Goal: Task Accomplishment & Management: Use online tool/utility

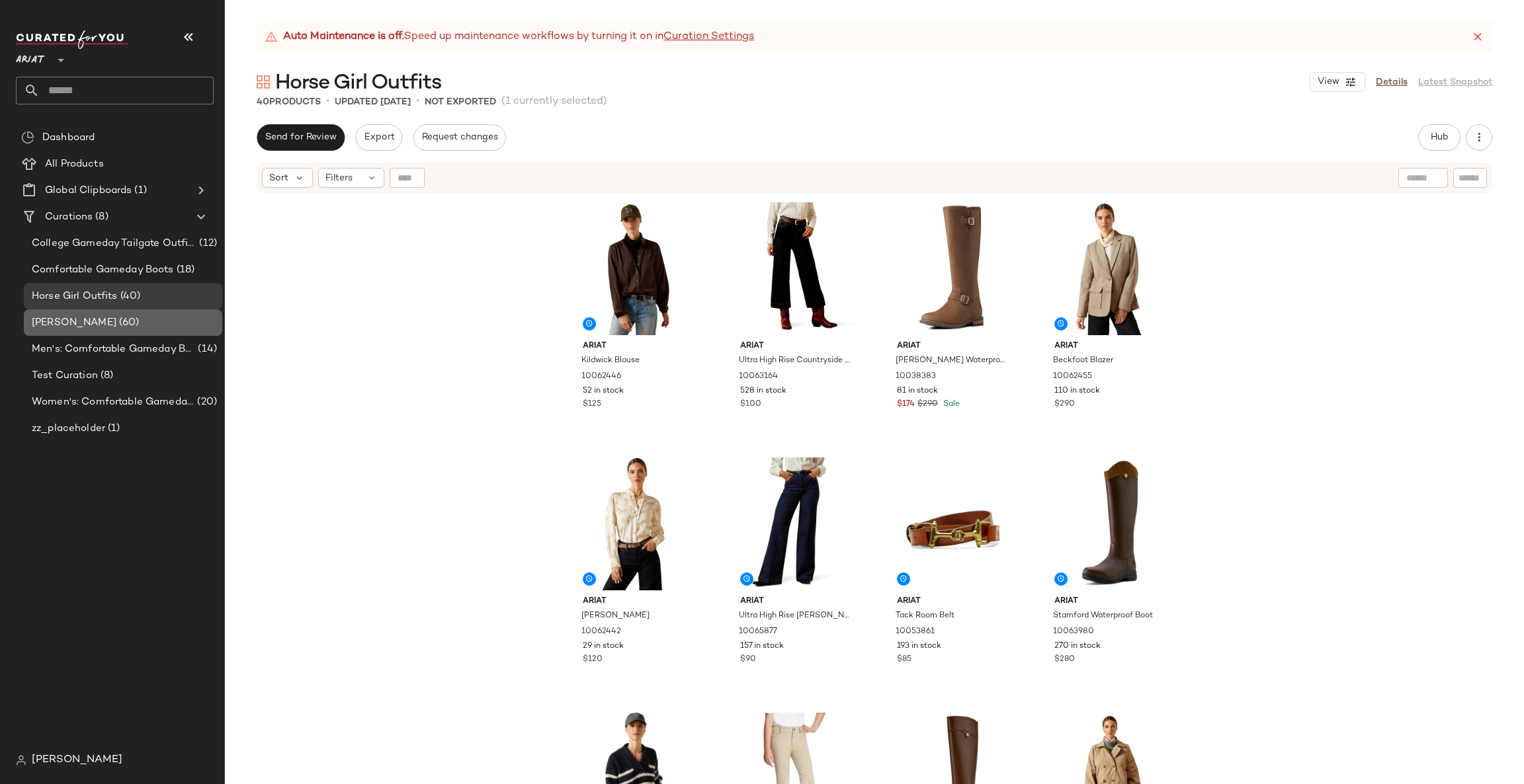
click at [162, 322] on div "[PERSON_NAME] (60)" at bounding box center [122, 322] width 189 height 15
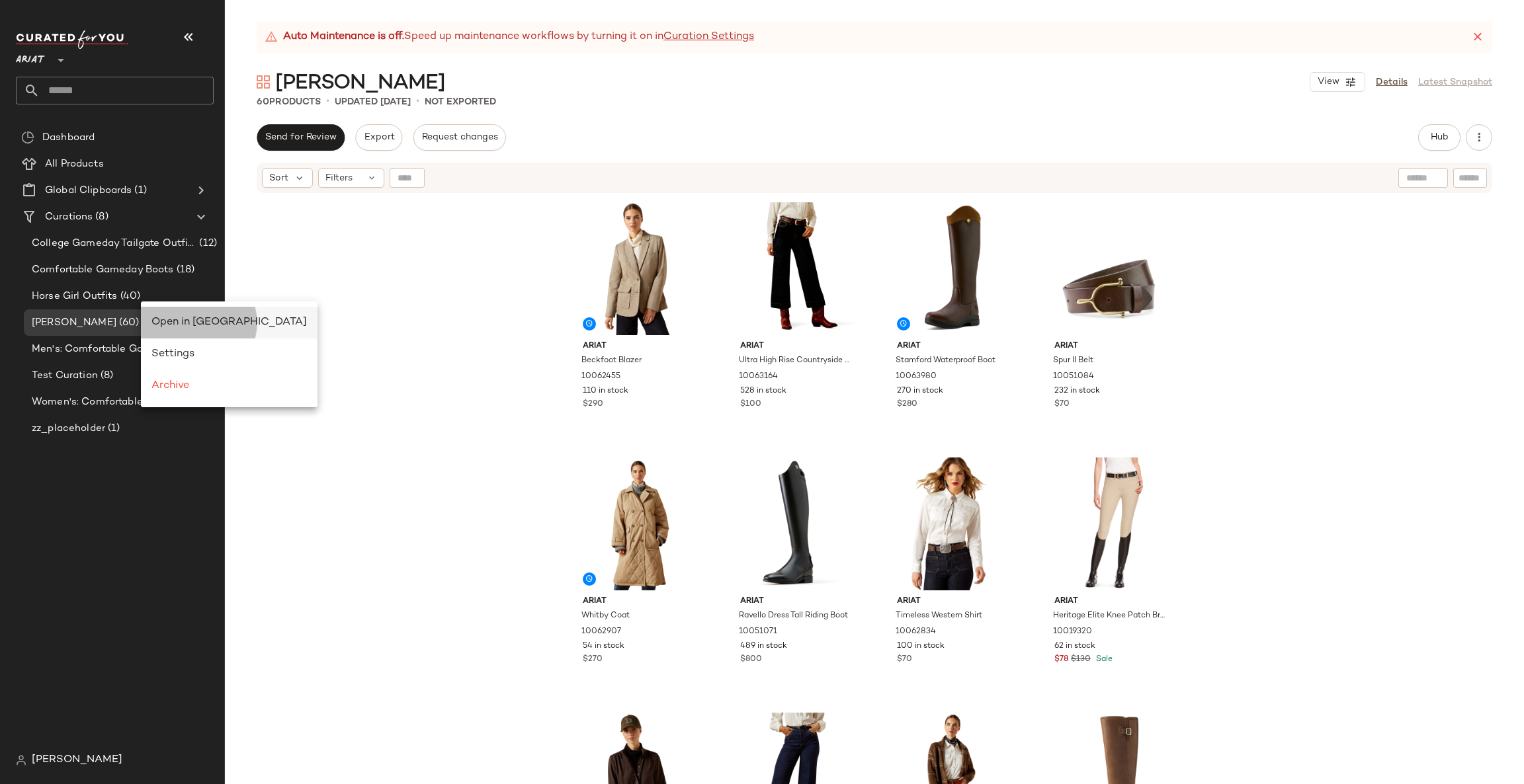
click at [181, 317] on span "Open in [GEOGRAPHIC_DATA]" at bounding box center [229, 322] width 156 height 11
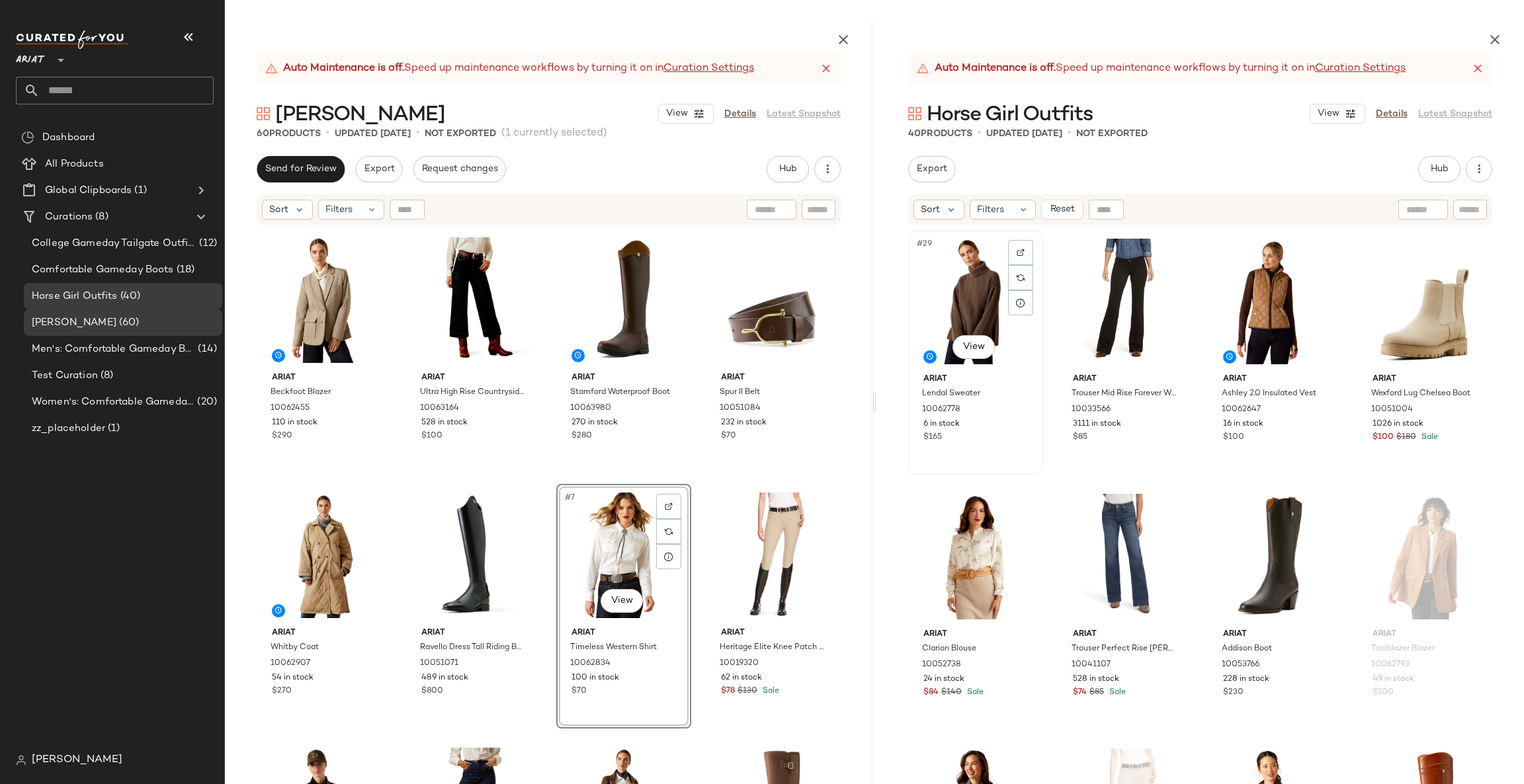
scroll to position [1934, 0]
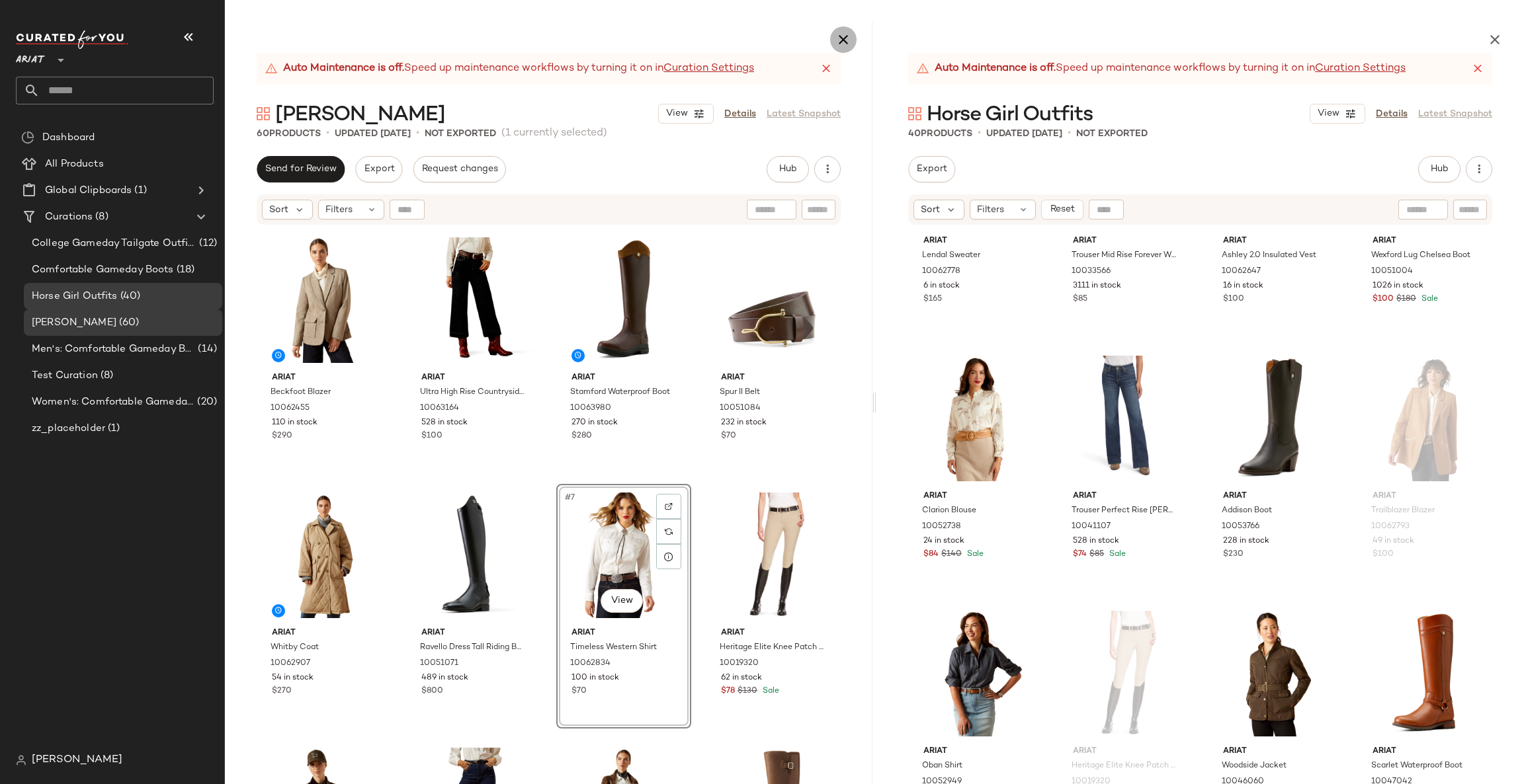
click at [841, 39] on icon "button" at bounding box center [843, 40] width 16 height 16
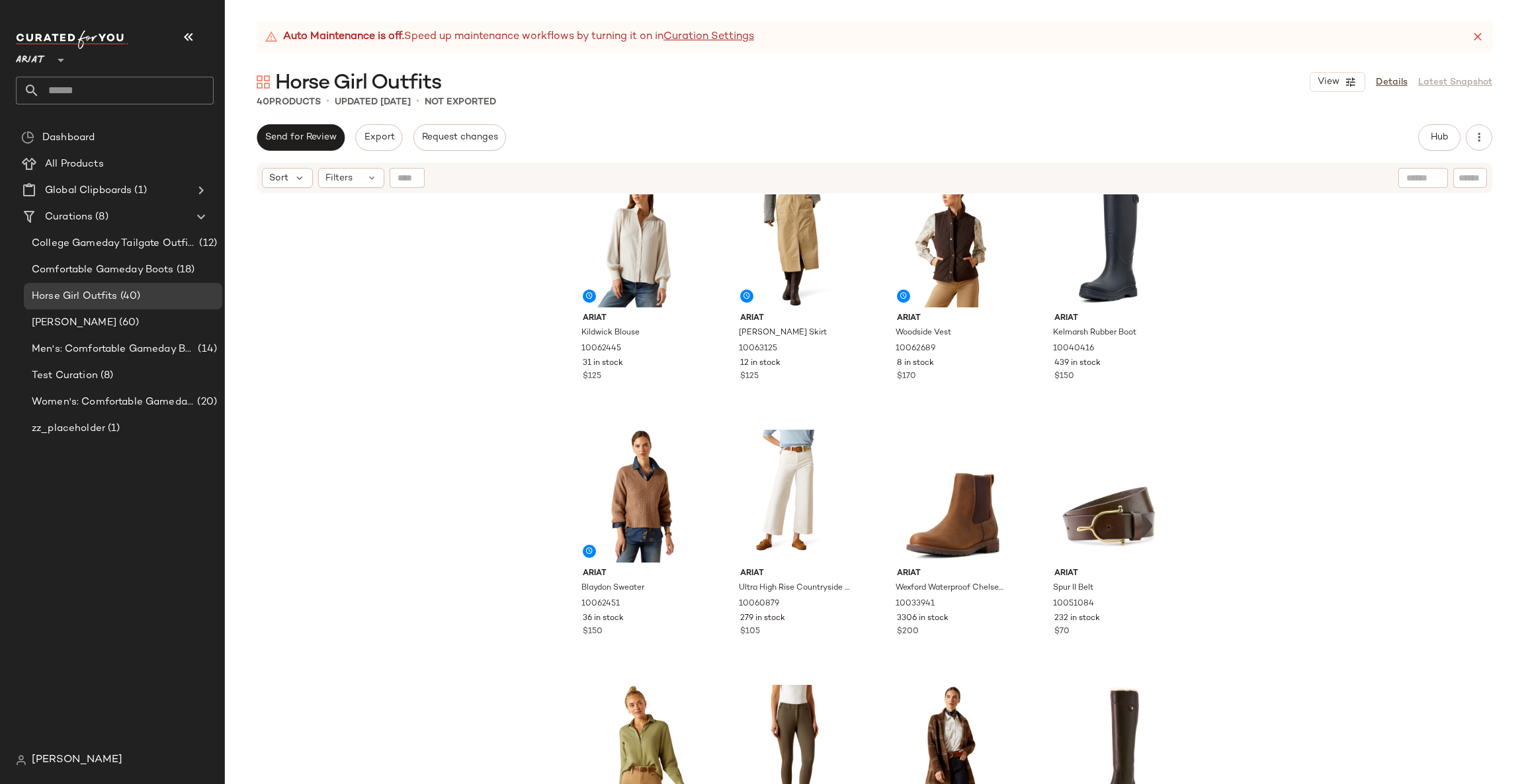
scroll to position [1201, 0]
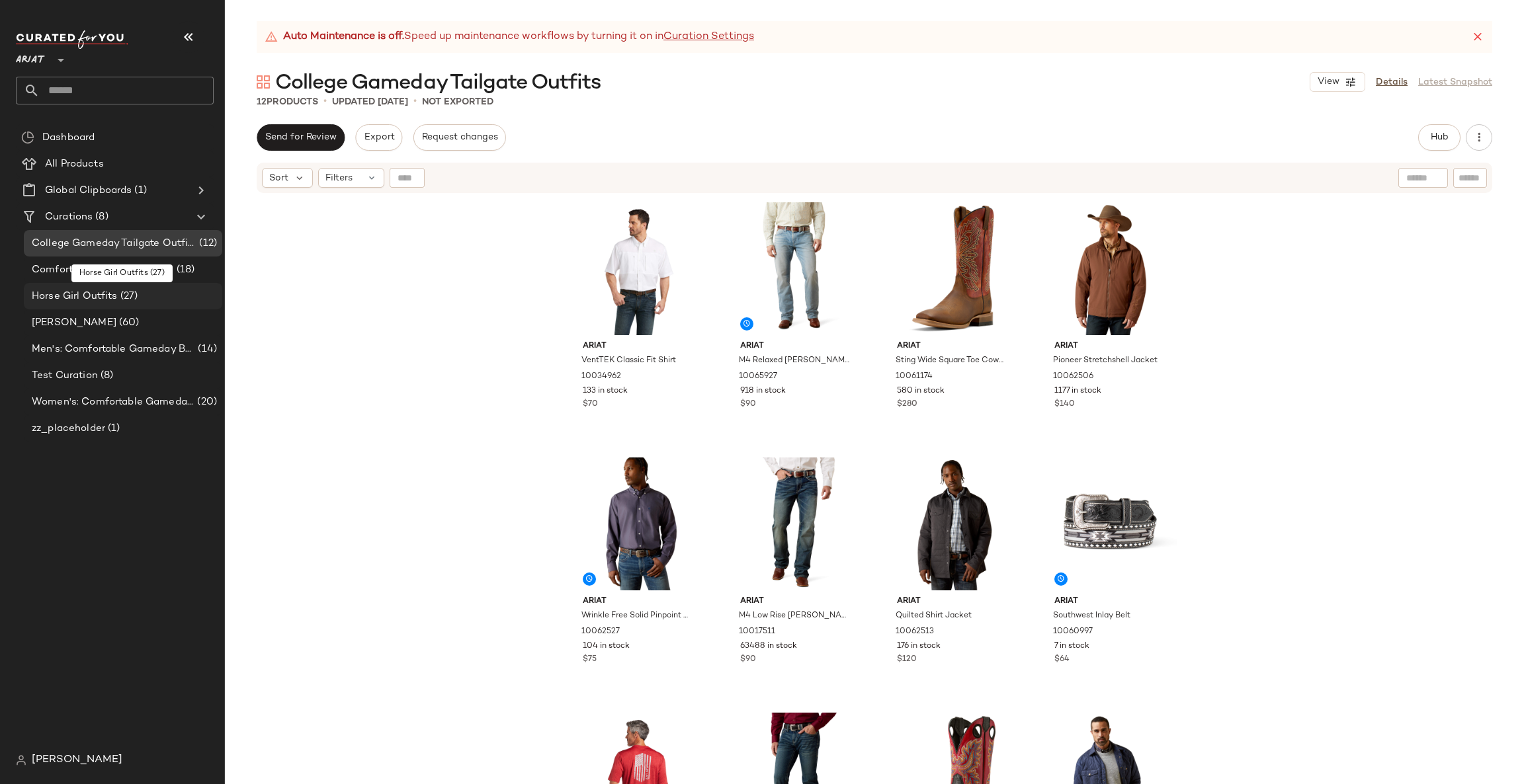
click at [141, 293] on div "Horse Girl Outfits (27)" at bounding box center [122, 296] width 189 height 15
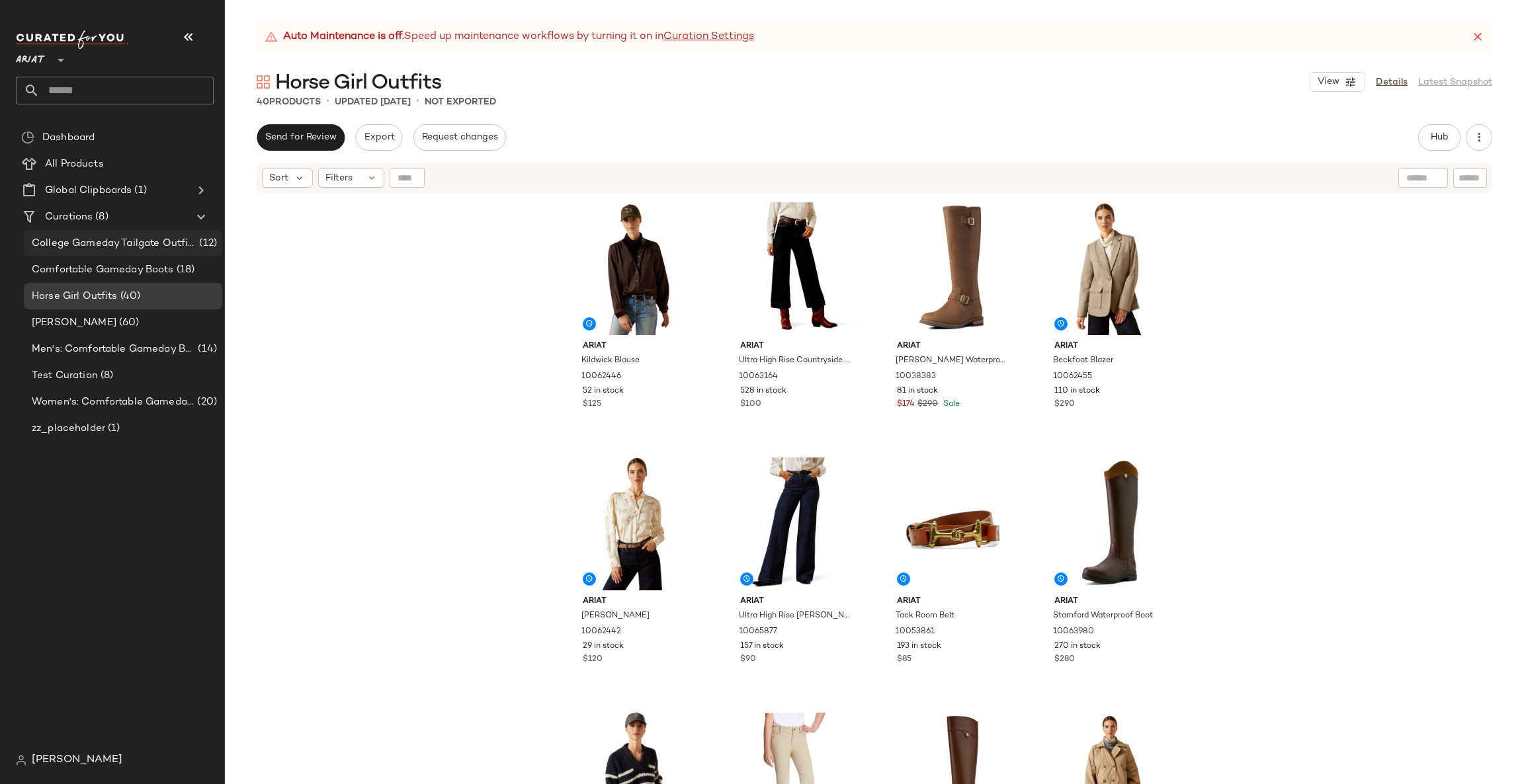
click at [154, 241] on span "College Gameday Tailgate Outfits" at bounding box center [114, 243] width 165 height 15
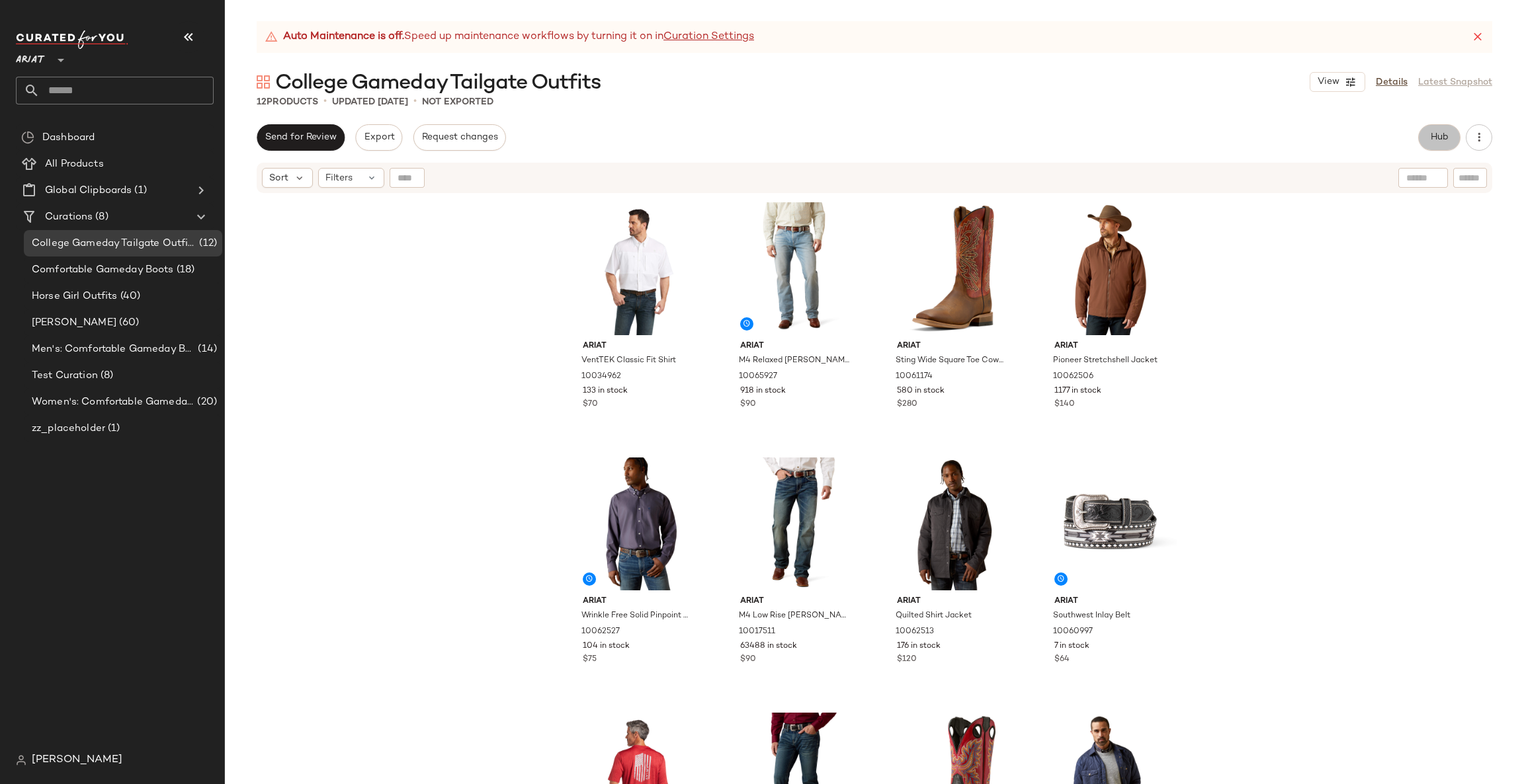
click at [1450, 125] on button "Hub" at bounding box center [1439, 137] width 43 height 26
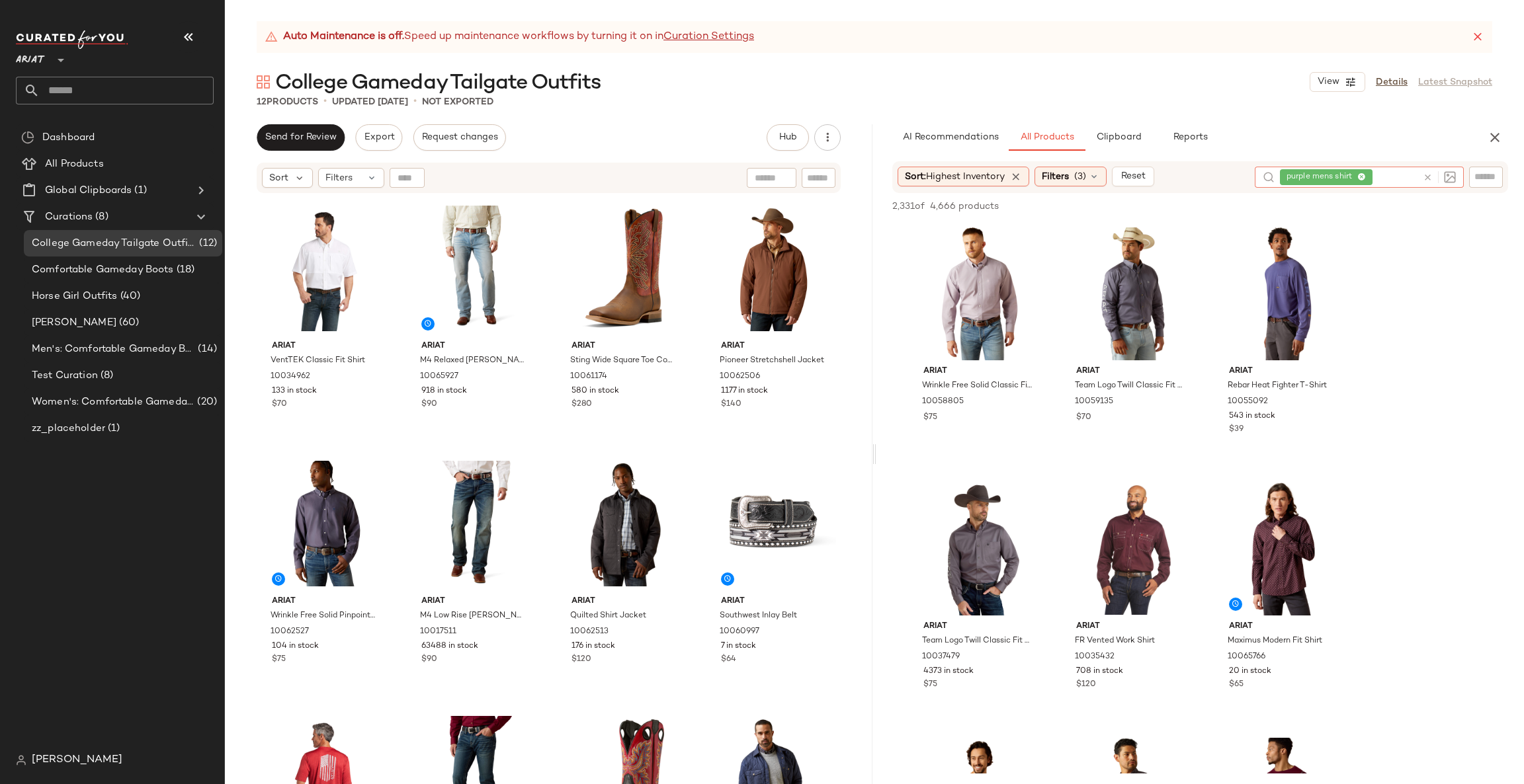
click at [1434, 175] on div at bounding box center [1439, 177] width 33 height 12
click at [1427, 169] on div at bounding box center [1437, 178] width 38 height 21
click at [1427, 173] on icon at bounding box center [1428, 178] width 10 height 10
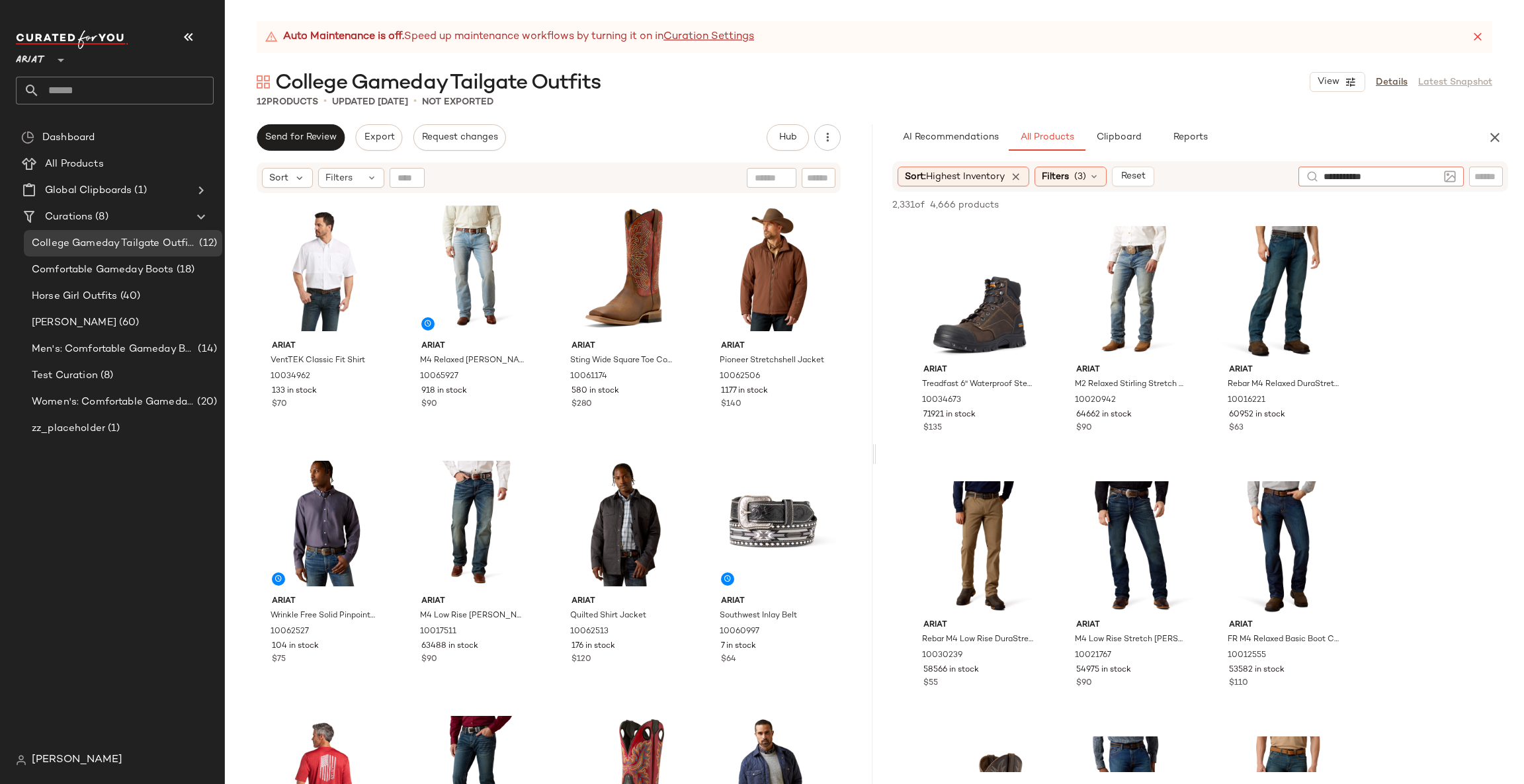
type input "**********"
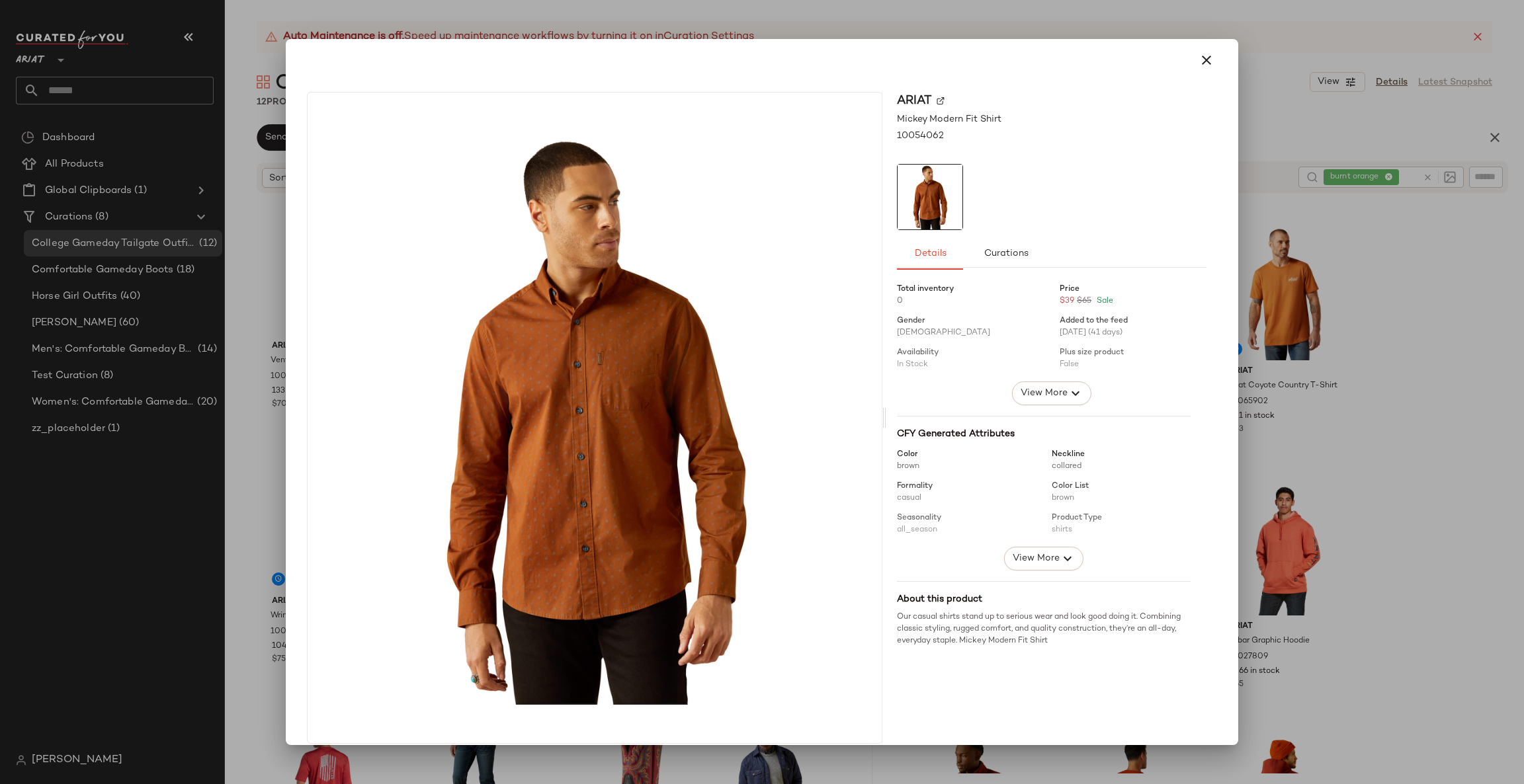
click at [1305, 442] on div at bounding box center [762, 392] width 1524 height 784
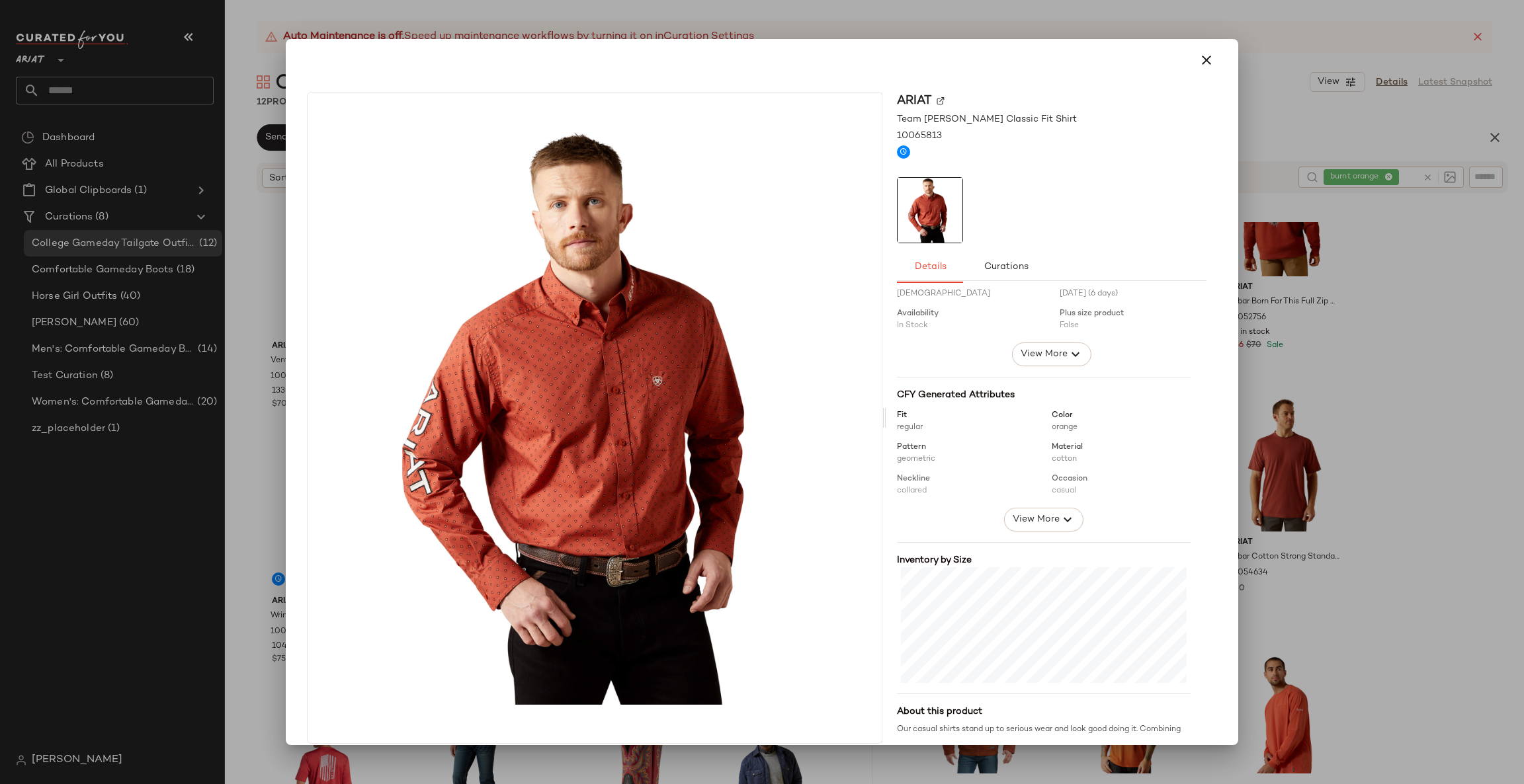
scroll to position [78, 0]
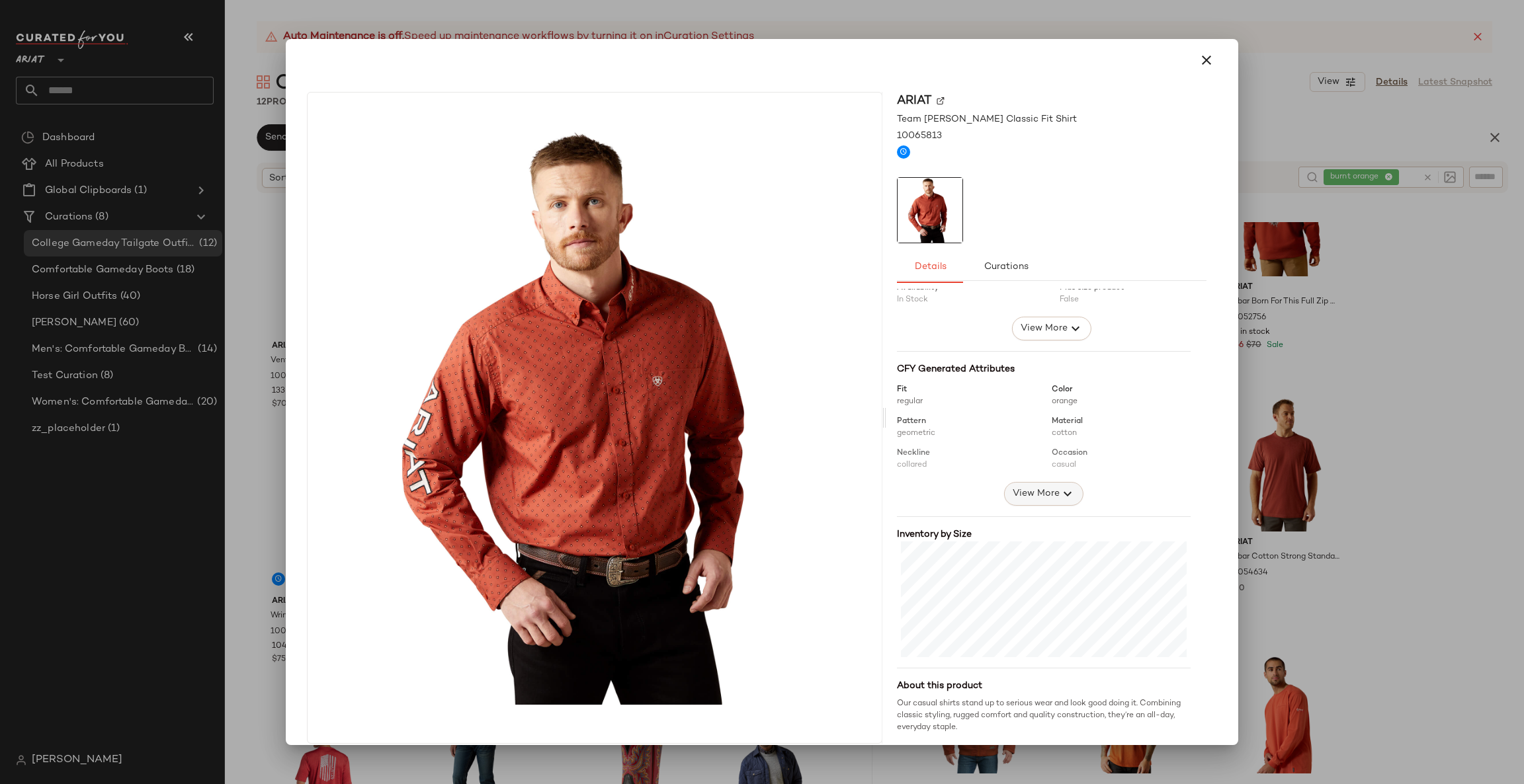
click at [1012, 494] on span "View More" at bounding box center [1036, 494] width 48 height 16
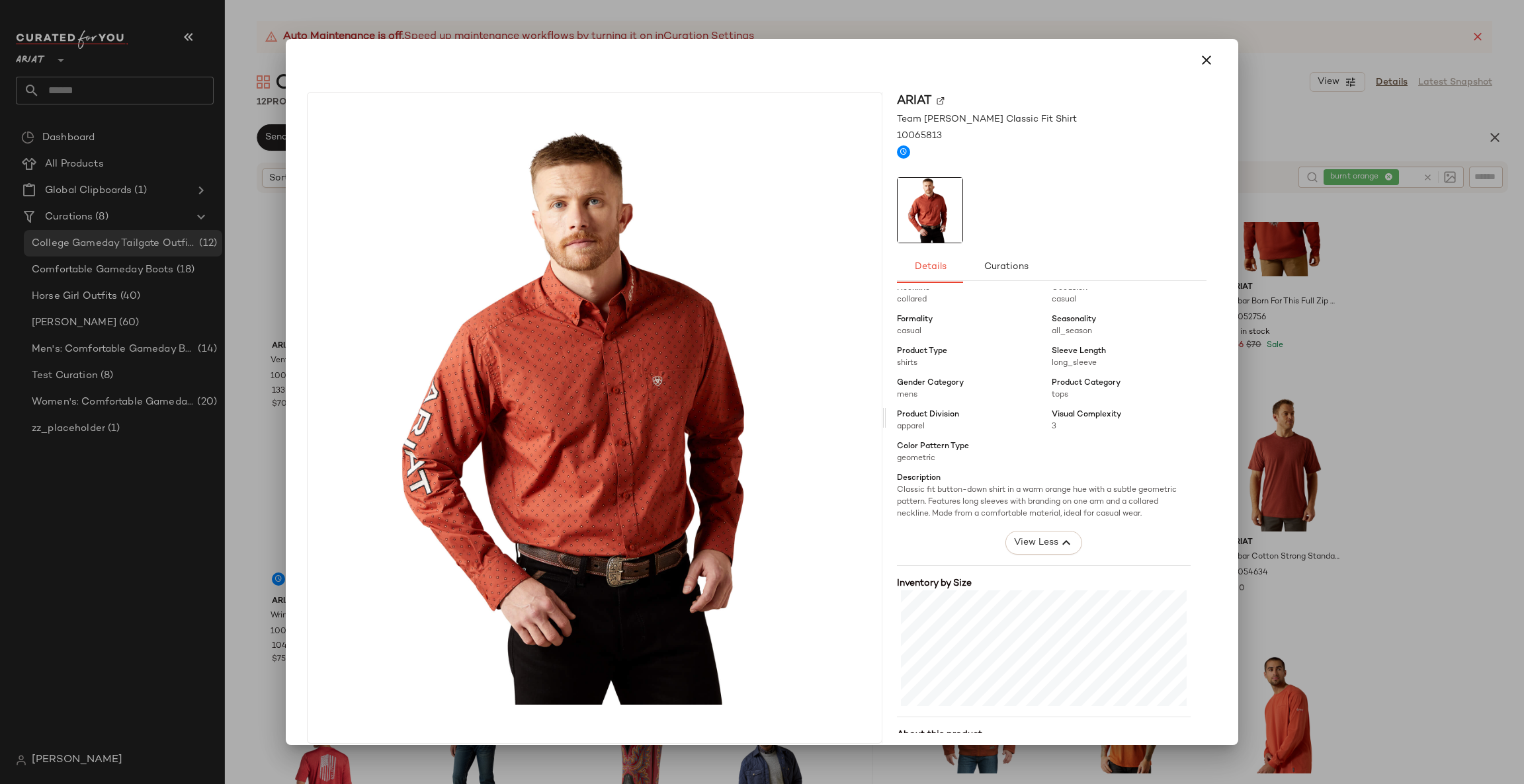
scroll to position [276, 0]
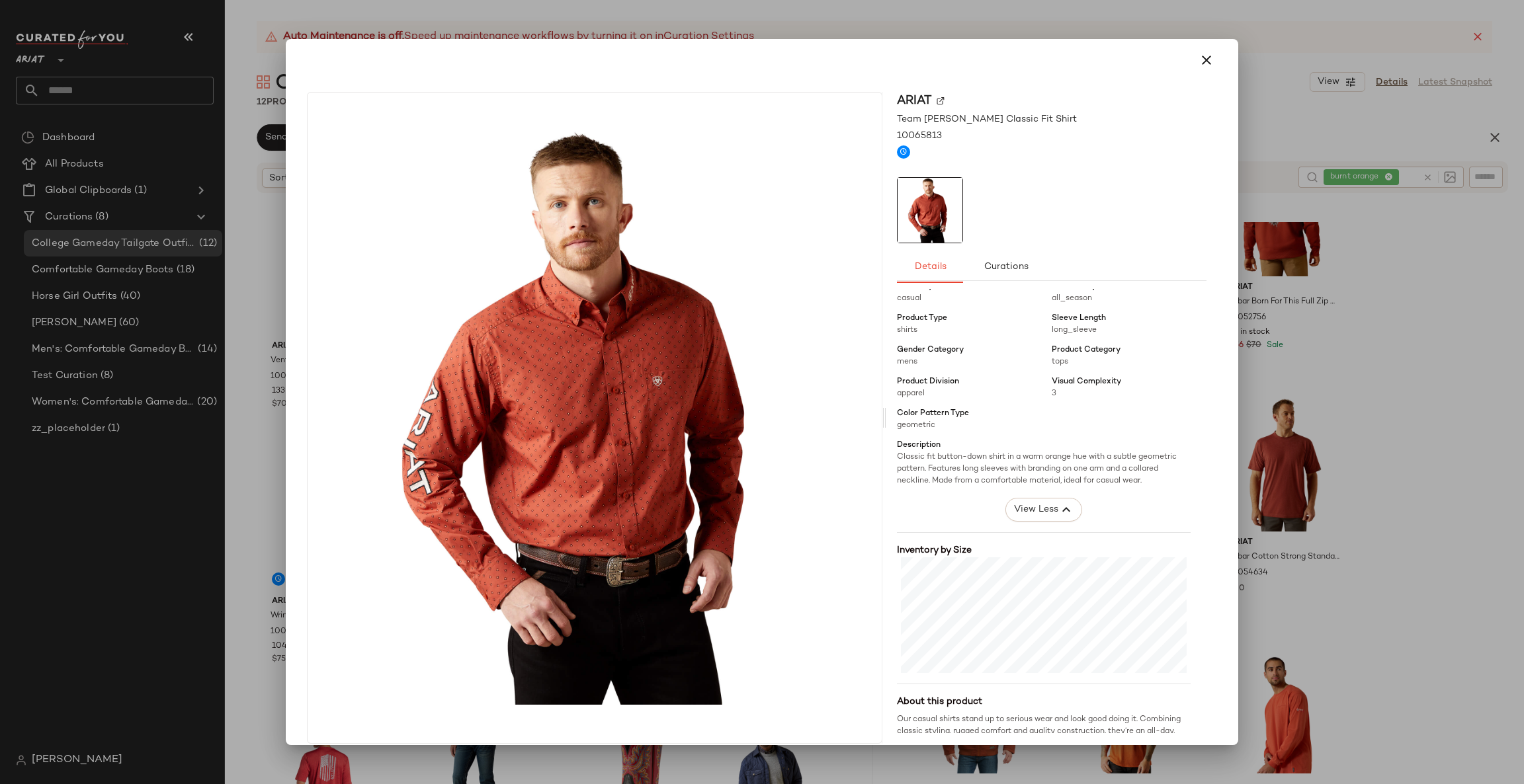
click at [1399, 390] on div at bounding box center [762, 392] width 1524 height 784
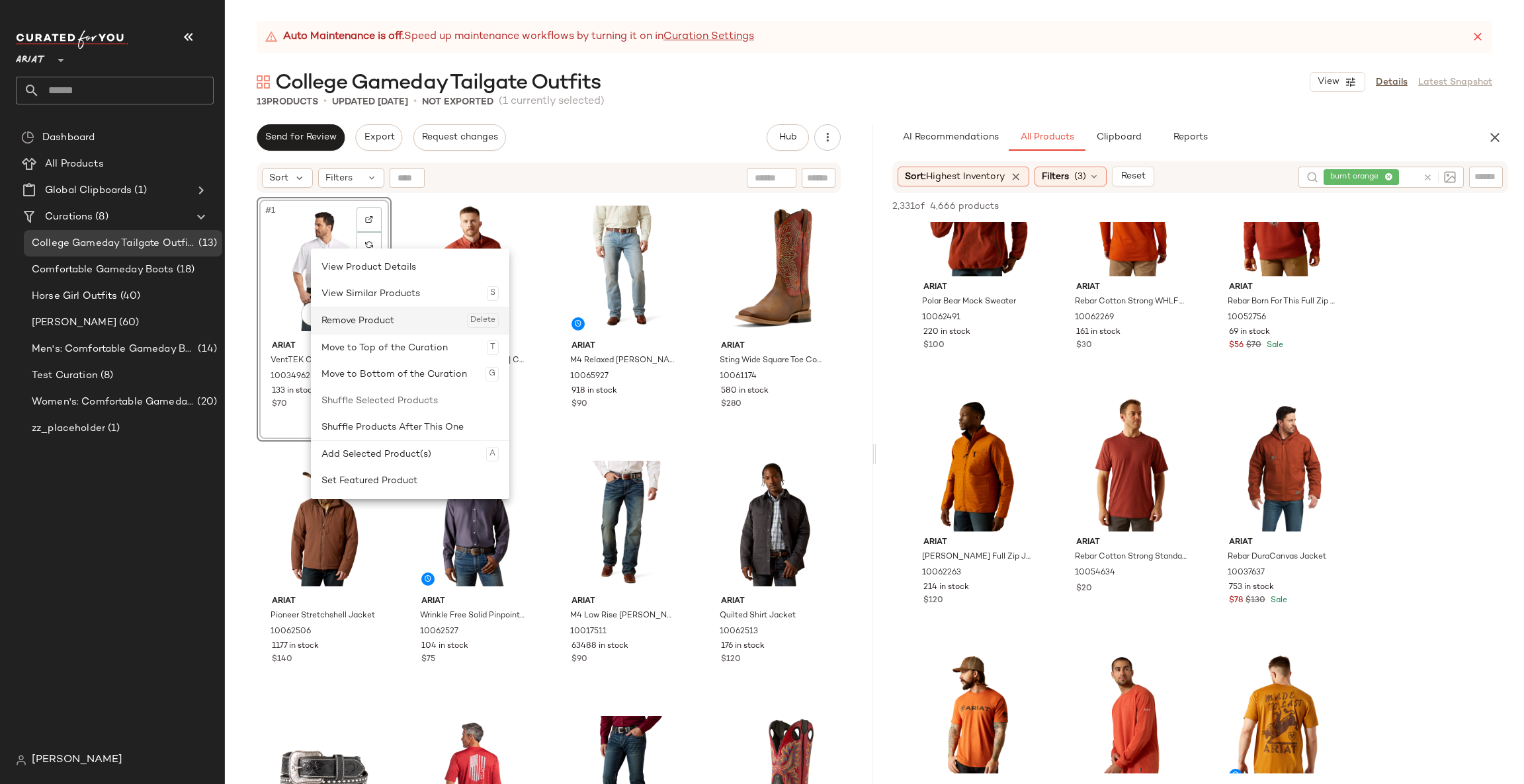
click at [345, 316] on div "Remove Product Delete" at bounding box center [411, 320] width 178 height 26
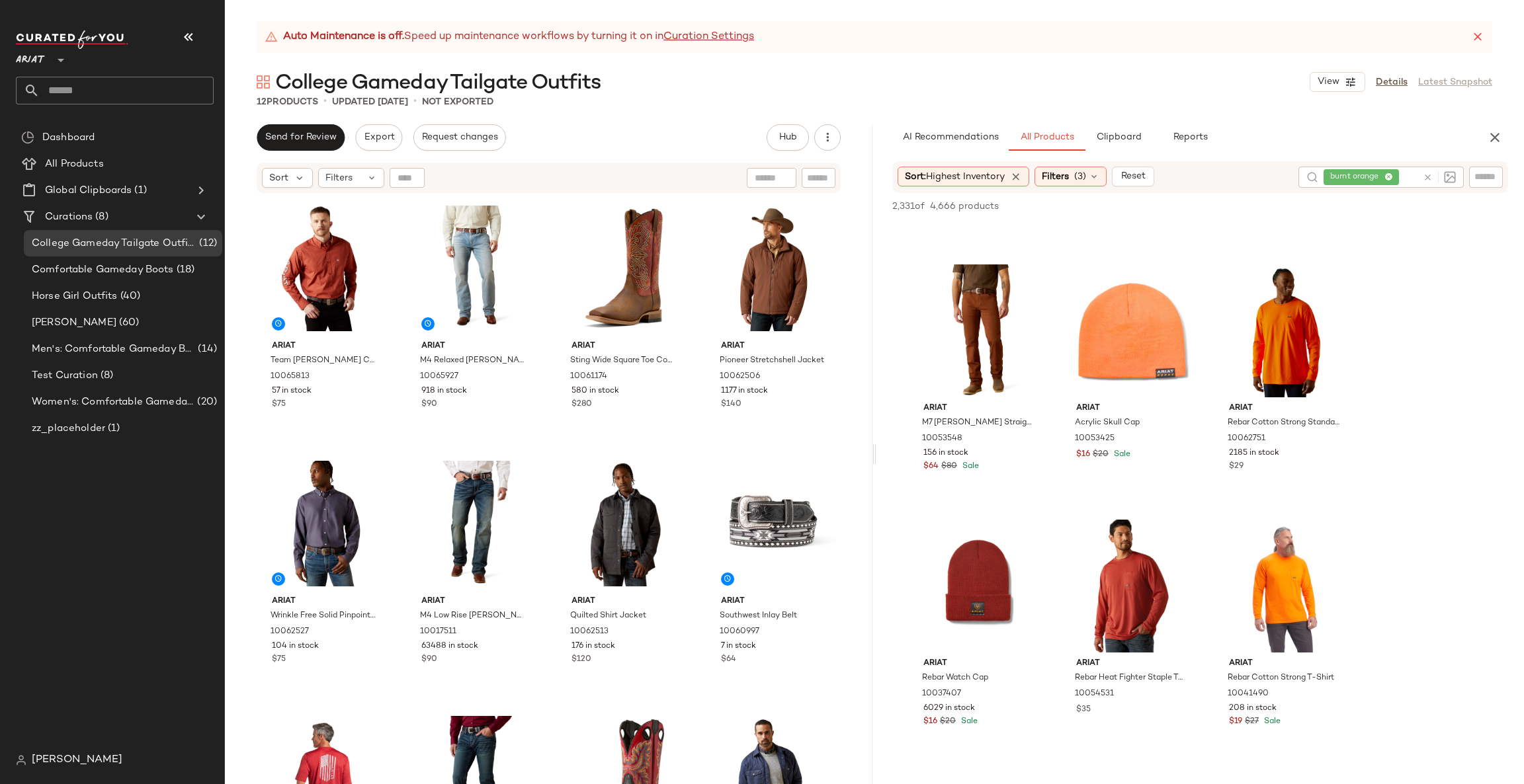
scroll to position [1189, 0]
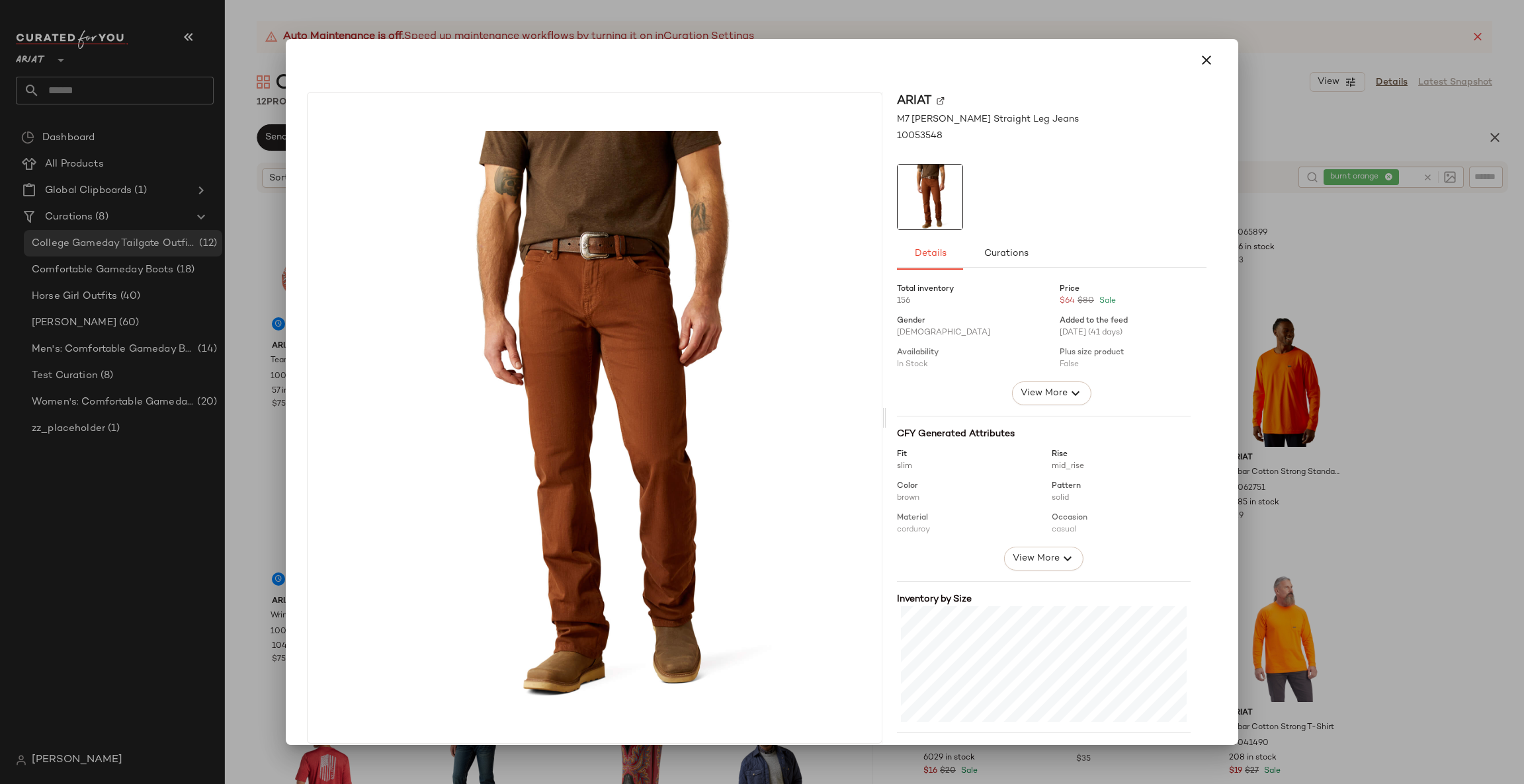
drag, startPoint x: 1367, startPoint y: 289, endPoint x: 1351, endPoint y: 281, distance: 17.9
click at [1371, 288] on div at bounding box center [762, 392] width 1524 height 784
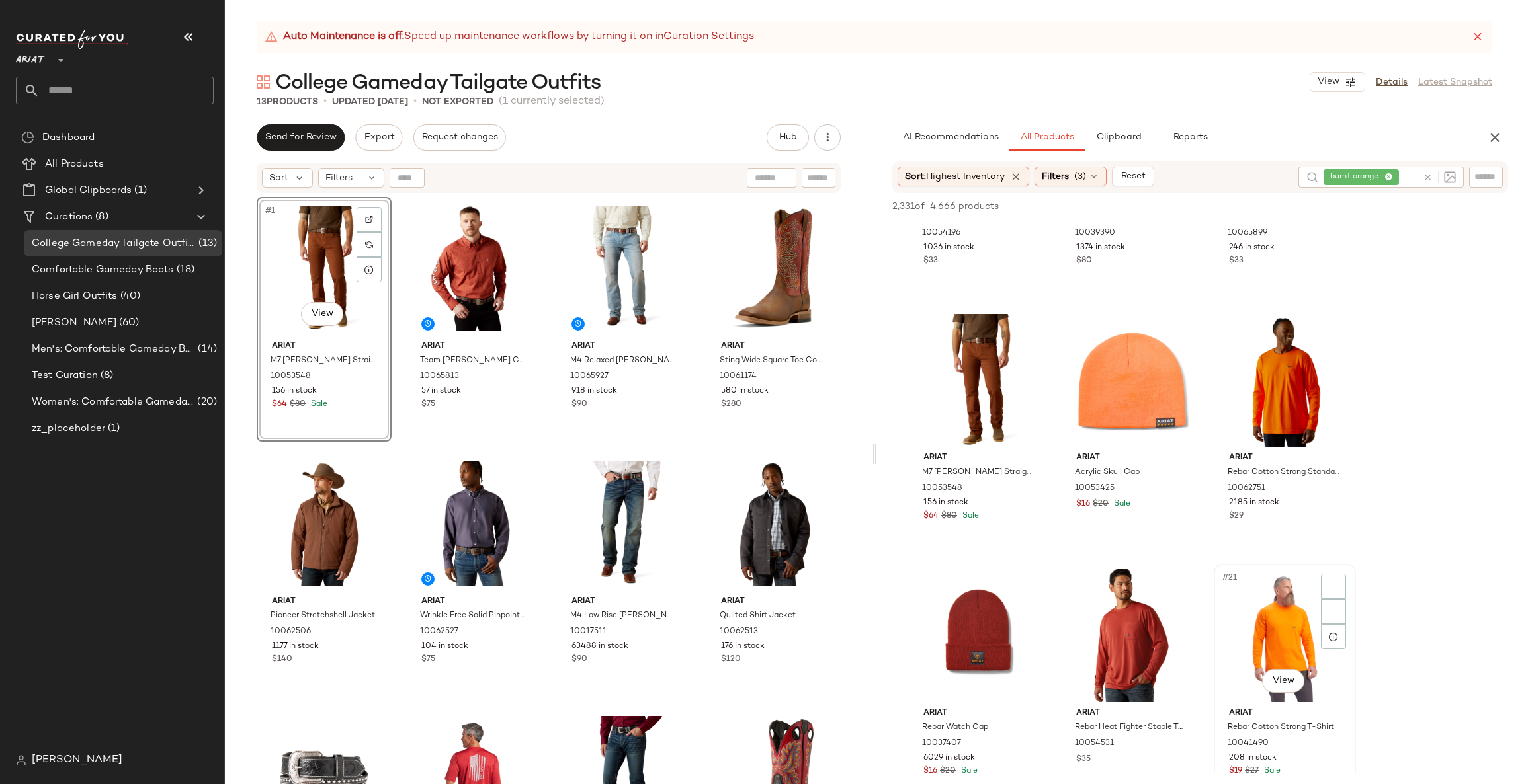
scroll to position [1587, 0]
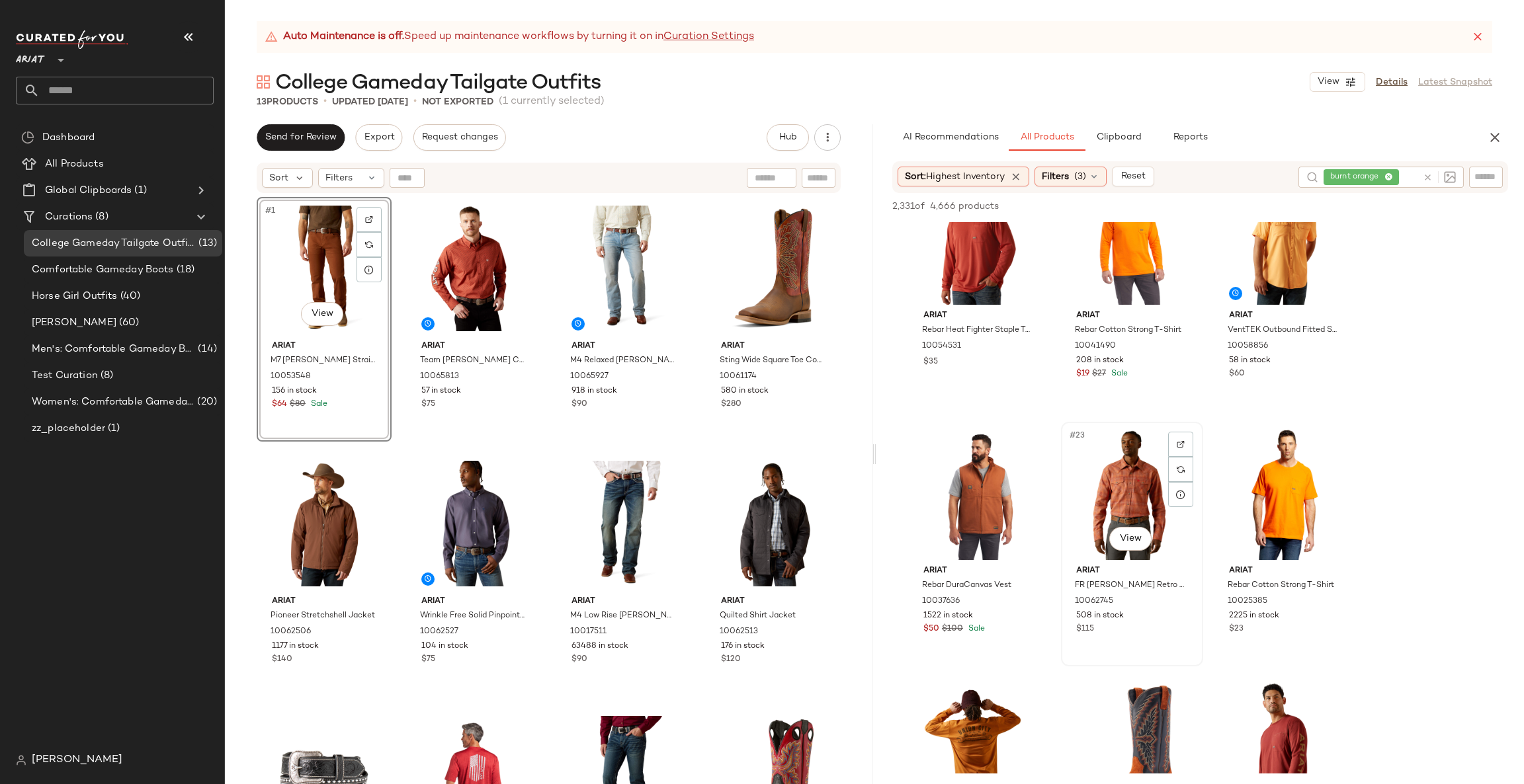
click at [1117, 552] on div "#23 View" at bounding box center [1132, 494] width 133 height 134
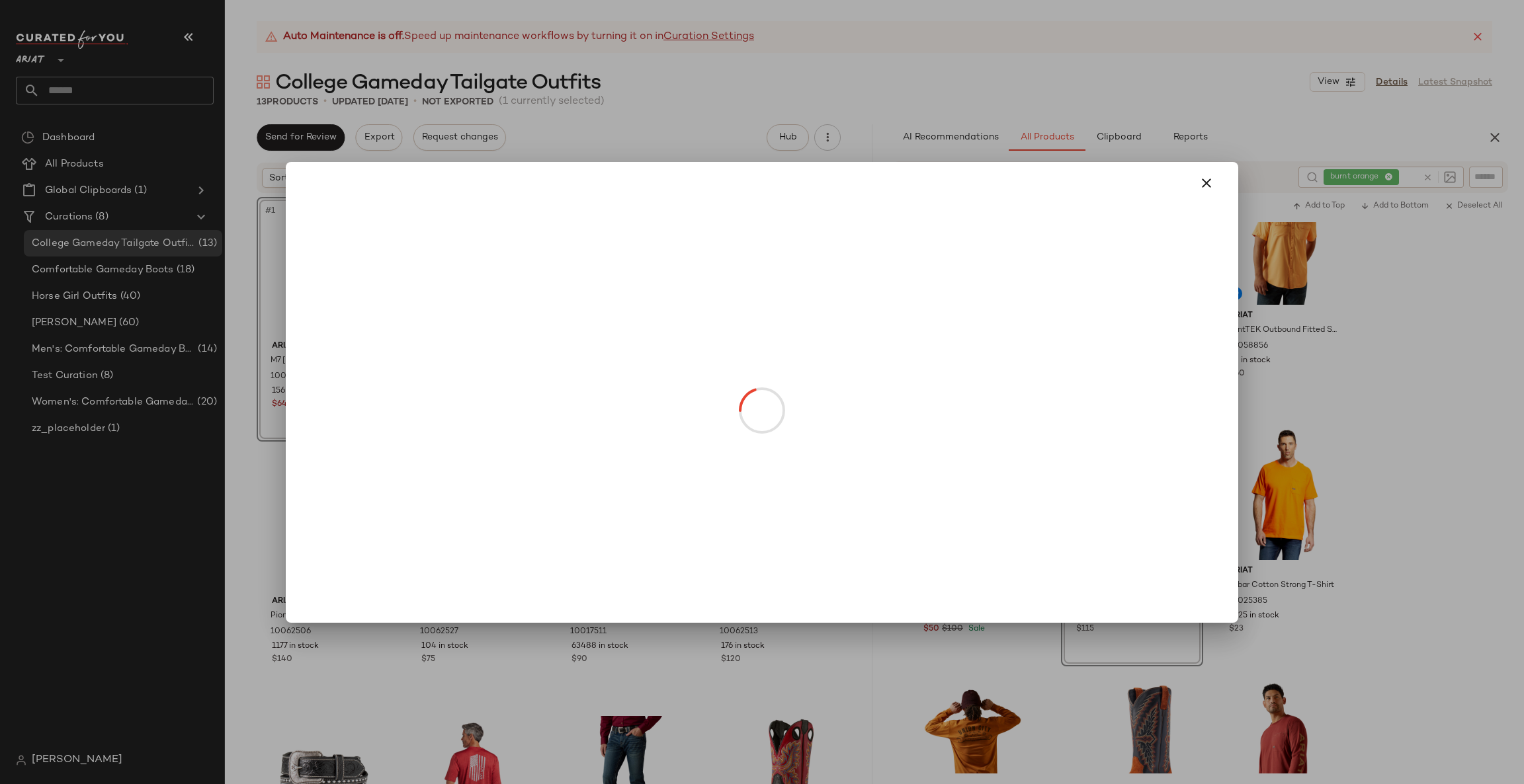
click at [1126, 543] on body "Ariat ** Dashboard All Products Global Clipboards (1) Curations (8) College Gam…" at bounding box center [762, 392] width 1524 height 784
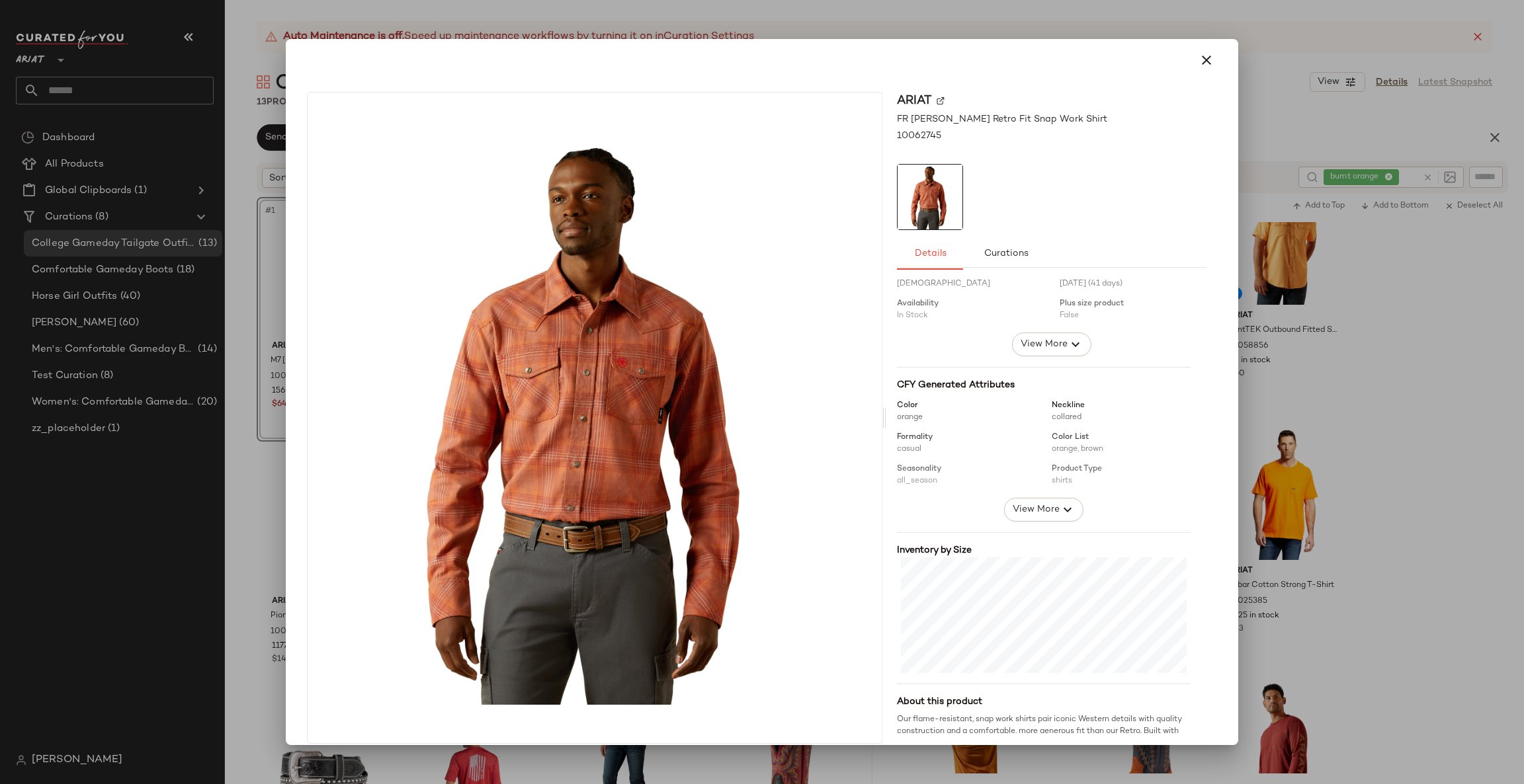
scroll to position [77, 0]
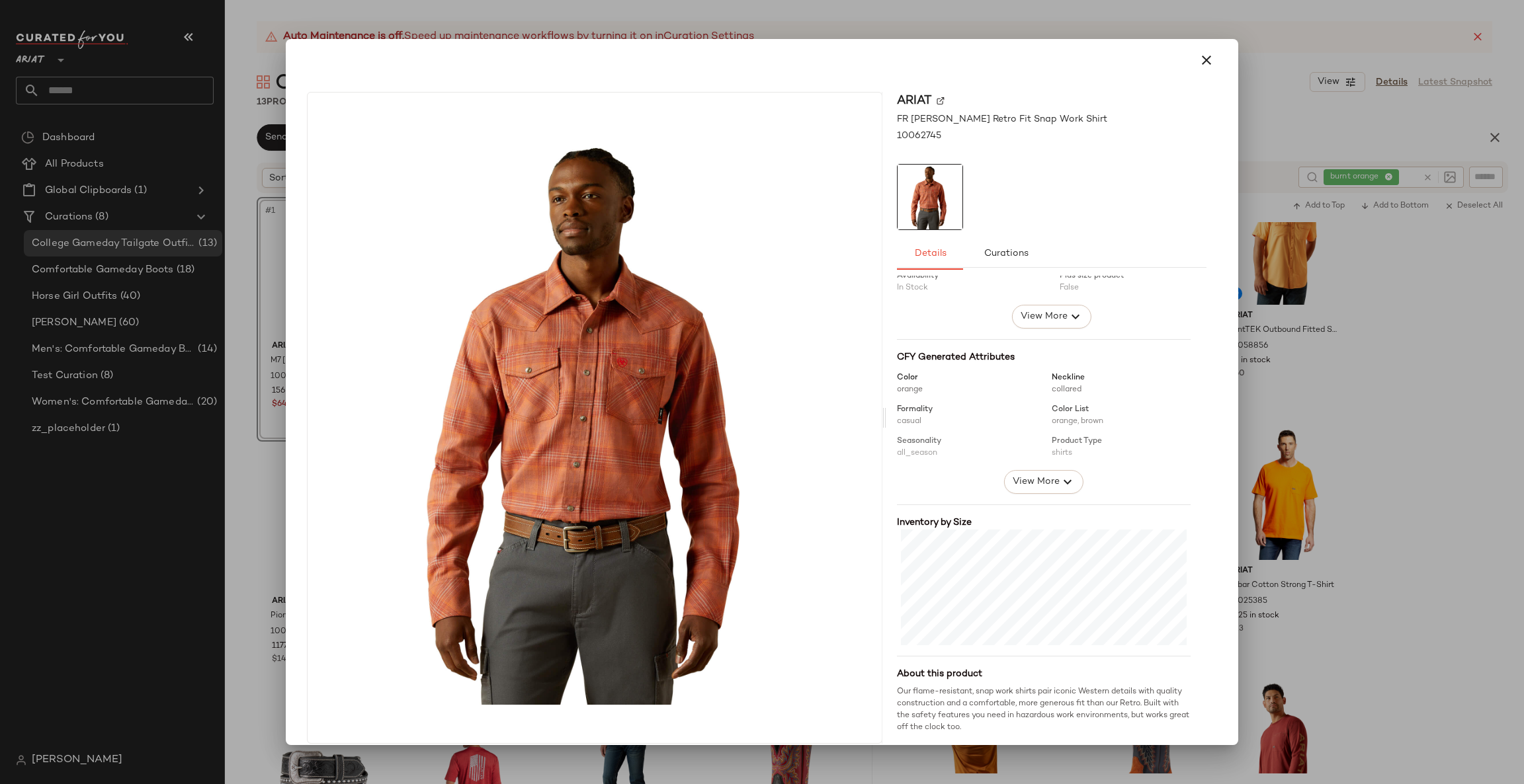
click at [1364, 408] on div at bounding box center [762, 392] width 1524 height 784
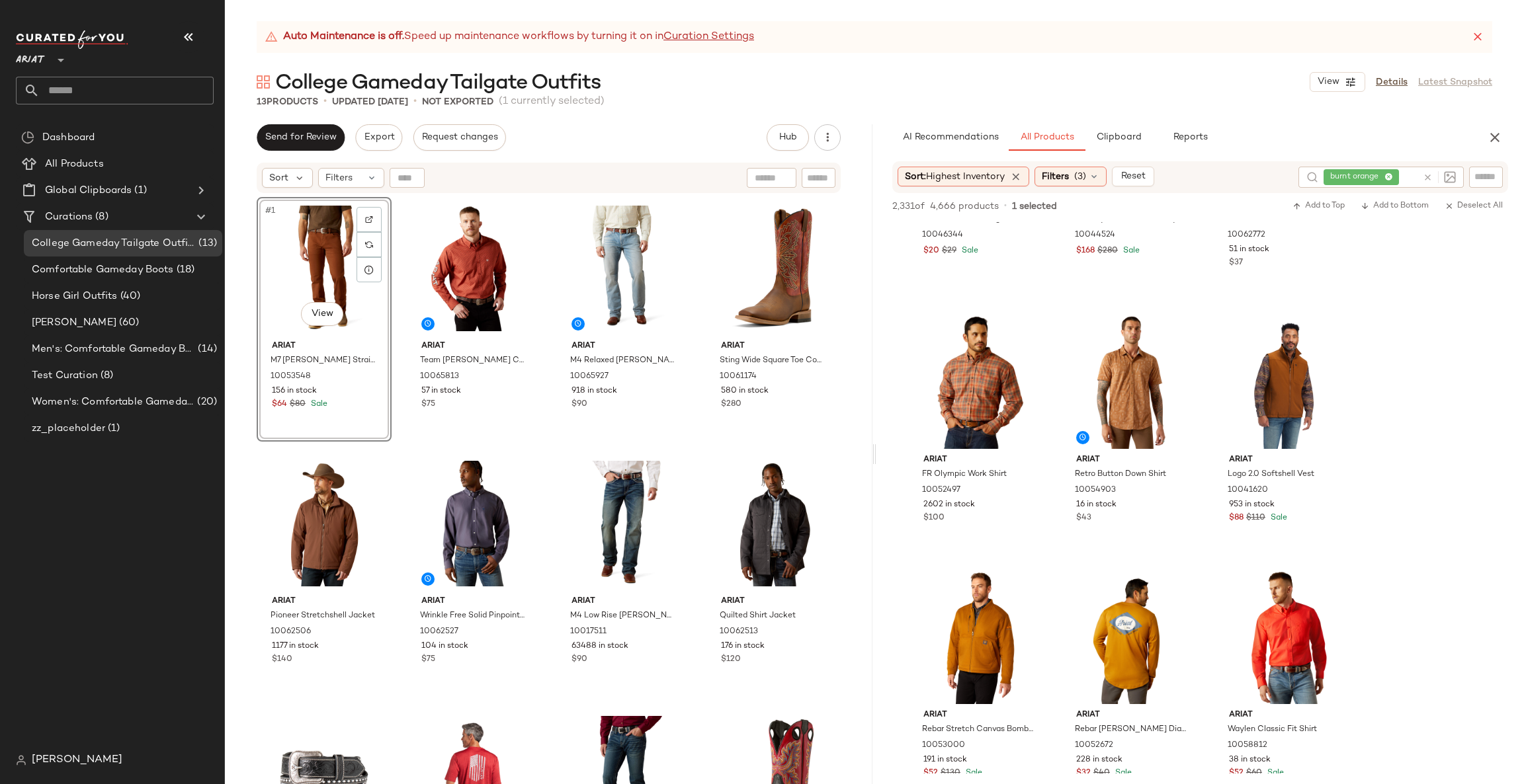
scroll to position [2182, 0]
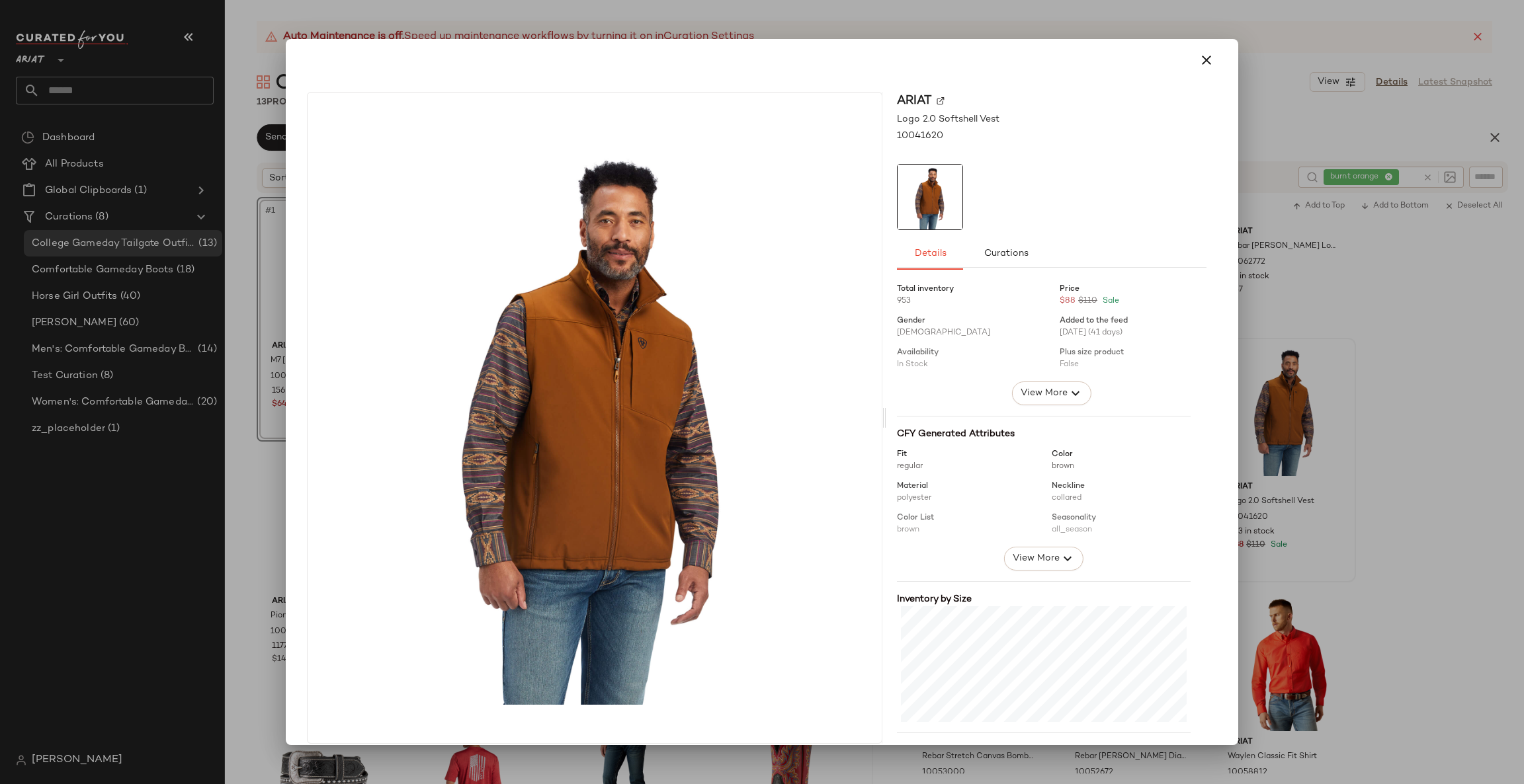
click at [1380, 388] on div at bounding box center [762, 392] width 1524 height 784
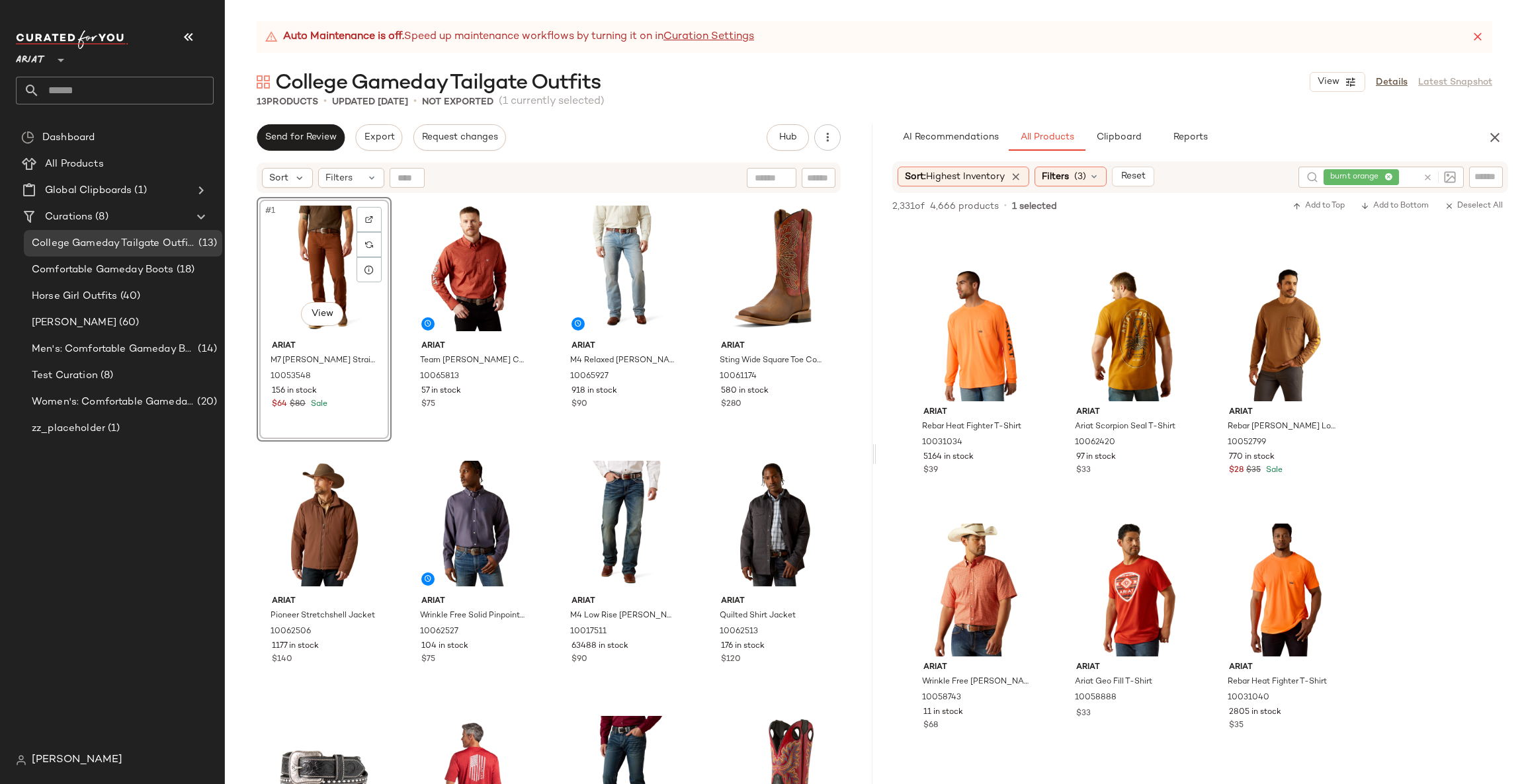
scroll to position [3174, 0]
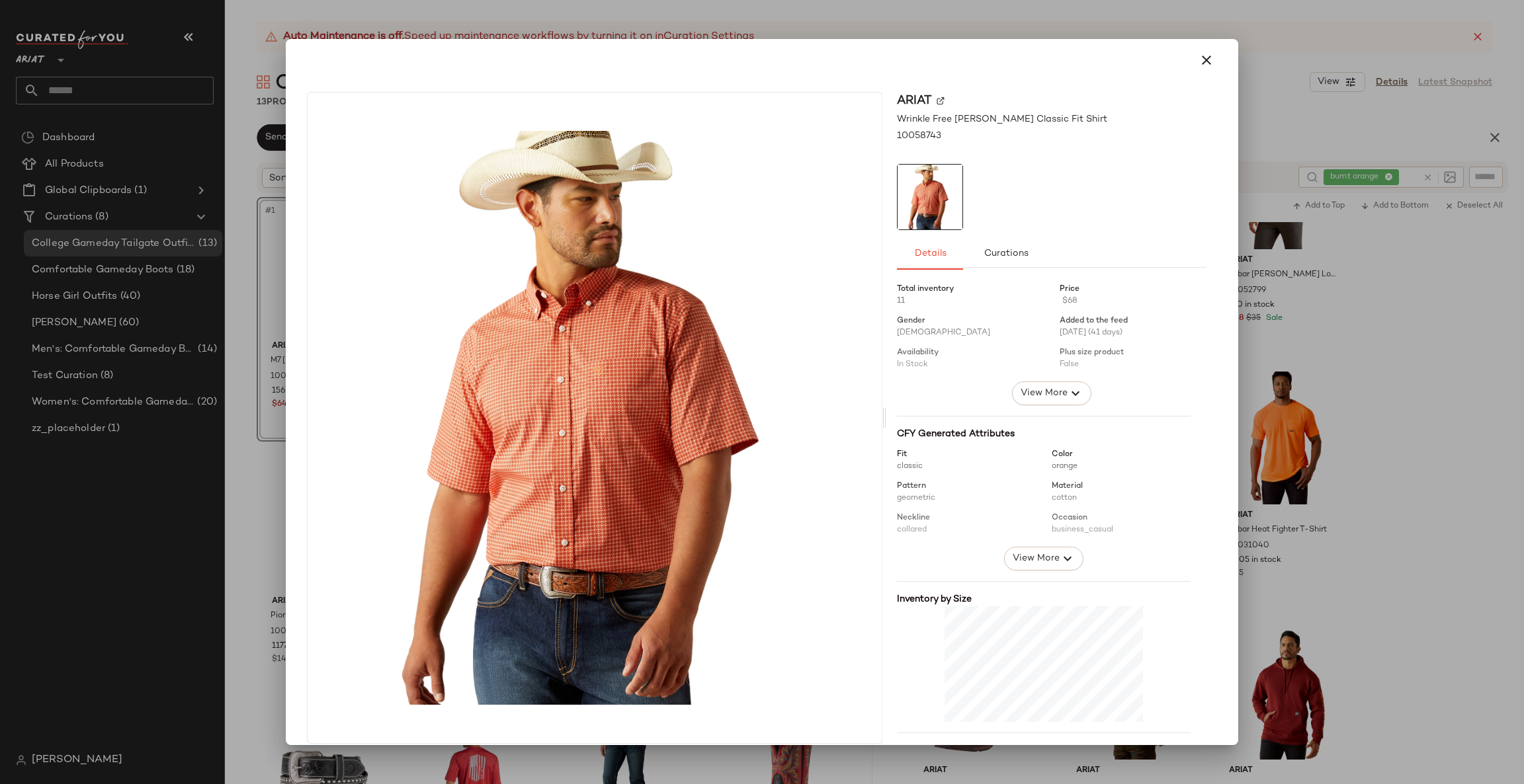
click at [1322, 447] on div at bounding box center [762, 392] width 1524 height 784
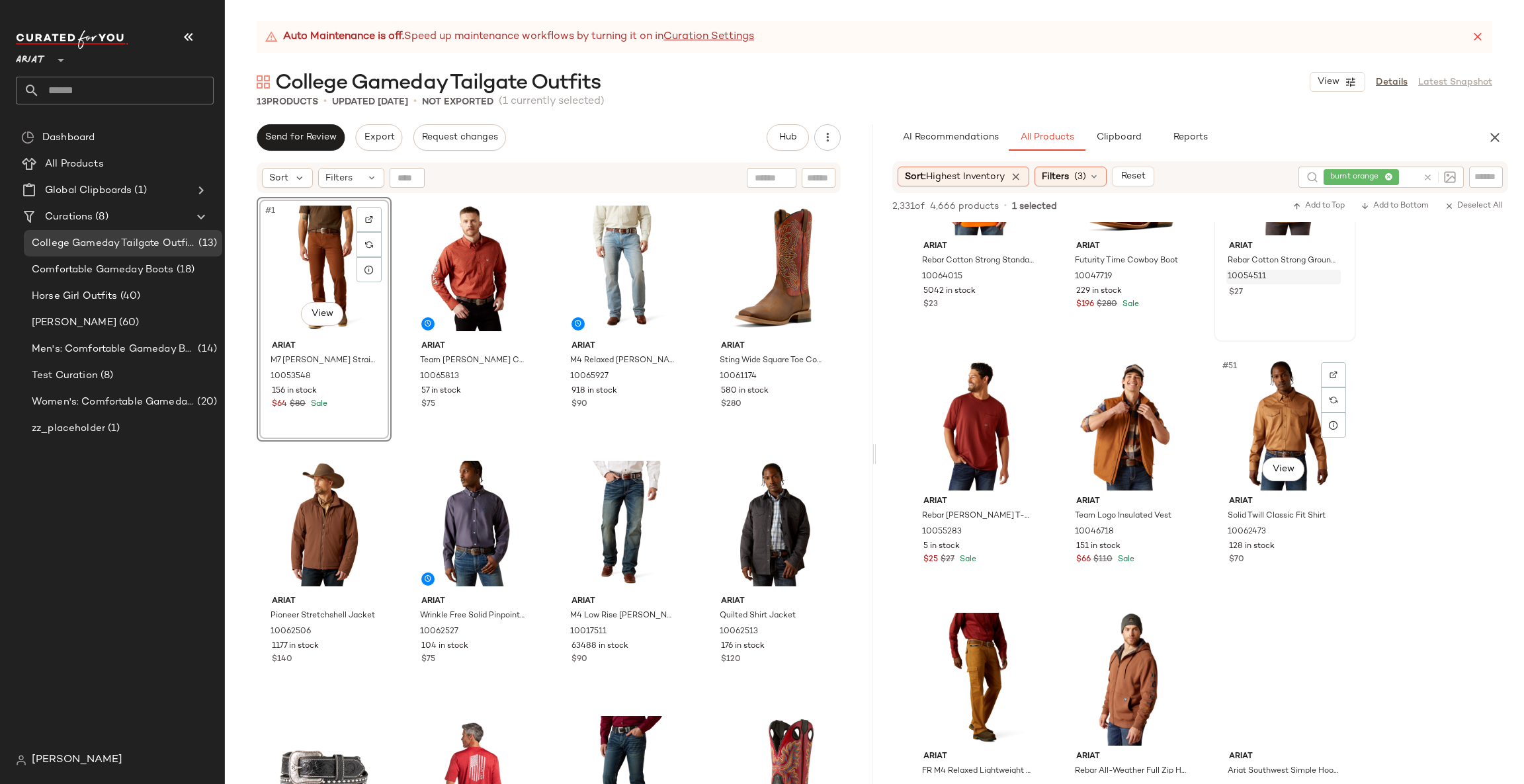
scroll to position [3967, 0]
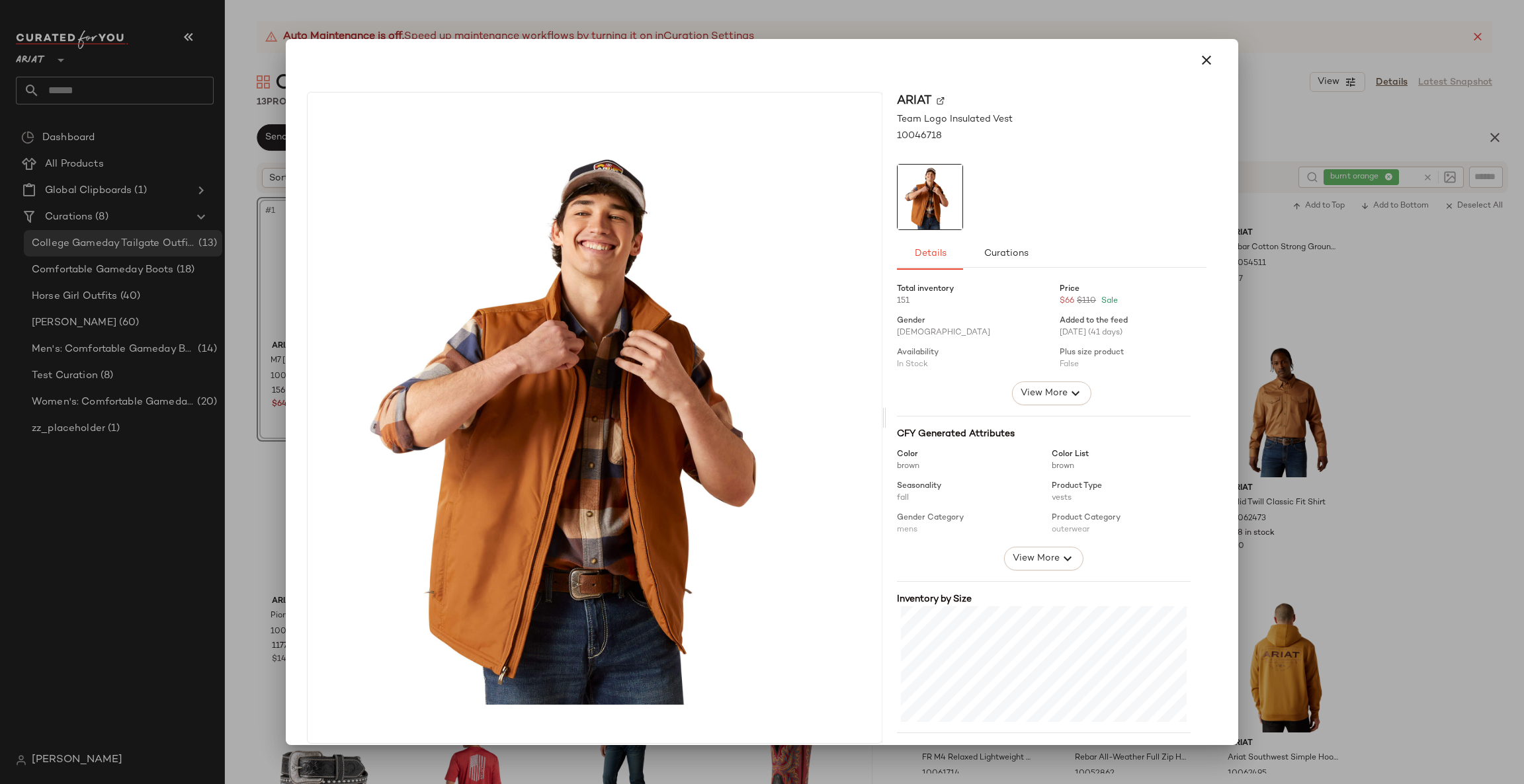
click at [1324, 444] on div at bounding box center [762, 392] width 1524 height 784
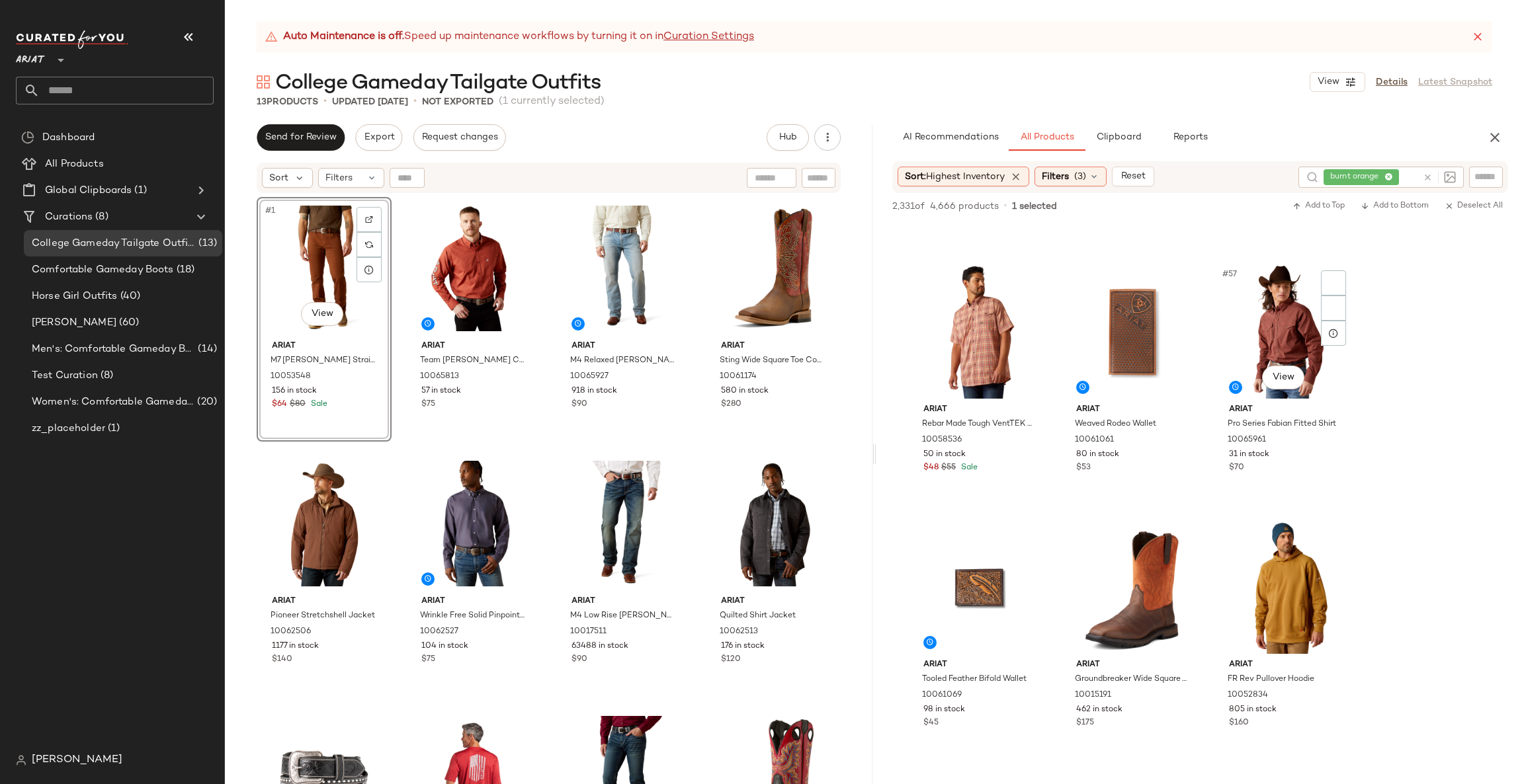
scroll to position [4562, 0]
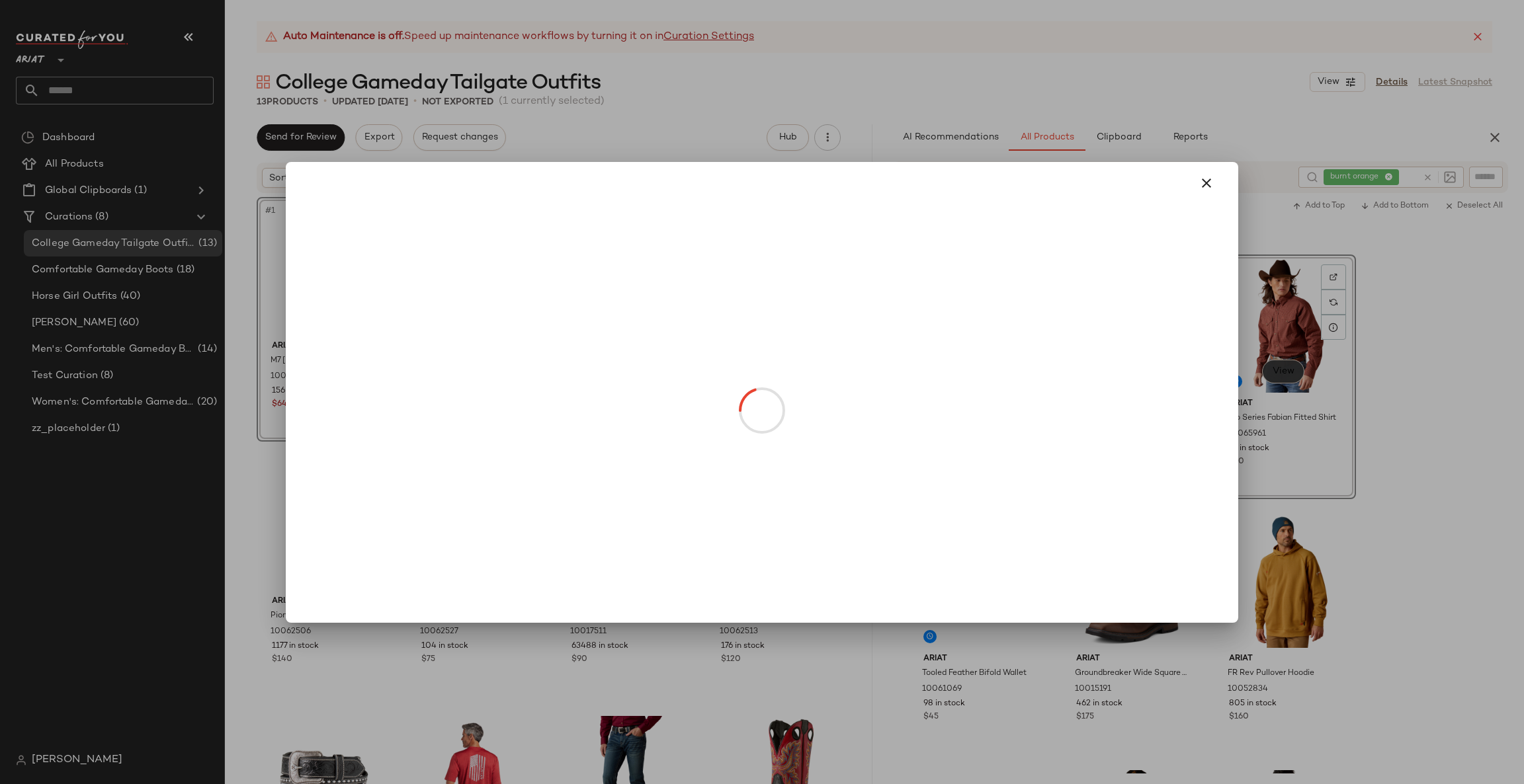
click at [1284, 367] on body "Ariat ** Dashboard All Products Global Clipboards (1) Curations (8) College Gam…" at bounding box center [762, 392] width 1524 height 784
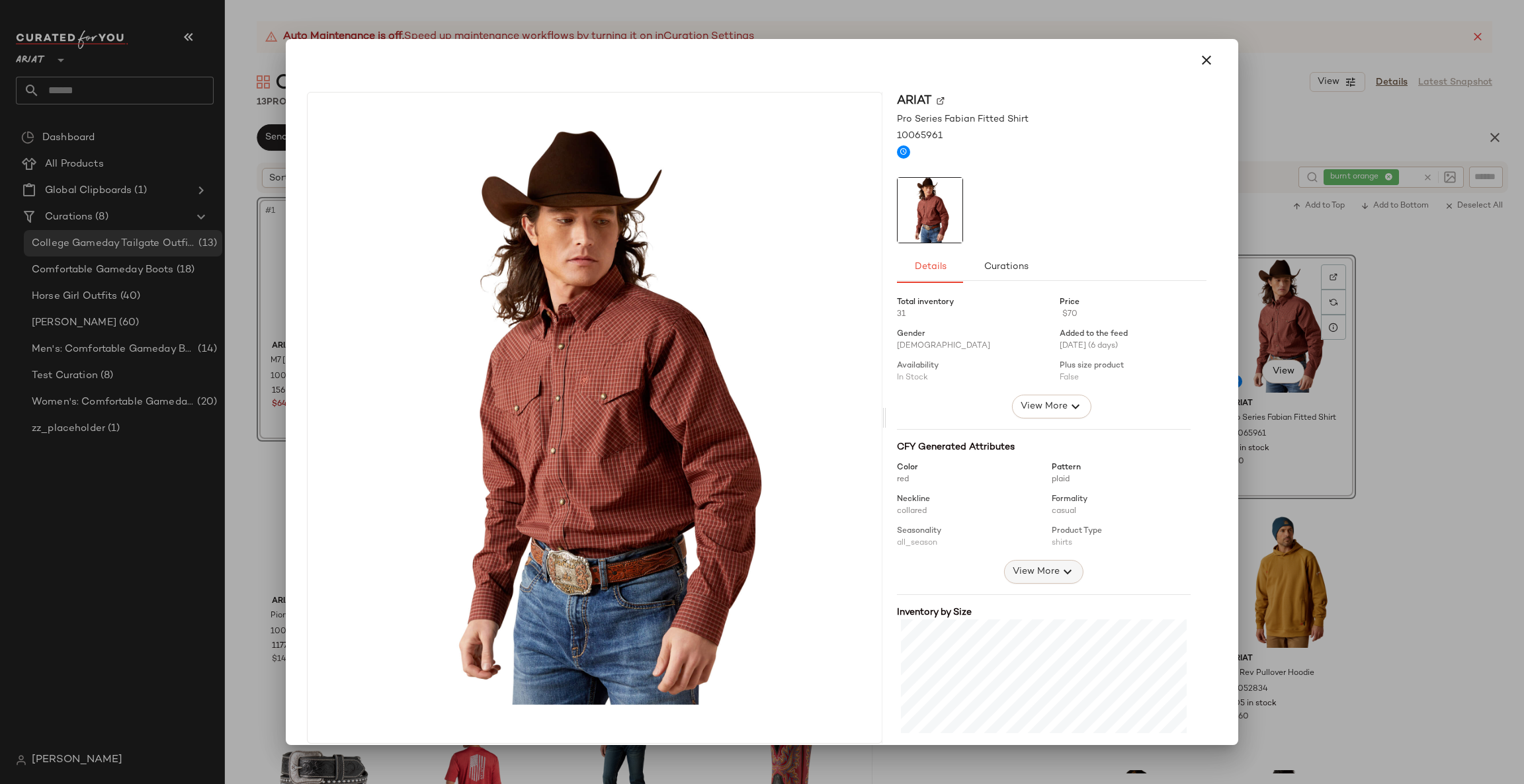
click at [1004, 570] on button "View More" at bounding box center [1044, 572] width 80 height 24
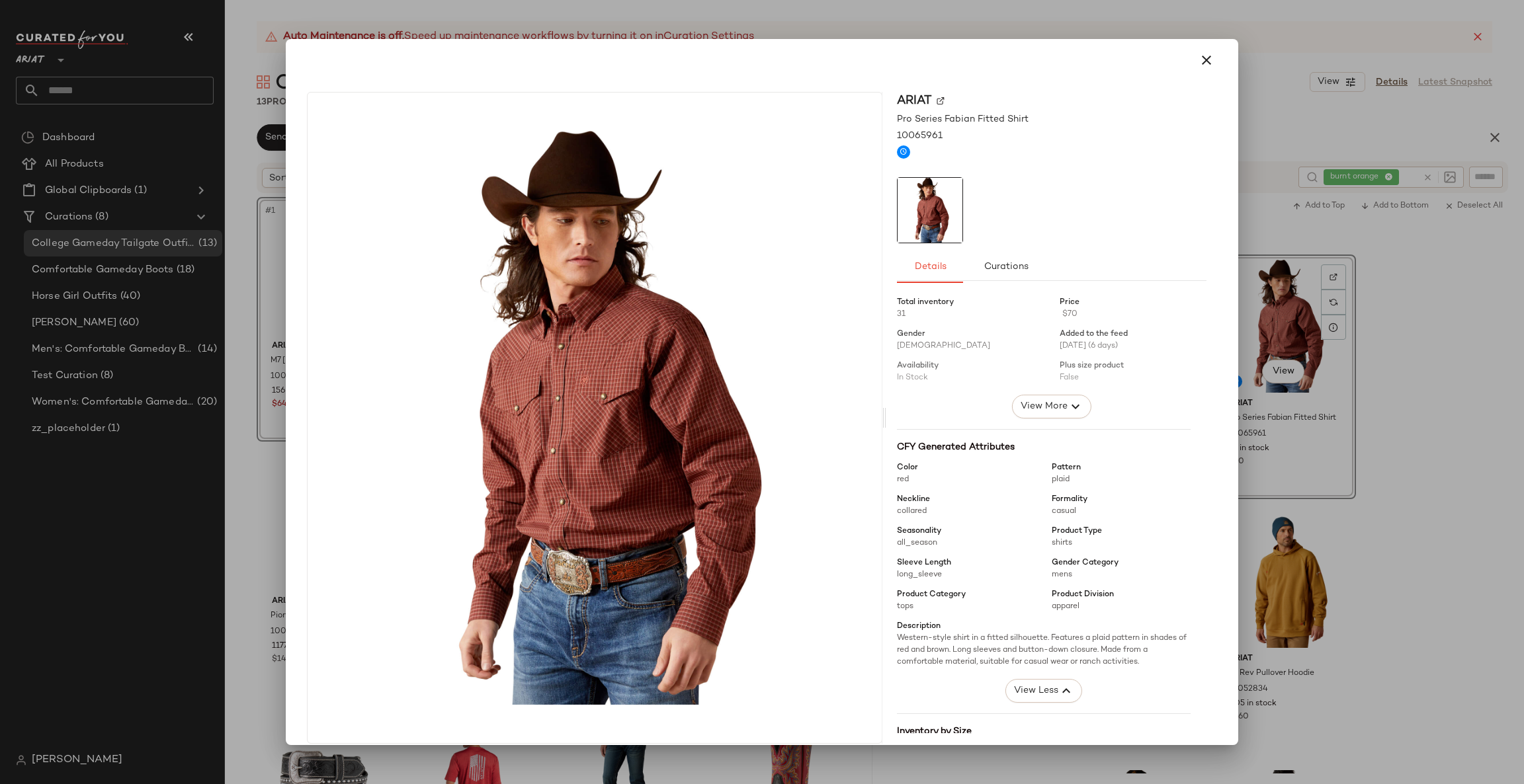
drag, startPoint x: 1325, startPoint y: 415, endPoint x: 1386, endPoint y: 367, distance: 77.6
click at [1326, 415] on div at bounding box center [762, 392] width 1524 height 784
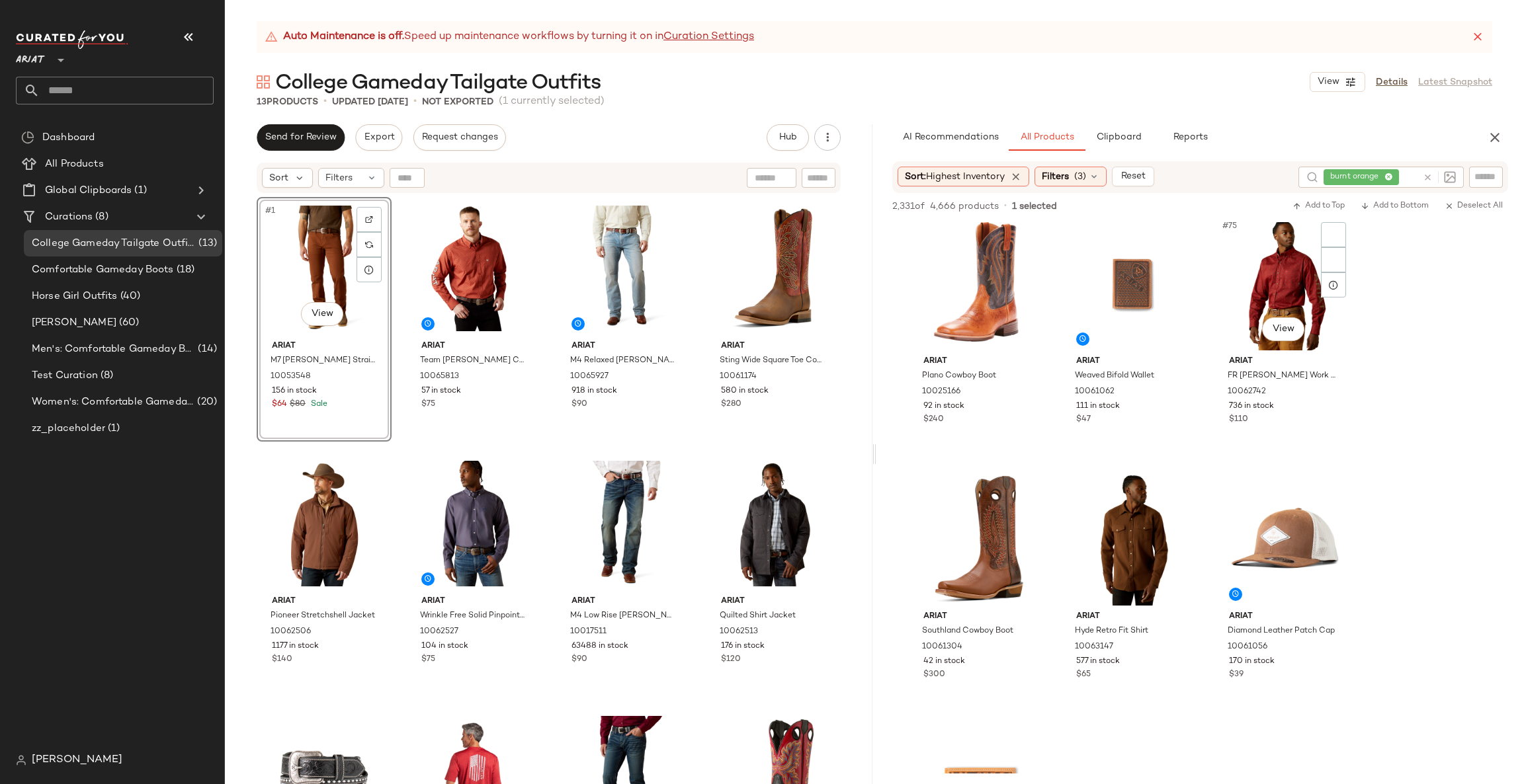
scroll to position [6150, 0]
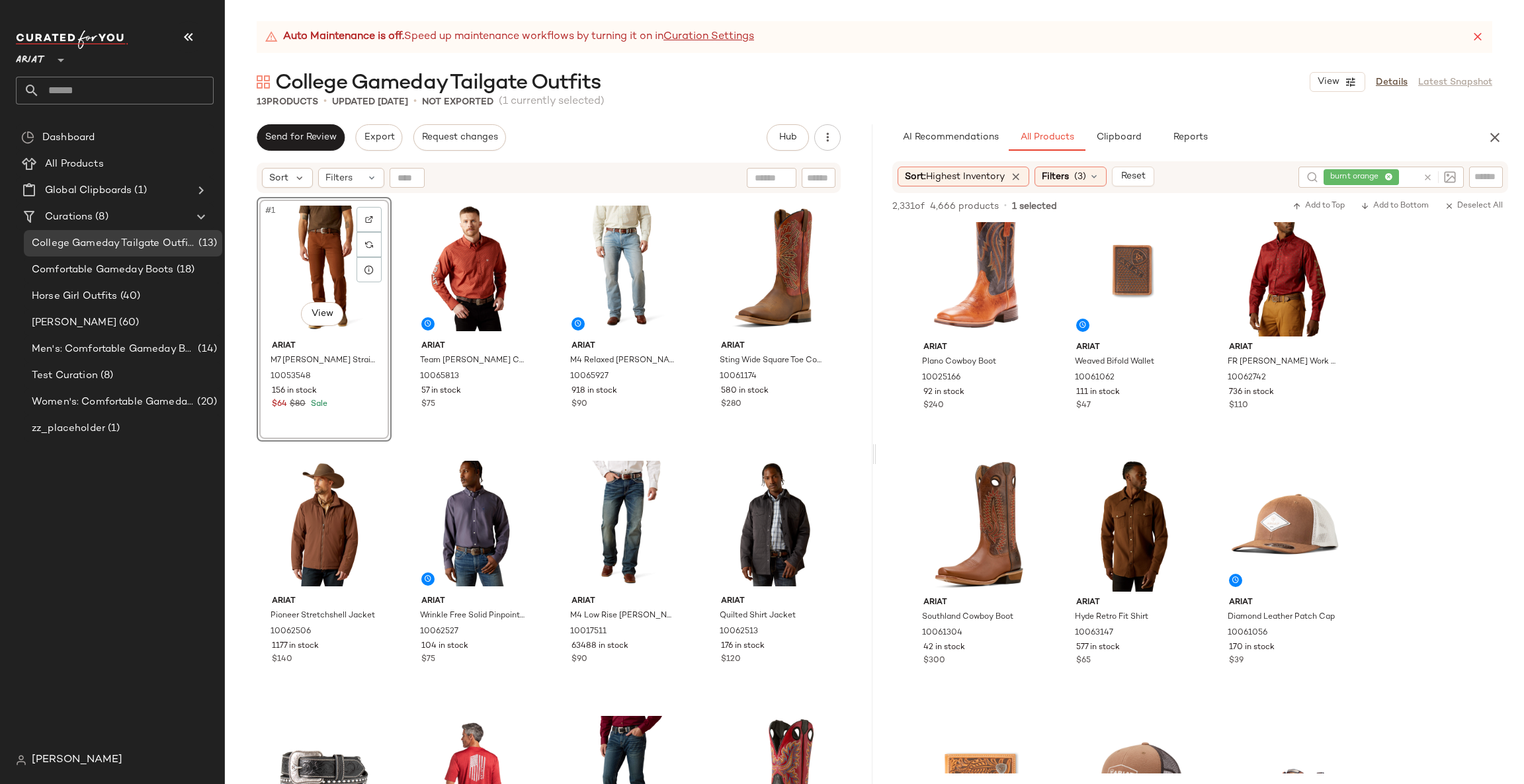
click at [1423, 180] on icon at bounding box center [1428, 178] width 10 height 10
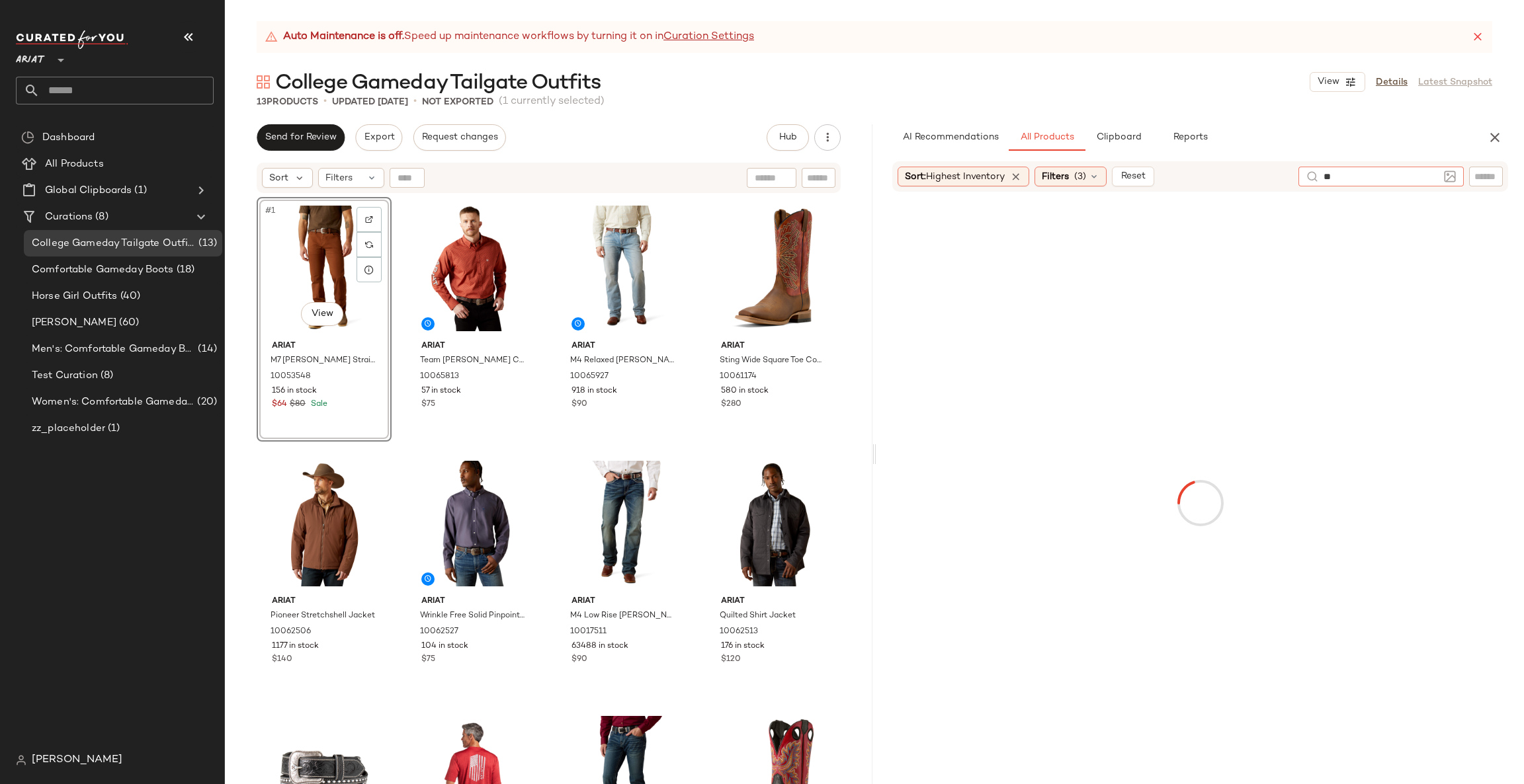
type input "***"
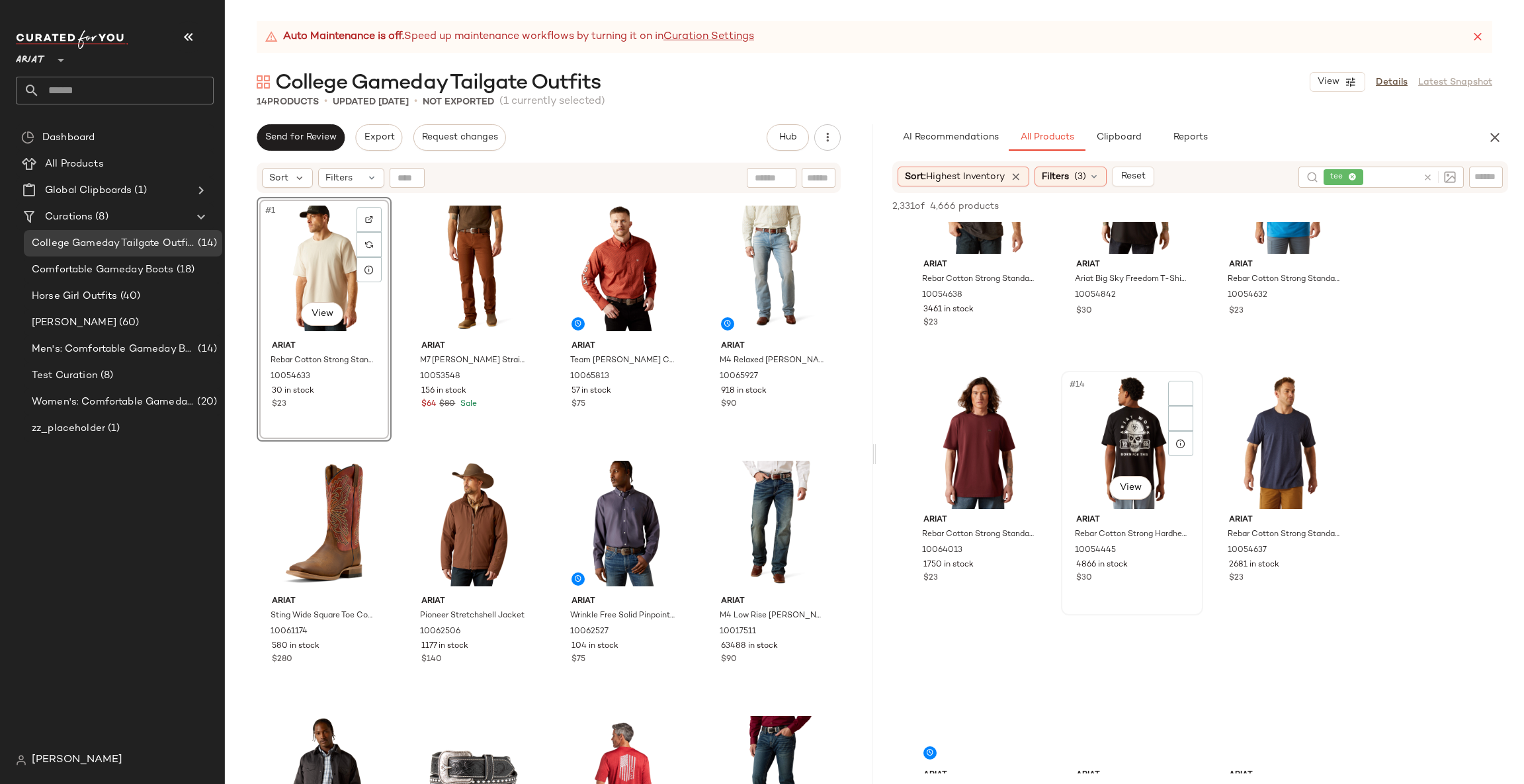
scroll to position [991, 0]
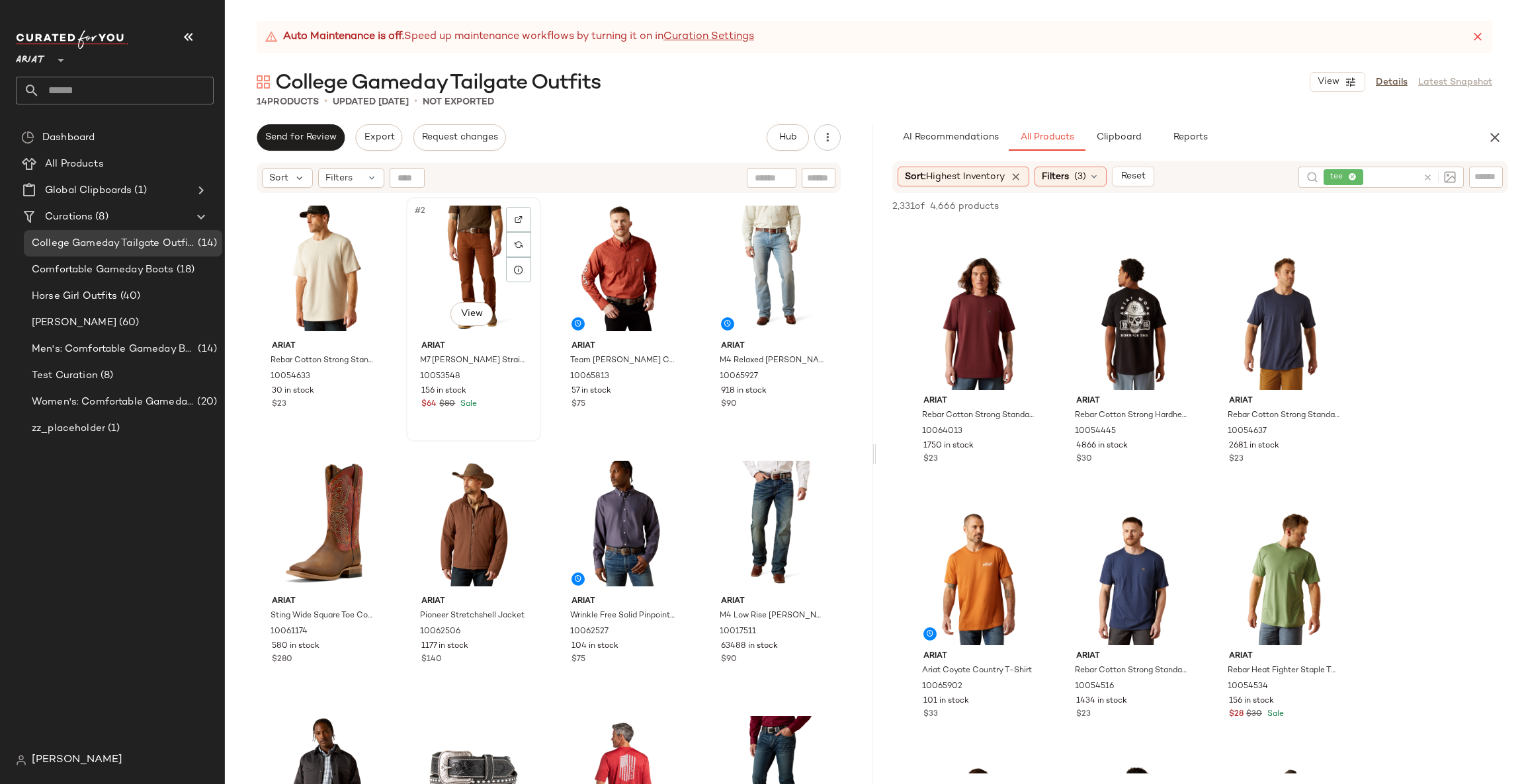
click at [458, 240] on div "#2 View" at bounding box center [473, 268] width 126 height 134
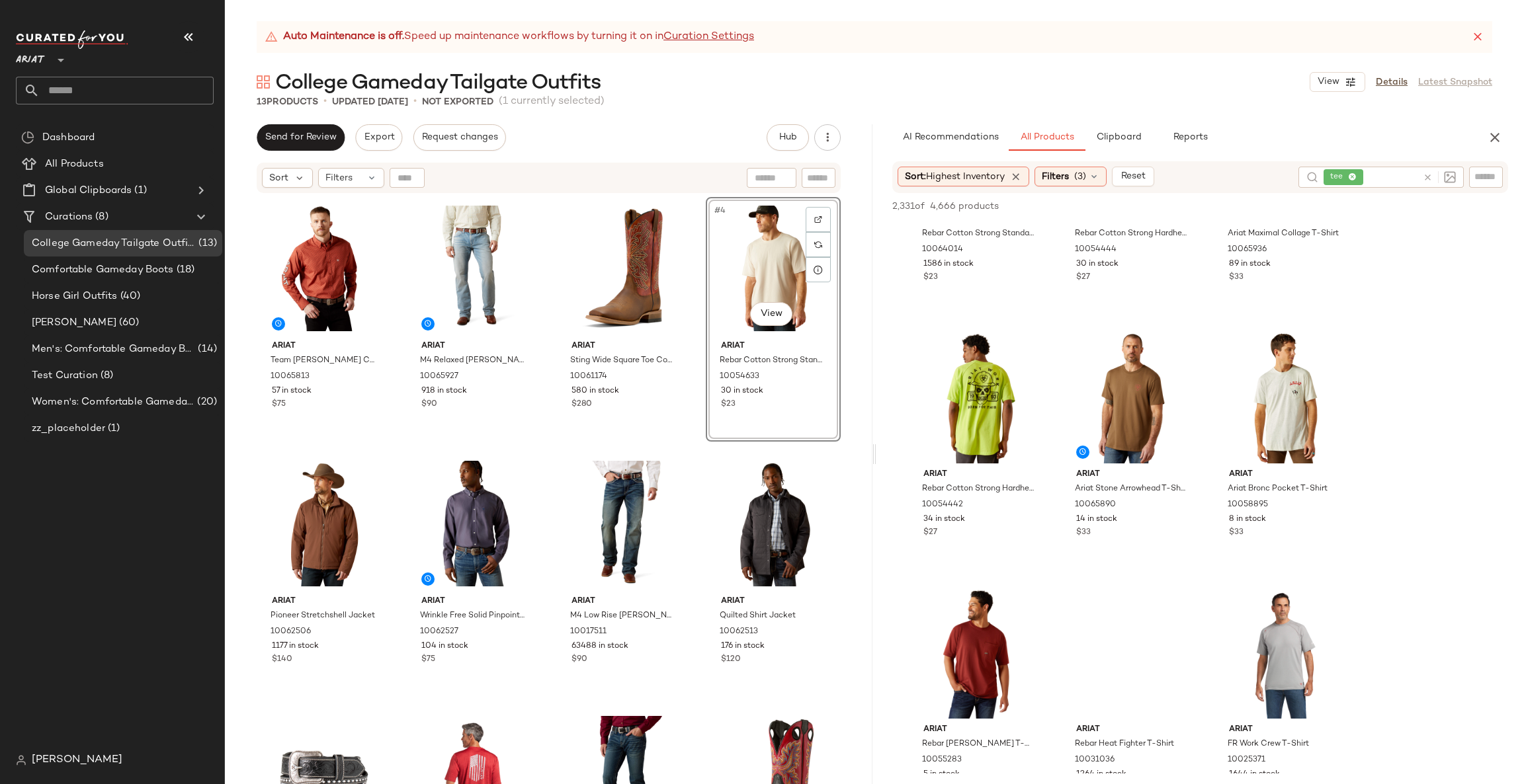
scroll to position [1983, 0]
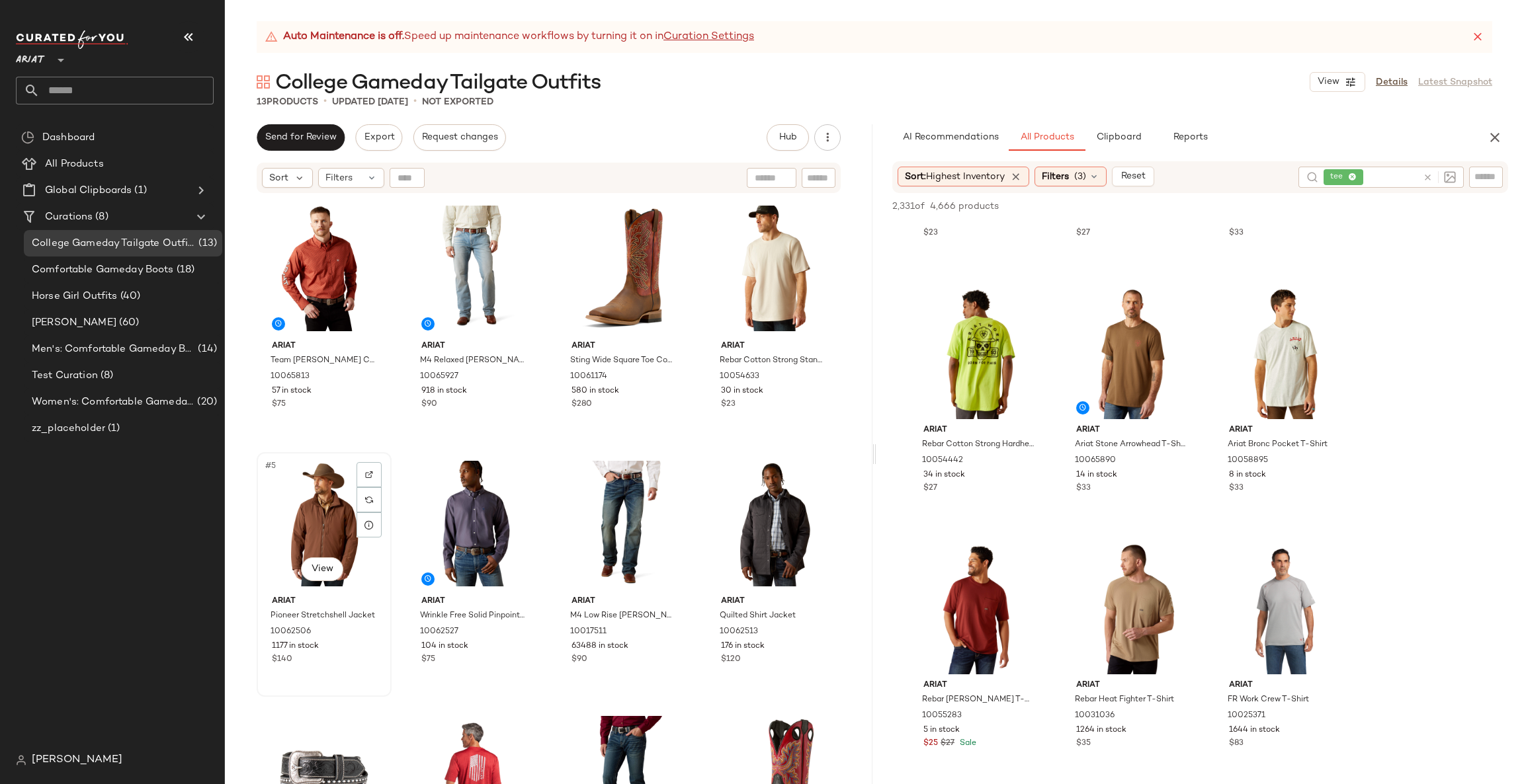
click at [320, 513] on div "#5 View" at bounding box center [324, 523] width 126 height 134
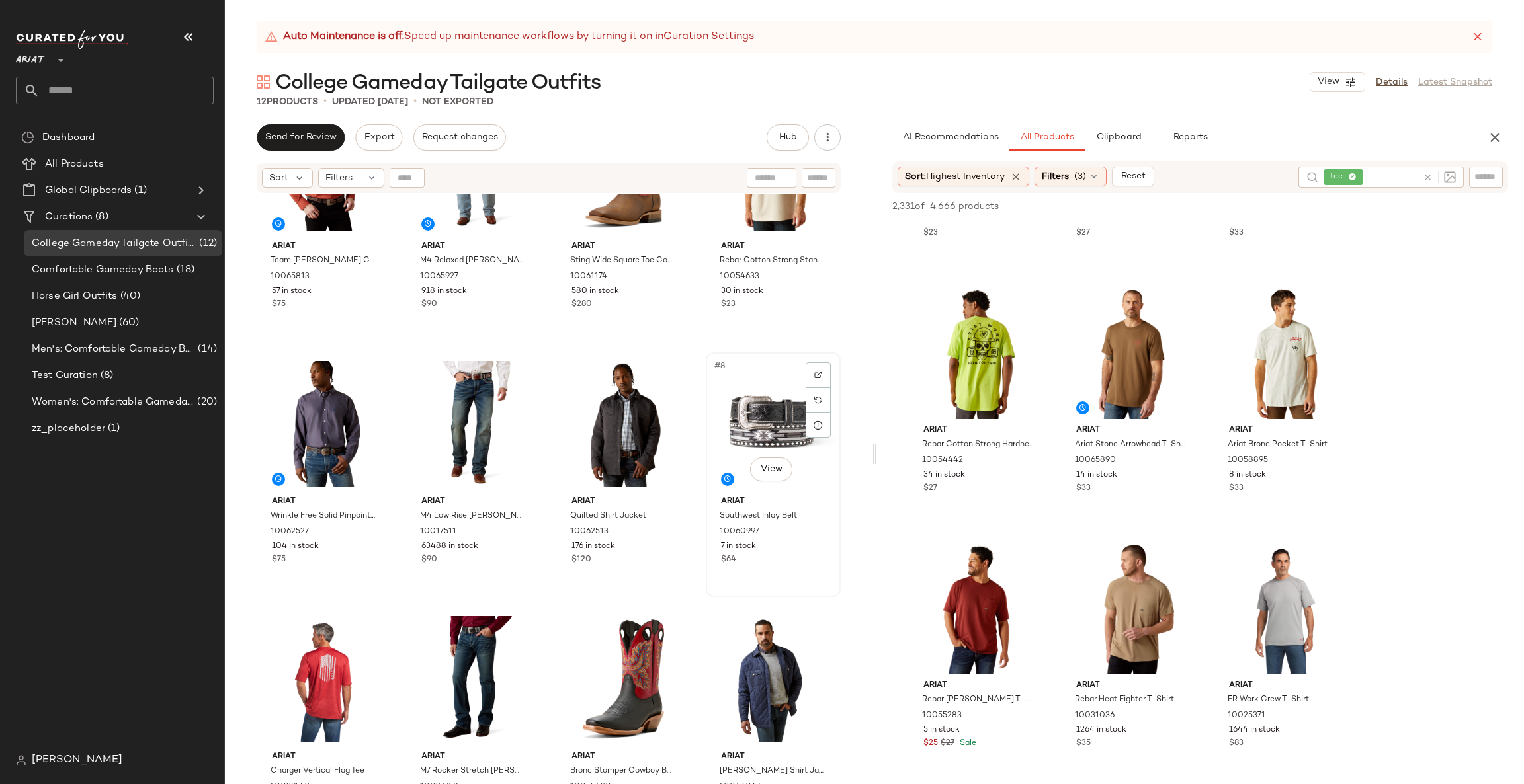
scroll to position [134, 0]
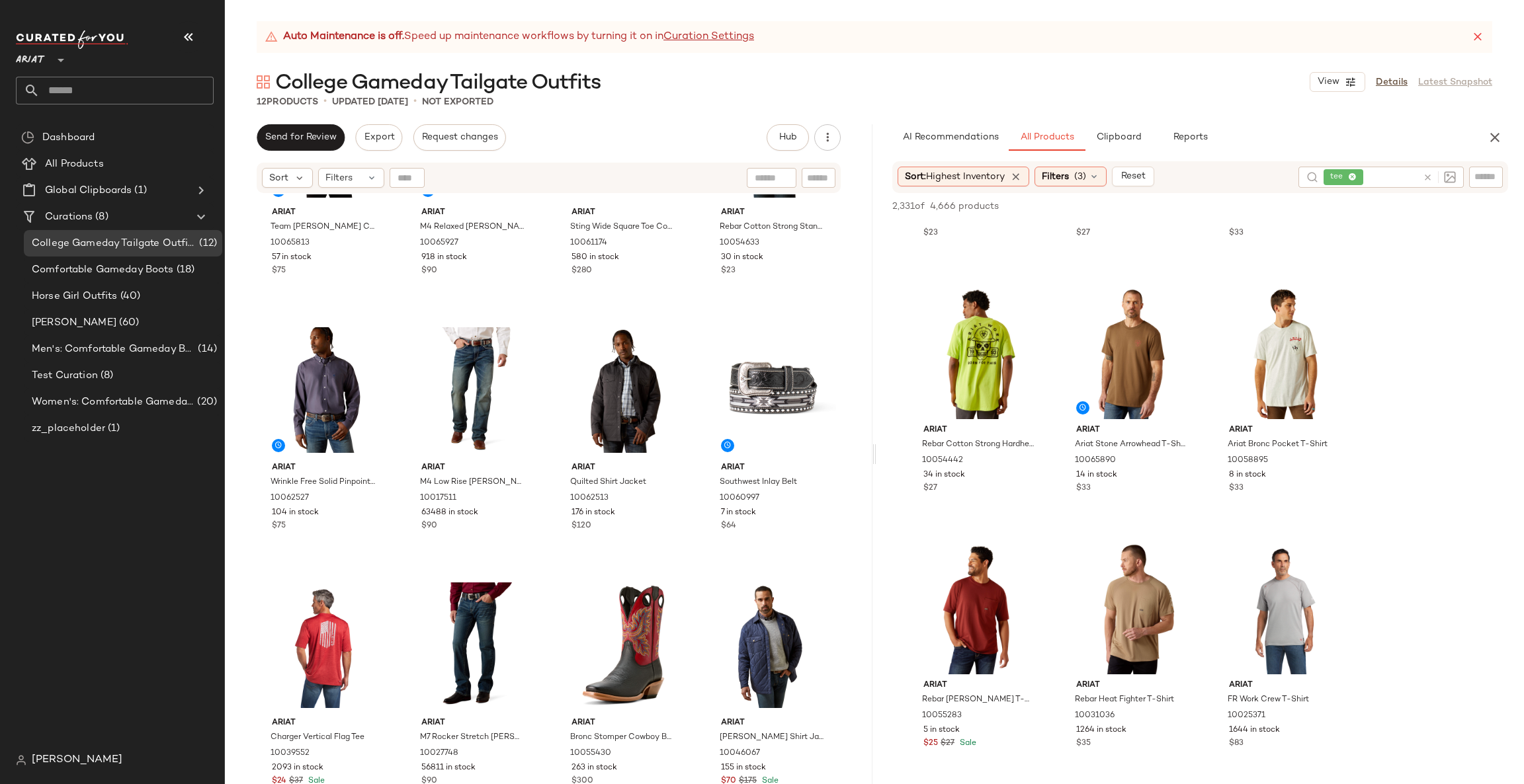
click at [1425, 176] on icon at bounding box center [1428, 178] width 10 height 10
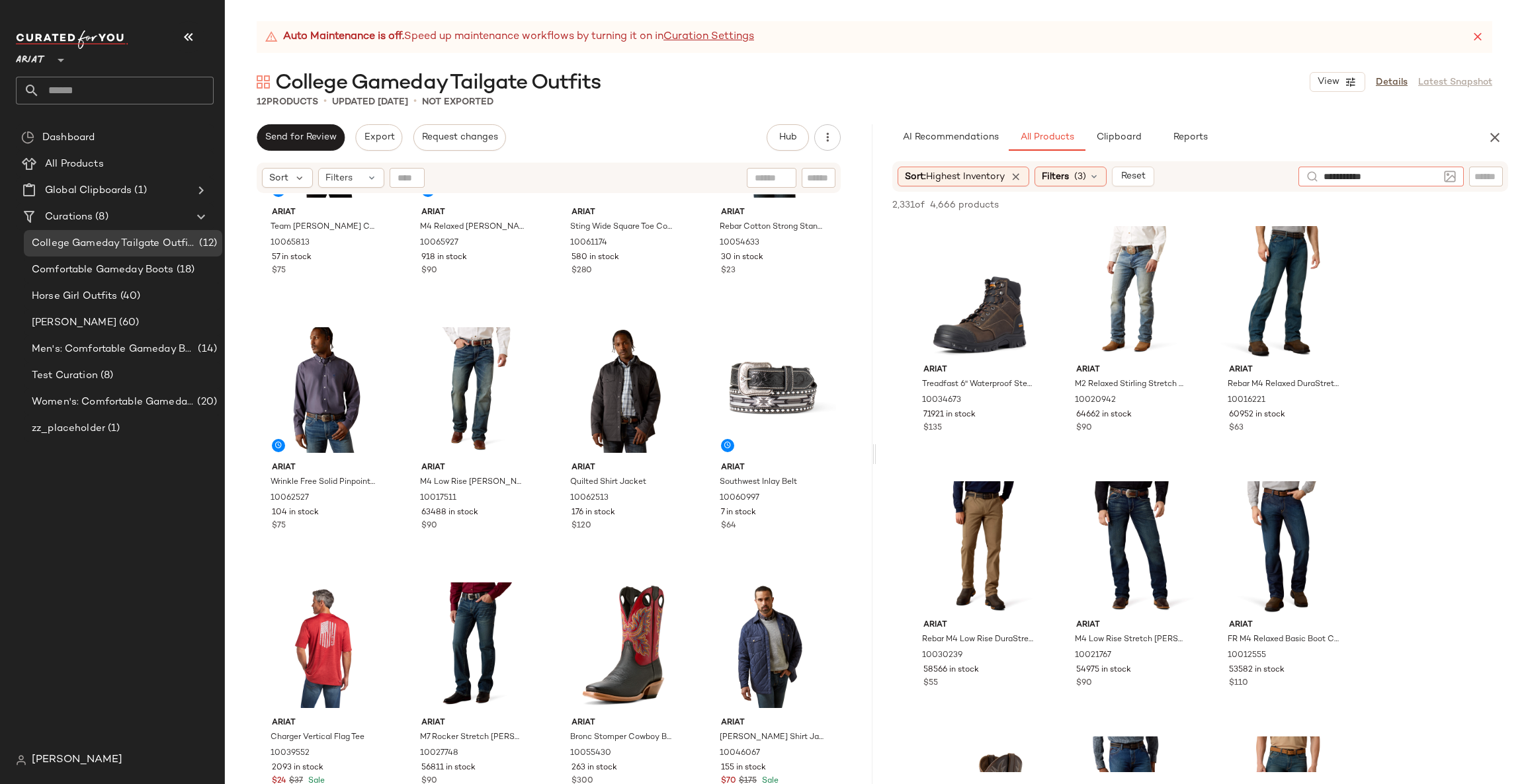
type input "**********"
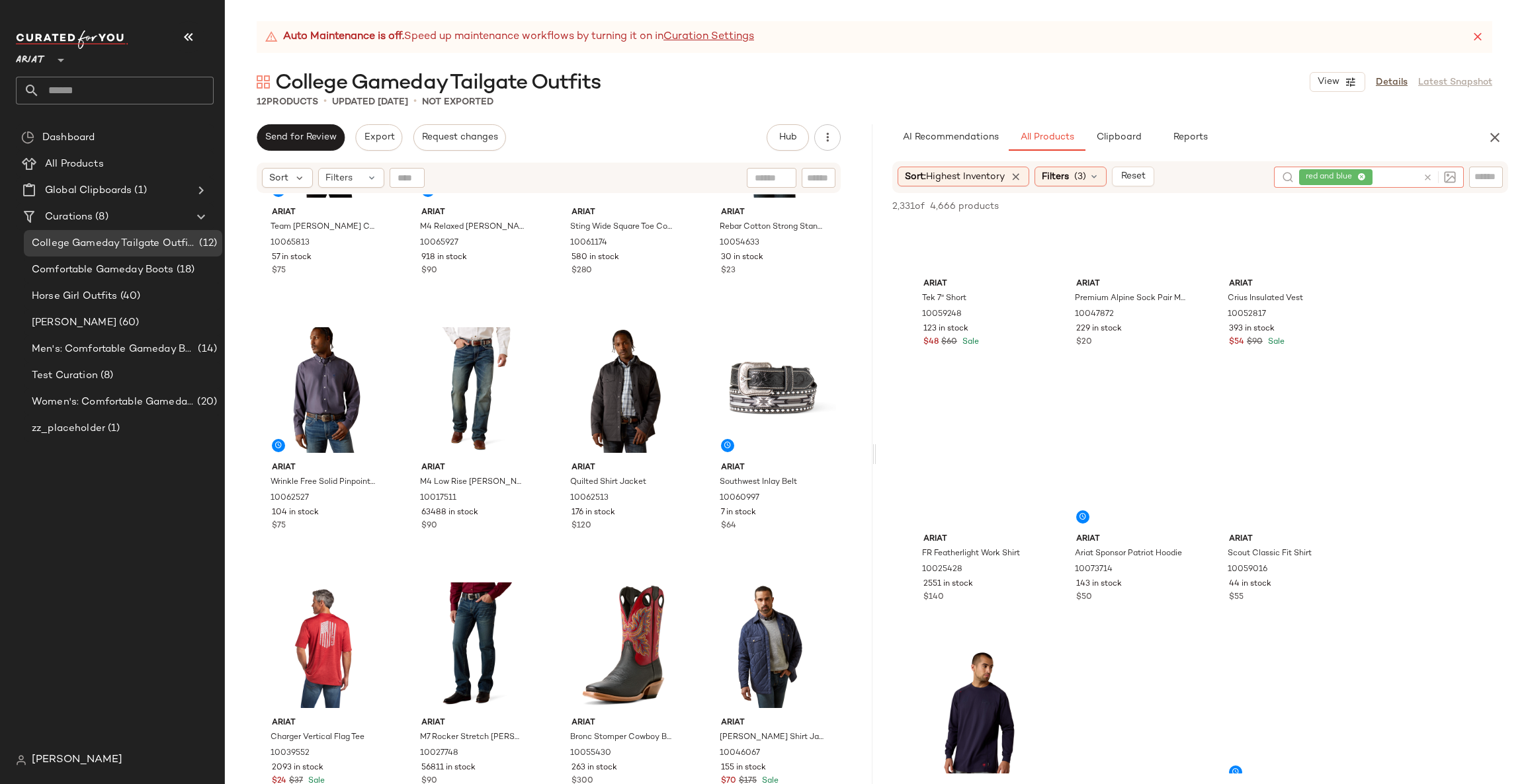
scroll to position [2182, 0]
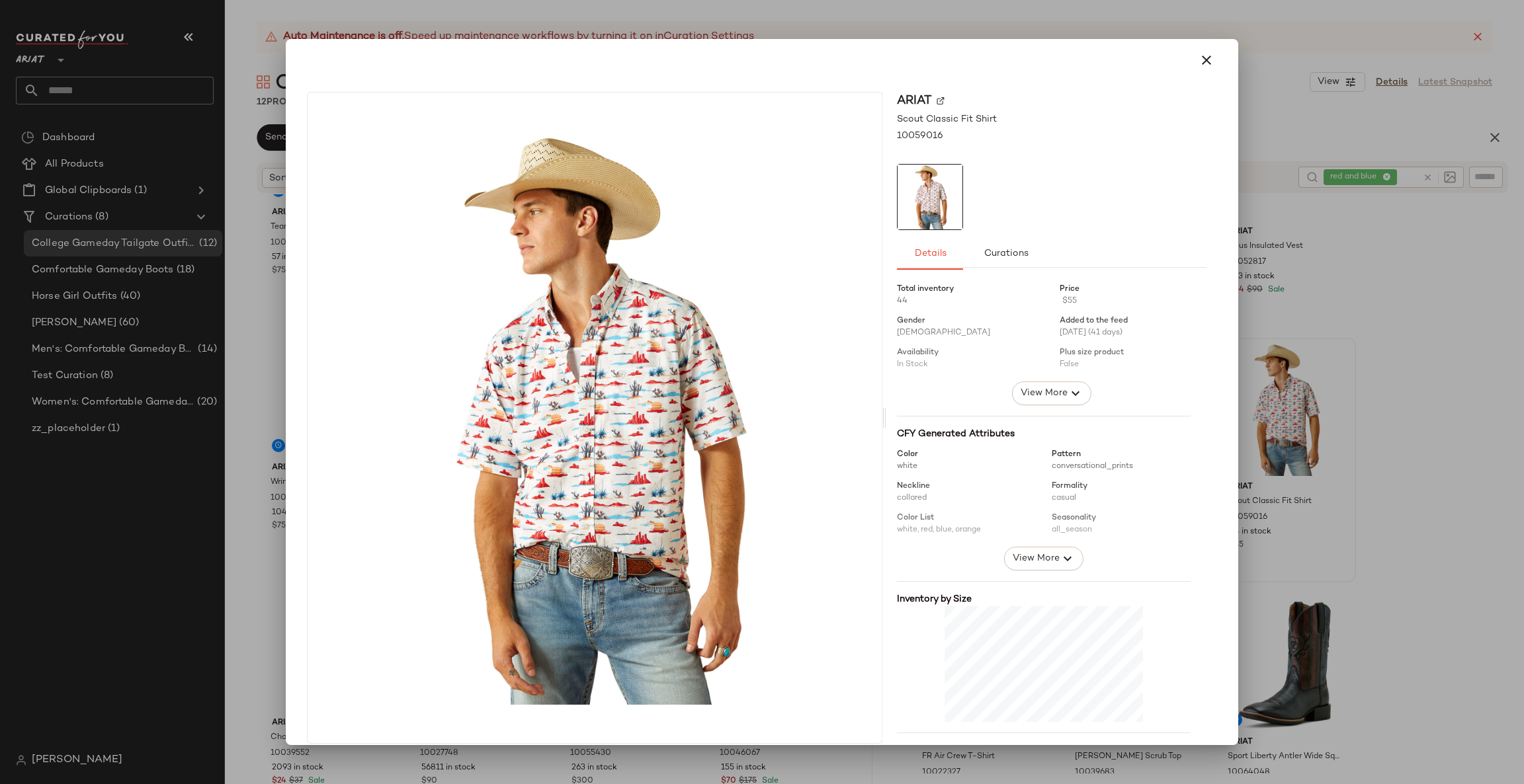
click at [1388, 452] on div at bounding box center [762, 392] width 1524 height 784
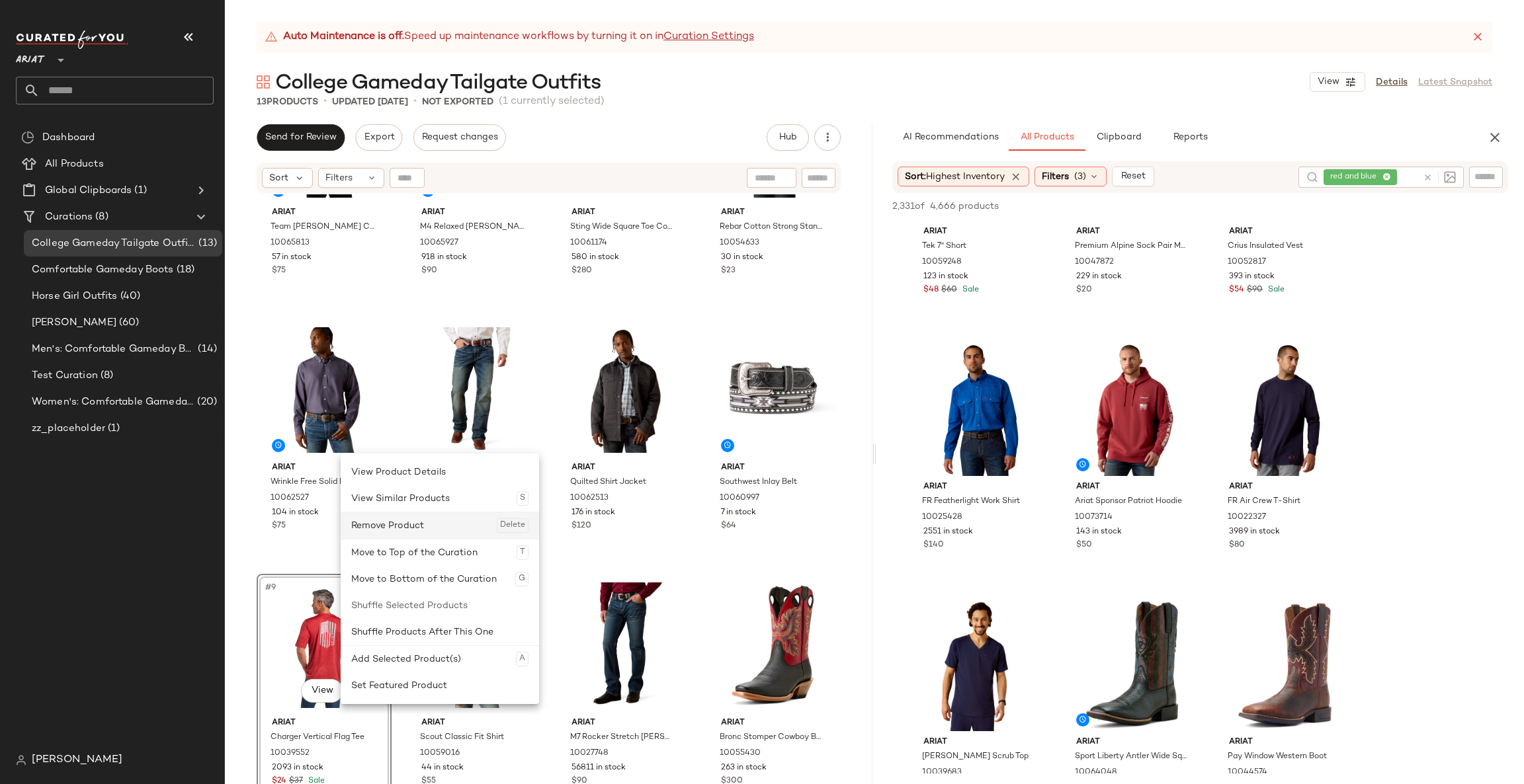
click at [449, 522] on div "Remove Product Delete" at bounding box center [440, 526] width 178 height 26
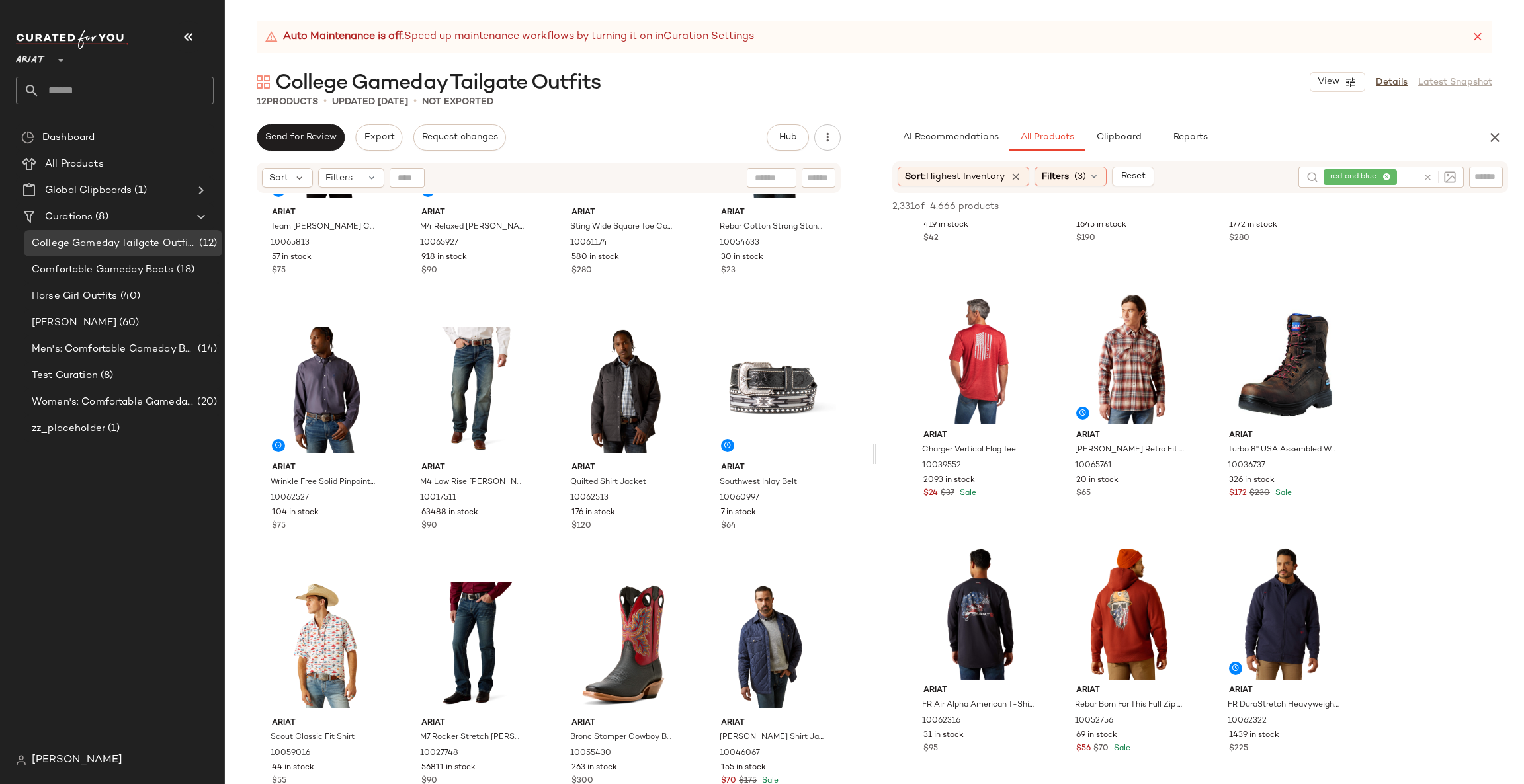
scroll to position [2777, 0]
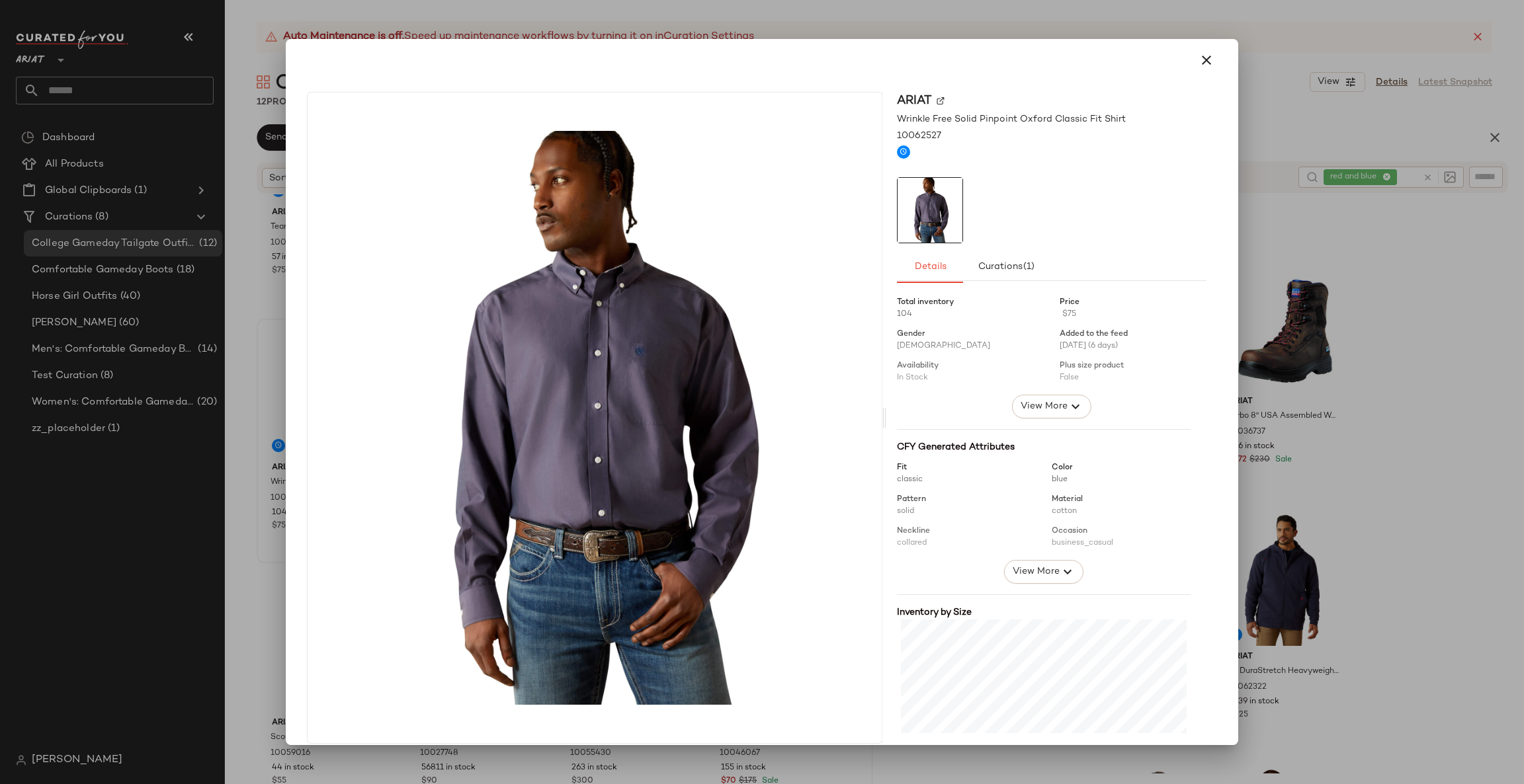
click at [1265, 414] on div at bounding box center [762, 392] width 1524 height 784
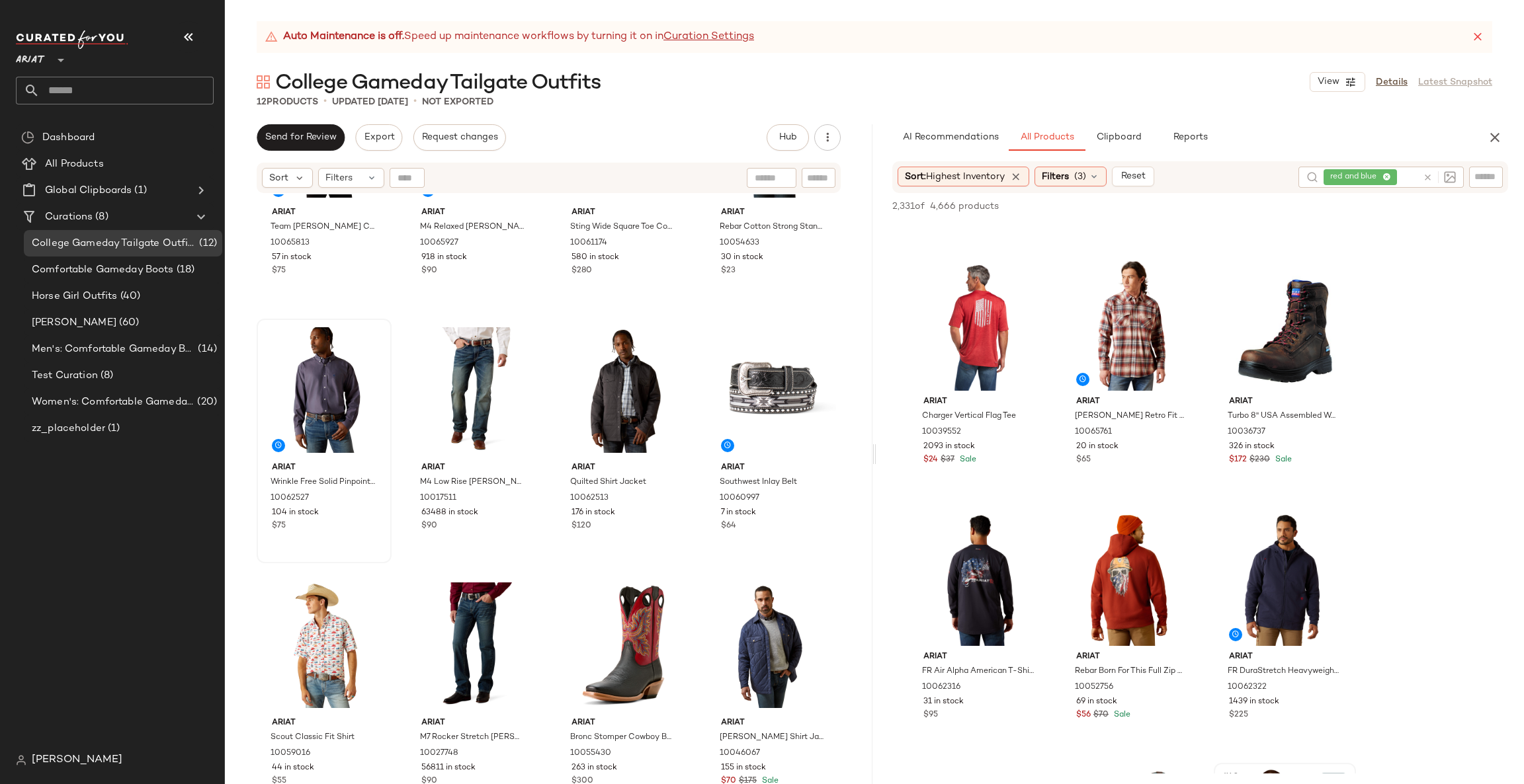
scroll to position [3174, 0]
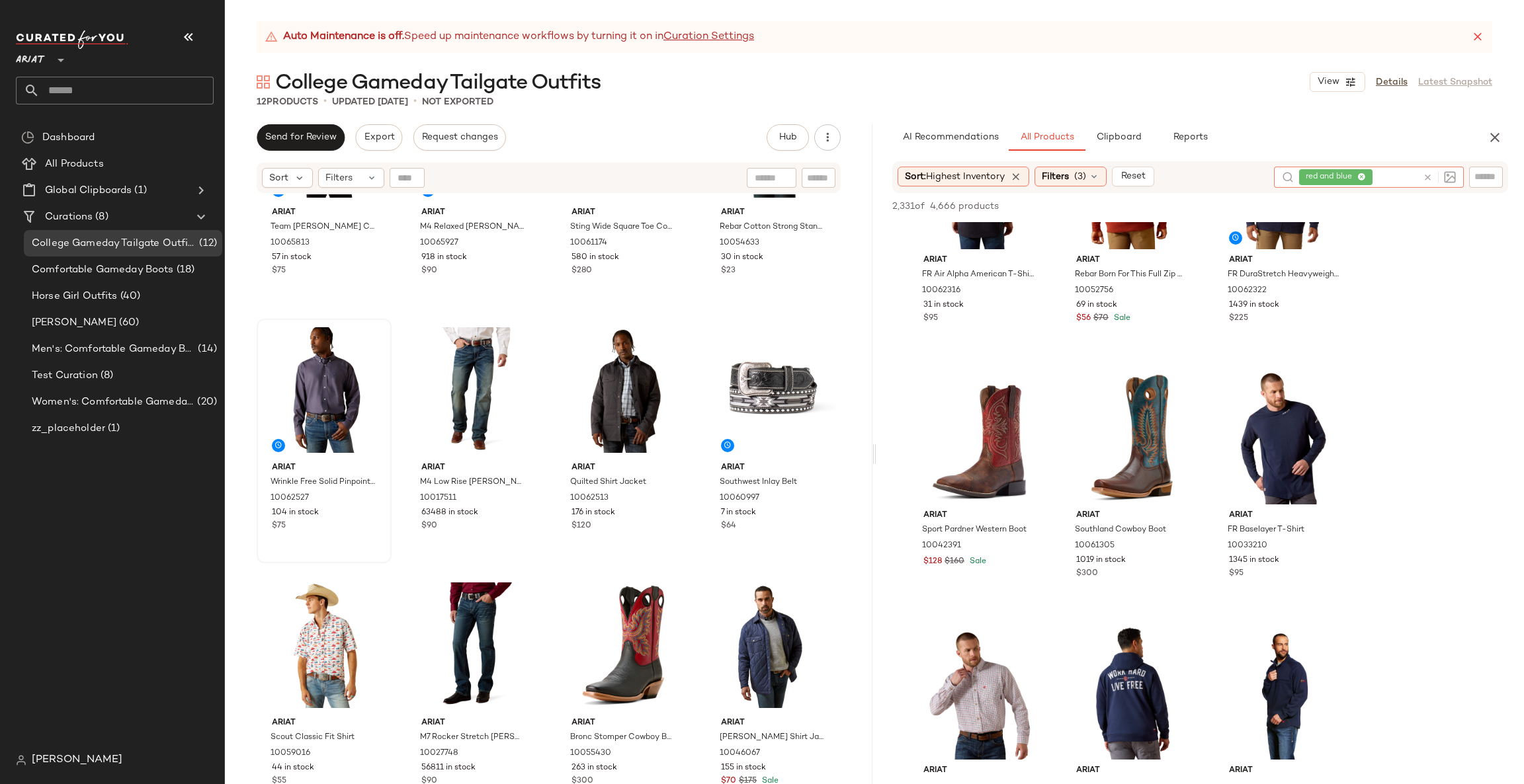
click at [1427, 178] on icon at bounding box center [1428, 178] width 10 height 10
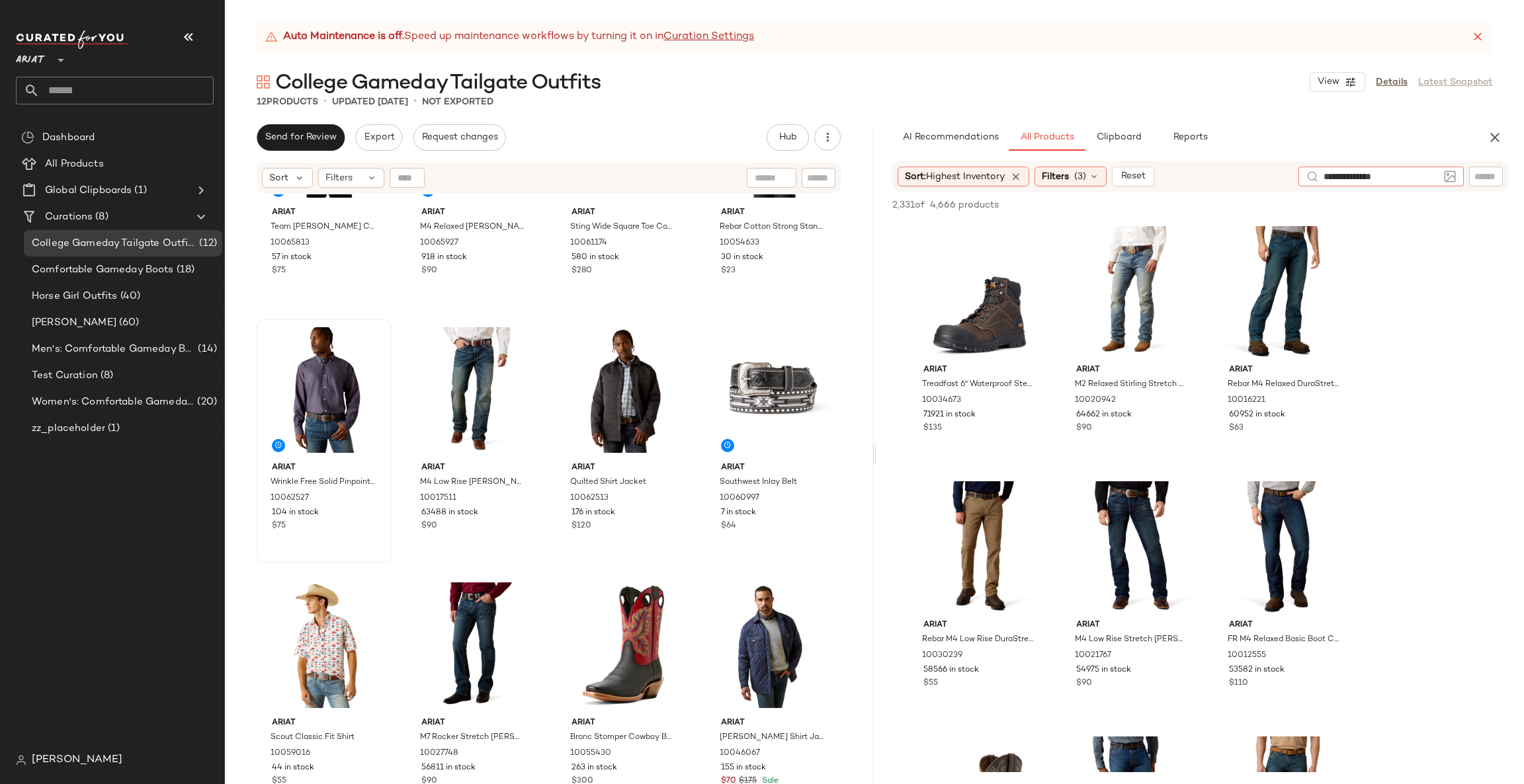
type input "**********"
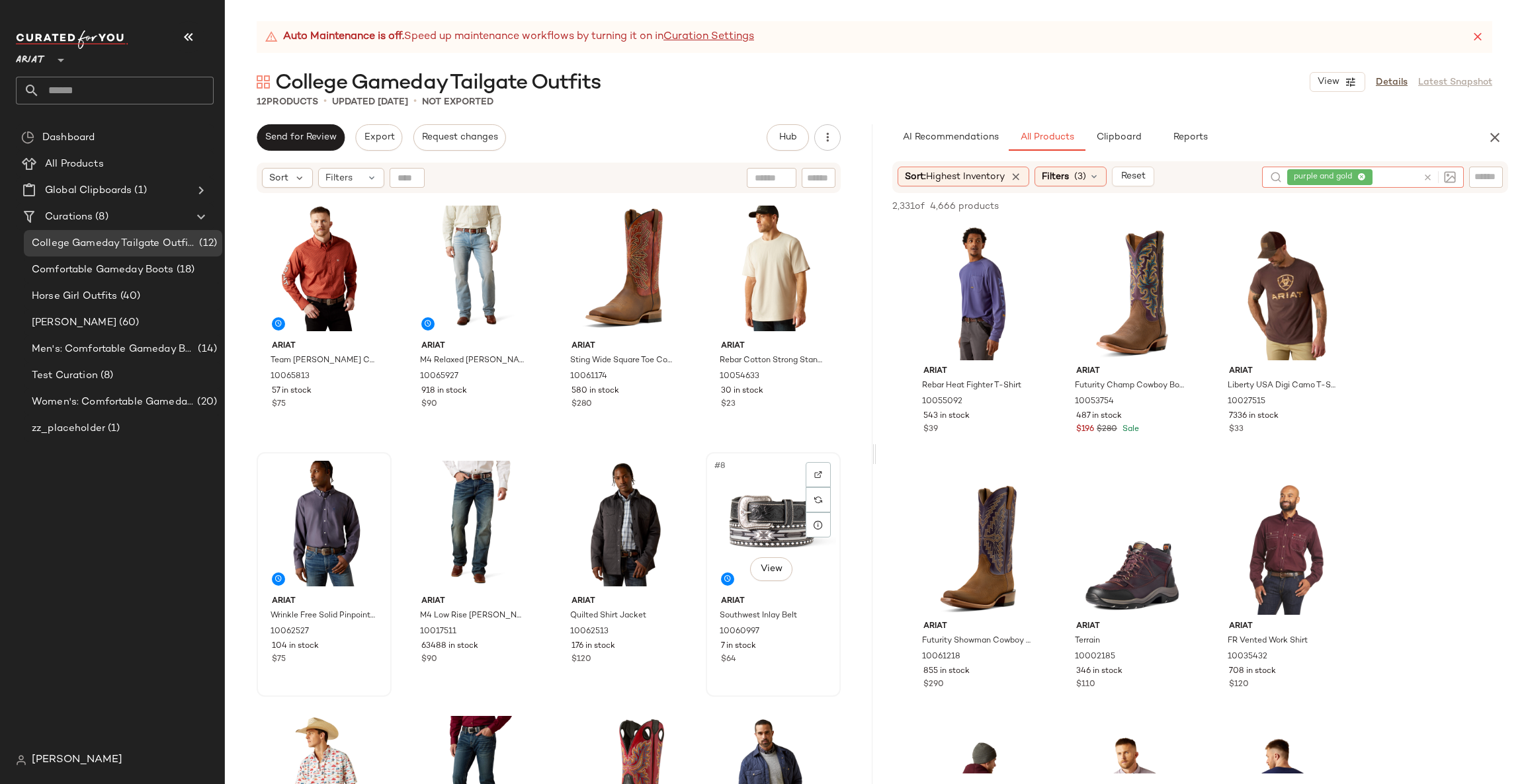
scroll to position [134, 0]
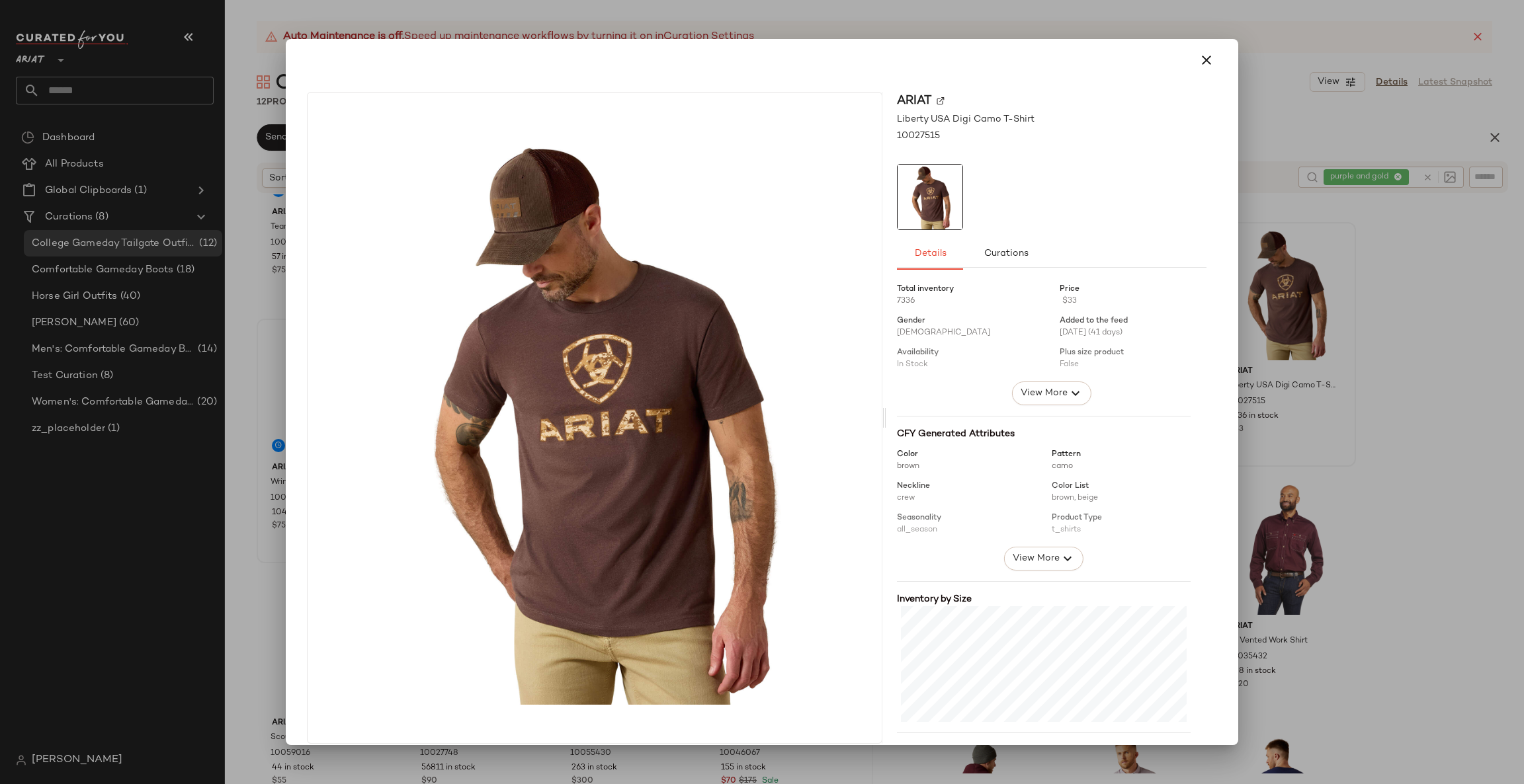
click at [1380, 339] on div at bounding box center [762, 392] width 1524 height 784
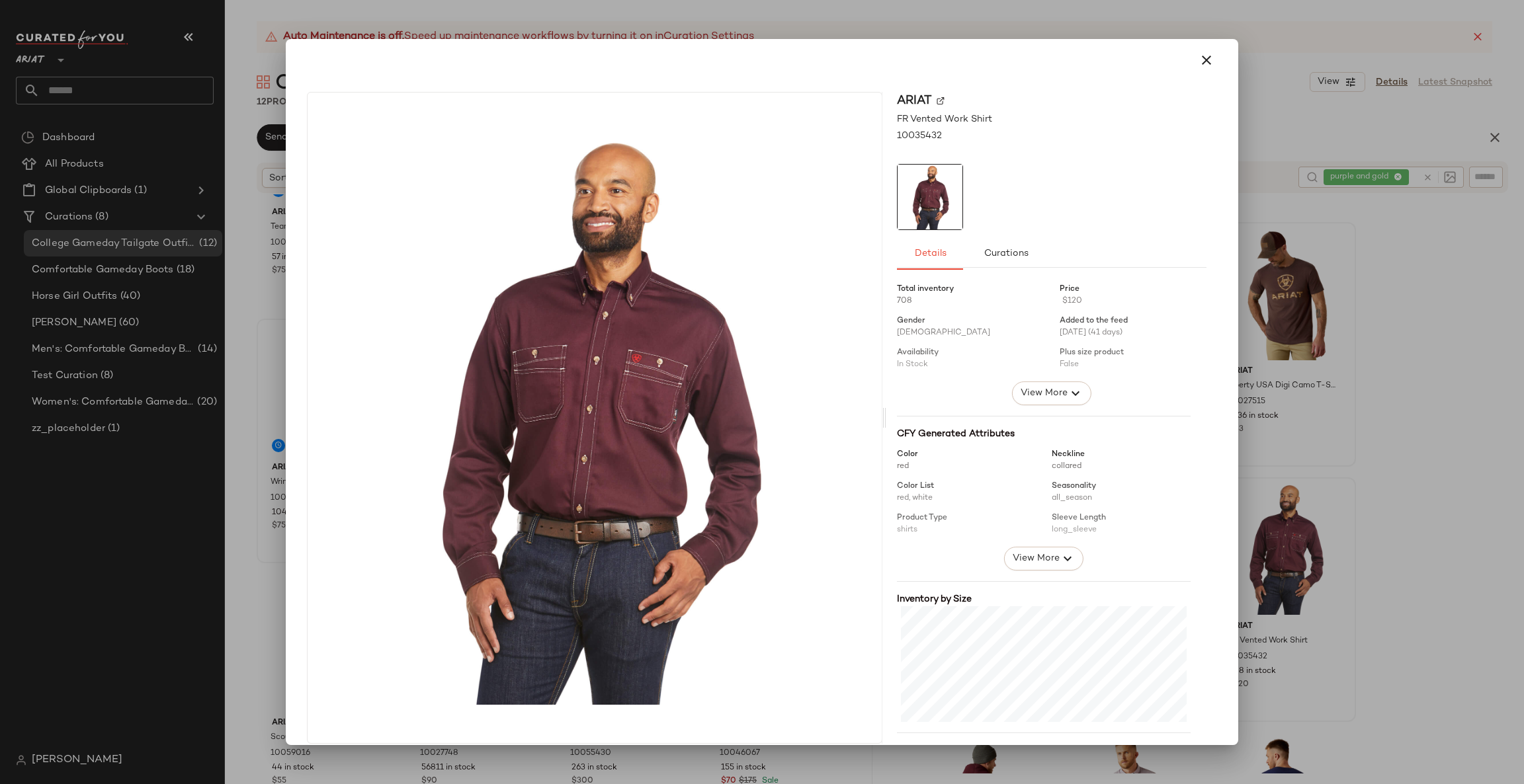
click at [1449, 452] on div at bounding box center [762, 392] width 1524 height 784
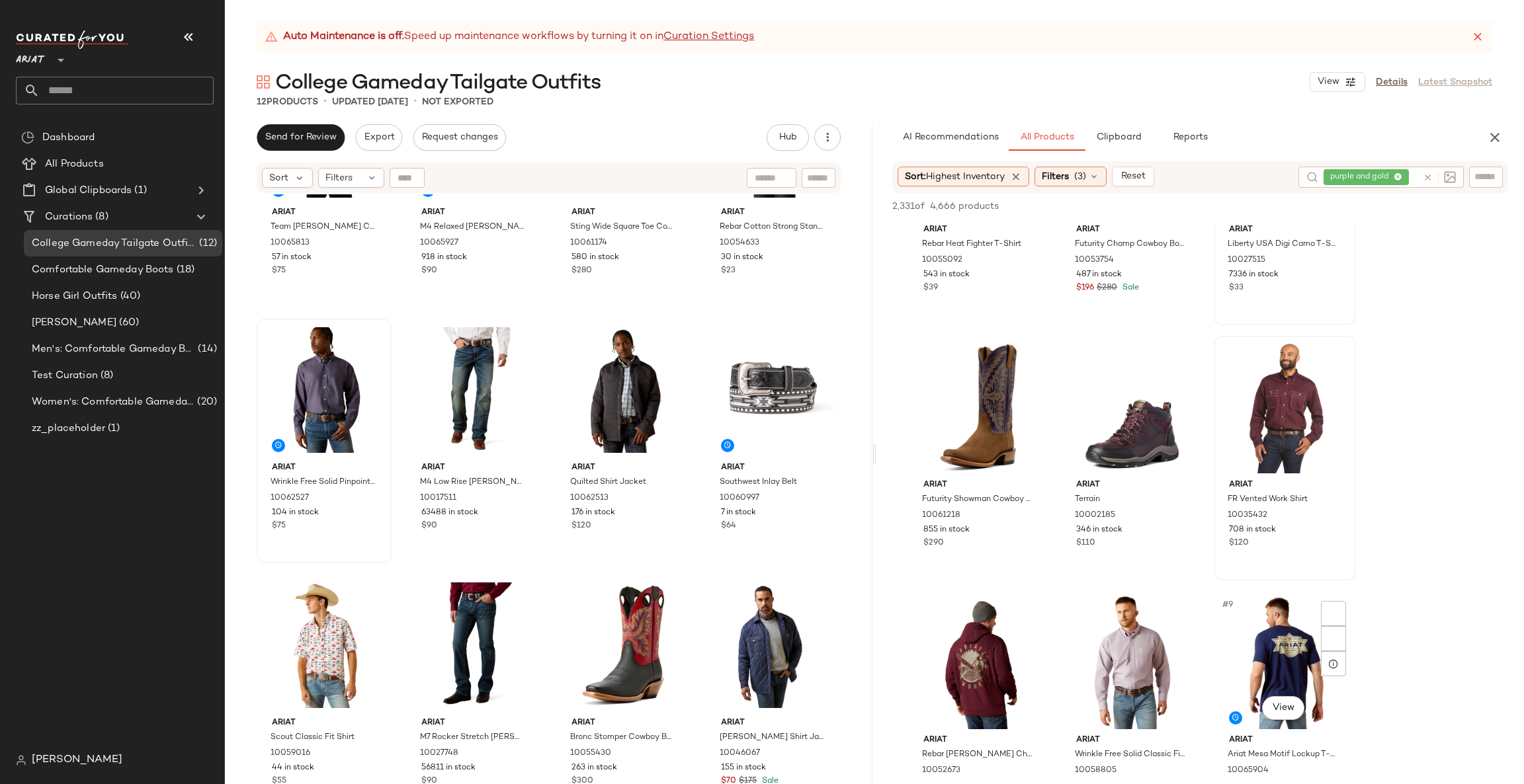
scroll to position [397, 0]
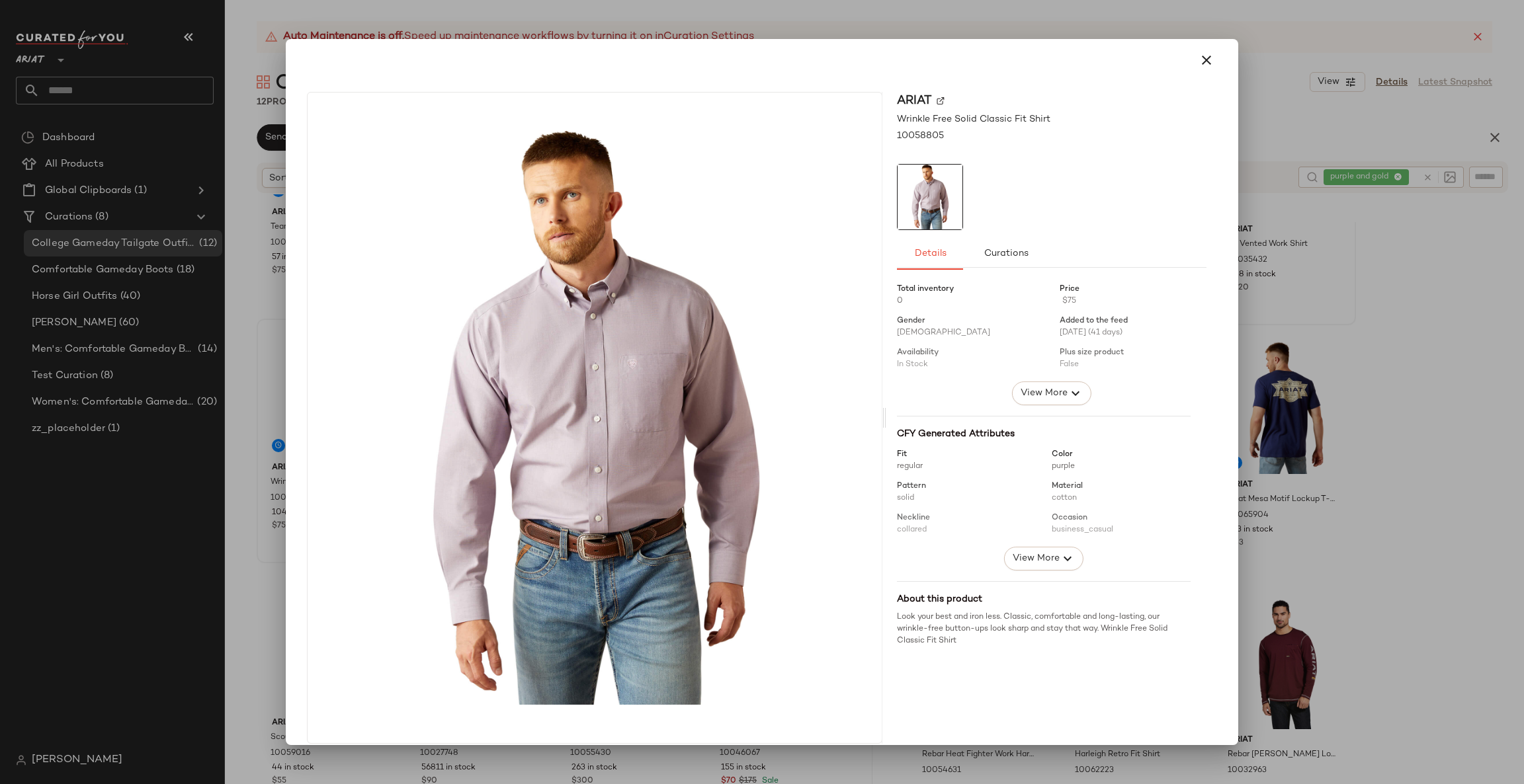
click at [1368, 379] on div at bounding box center [762, 392] width 1524 height 784
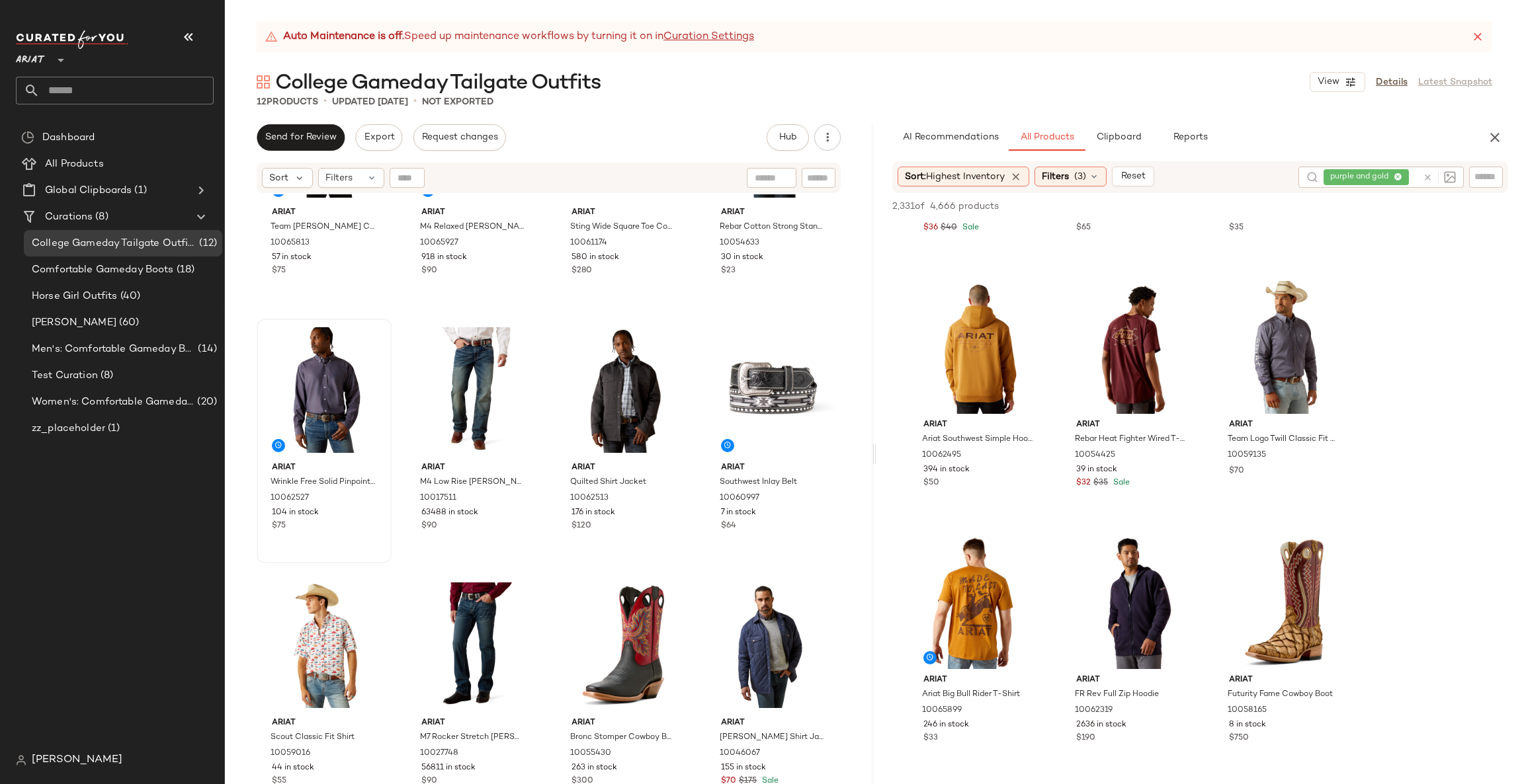
scroll to position [991, 0]
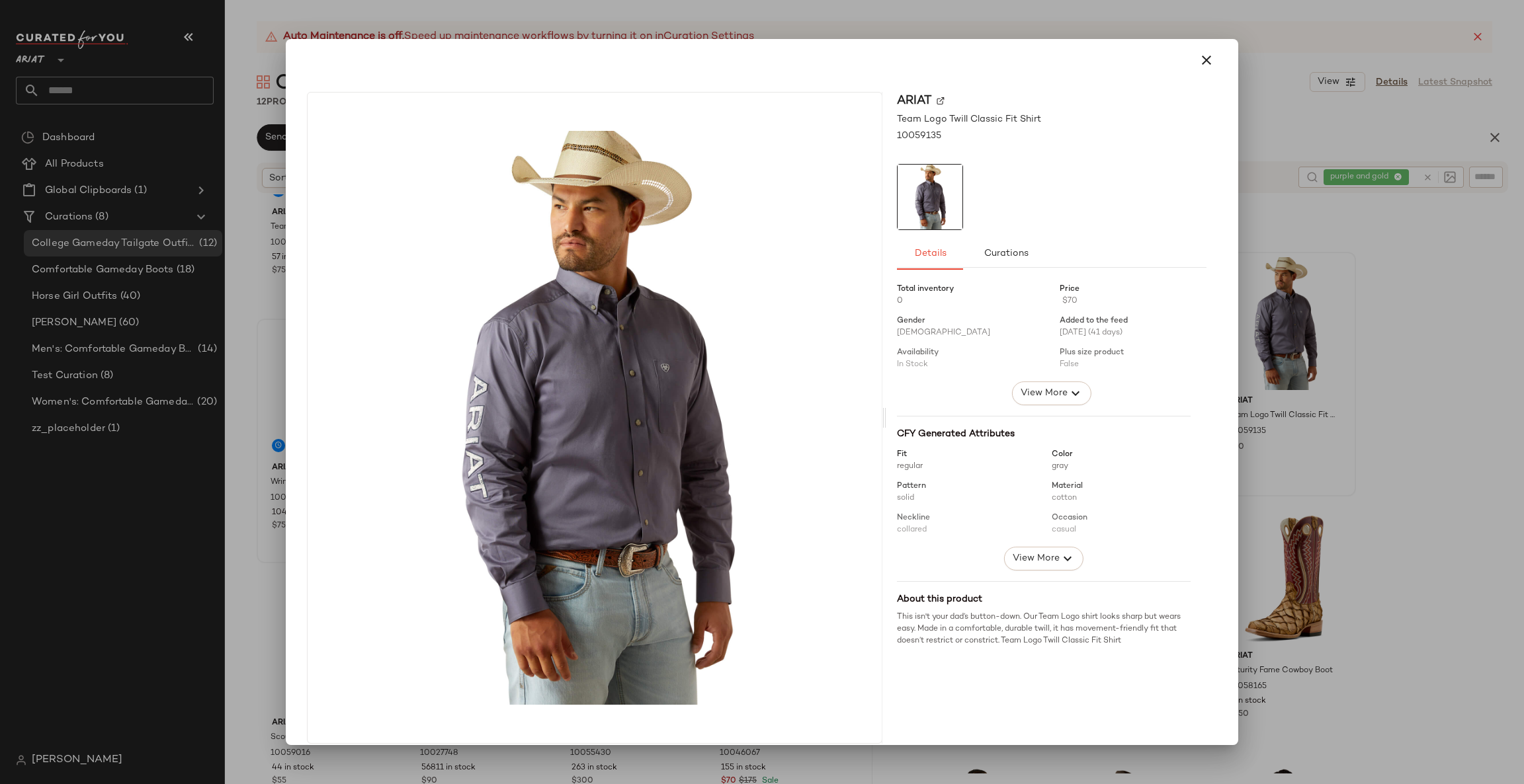
click at [1396, 353] on div at bounding box center [762, 392] width 1524 height 784
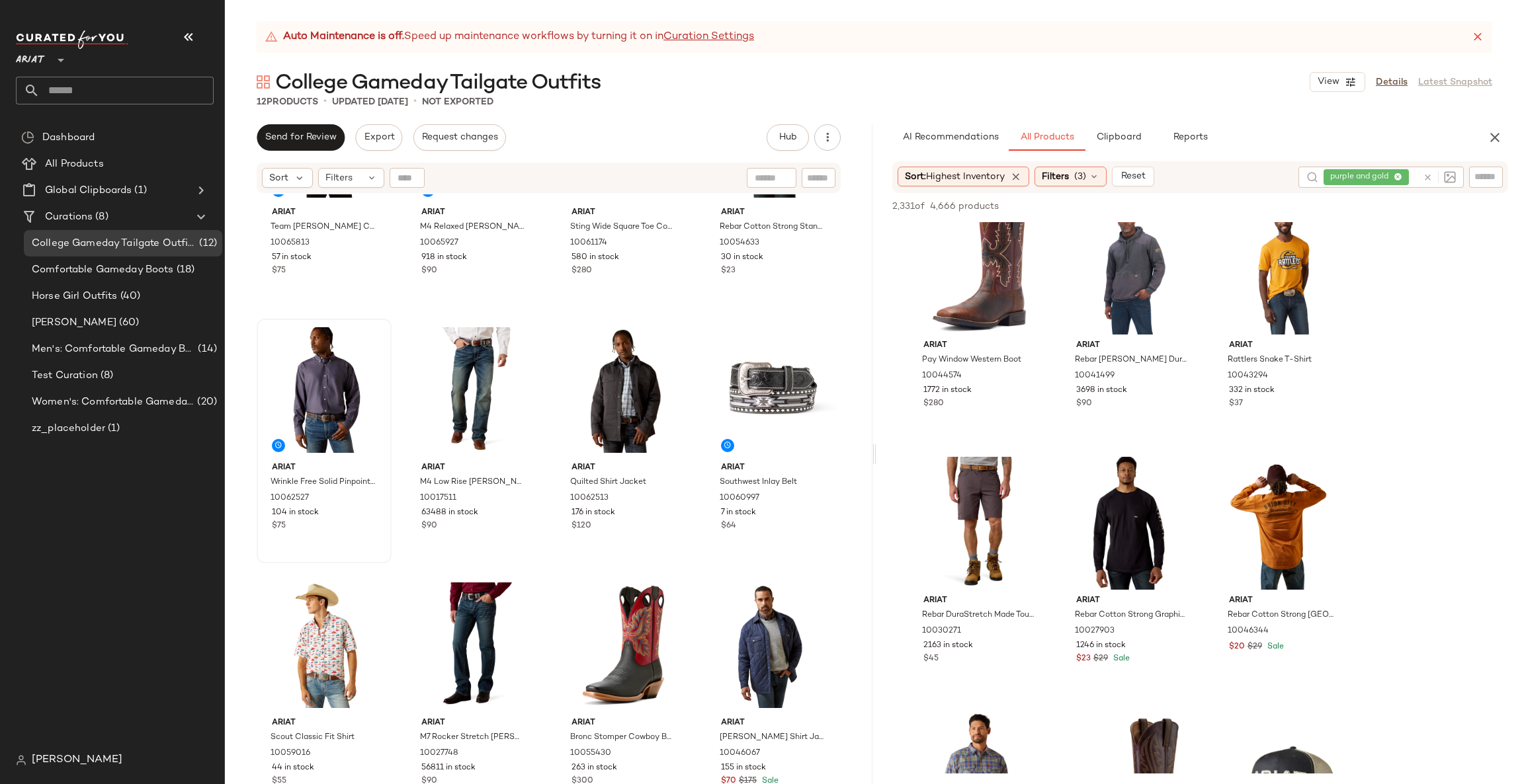
scroll to position [2976, 0]
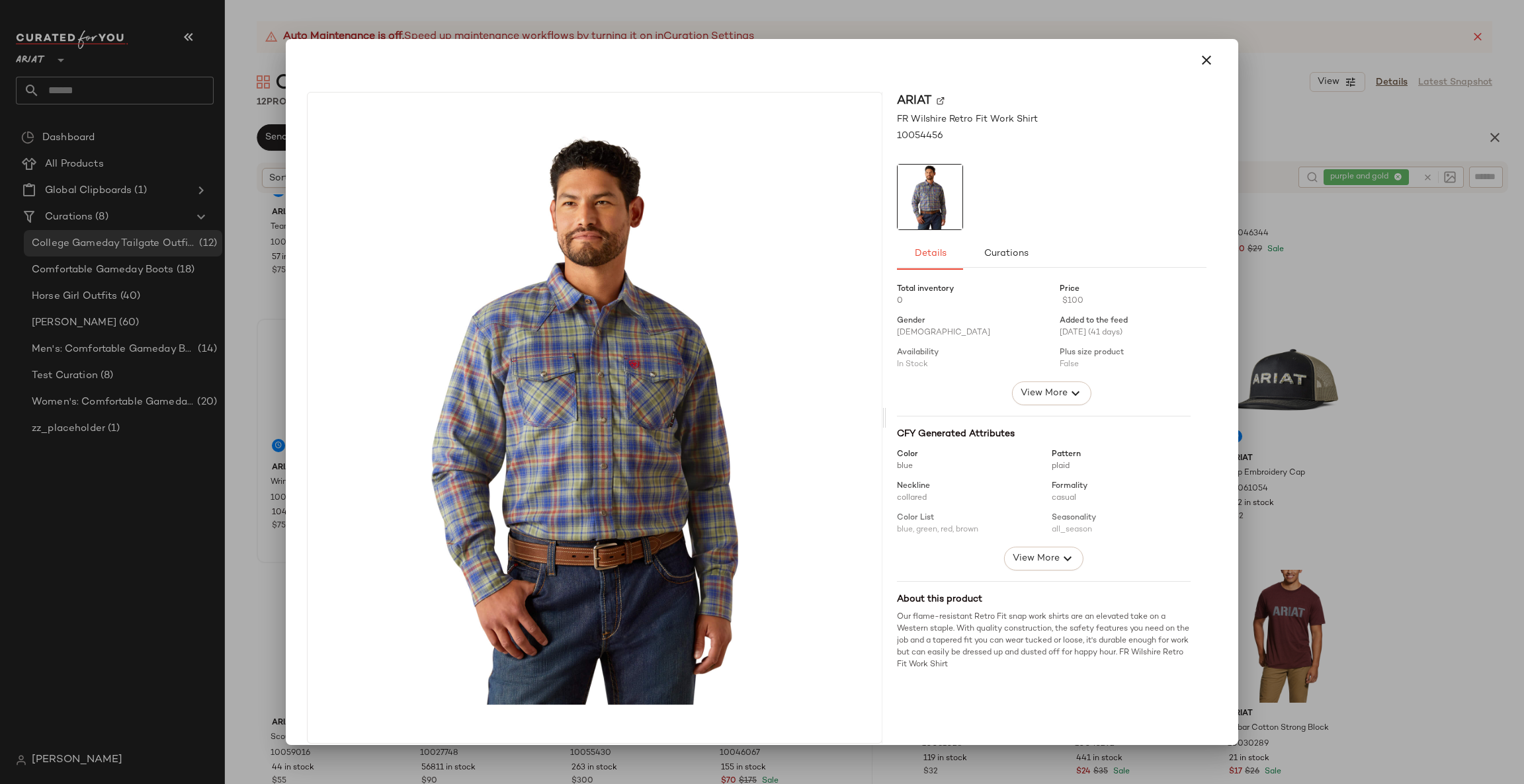
click at [1189, 340] on div at bounding box center [1052, 327] width 310 height 109
click at [1247, 320] on div at bounding box center [762, 392] width 1524 height 784
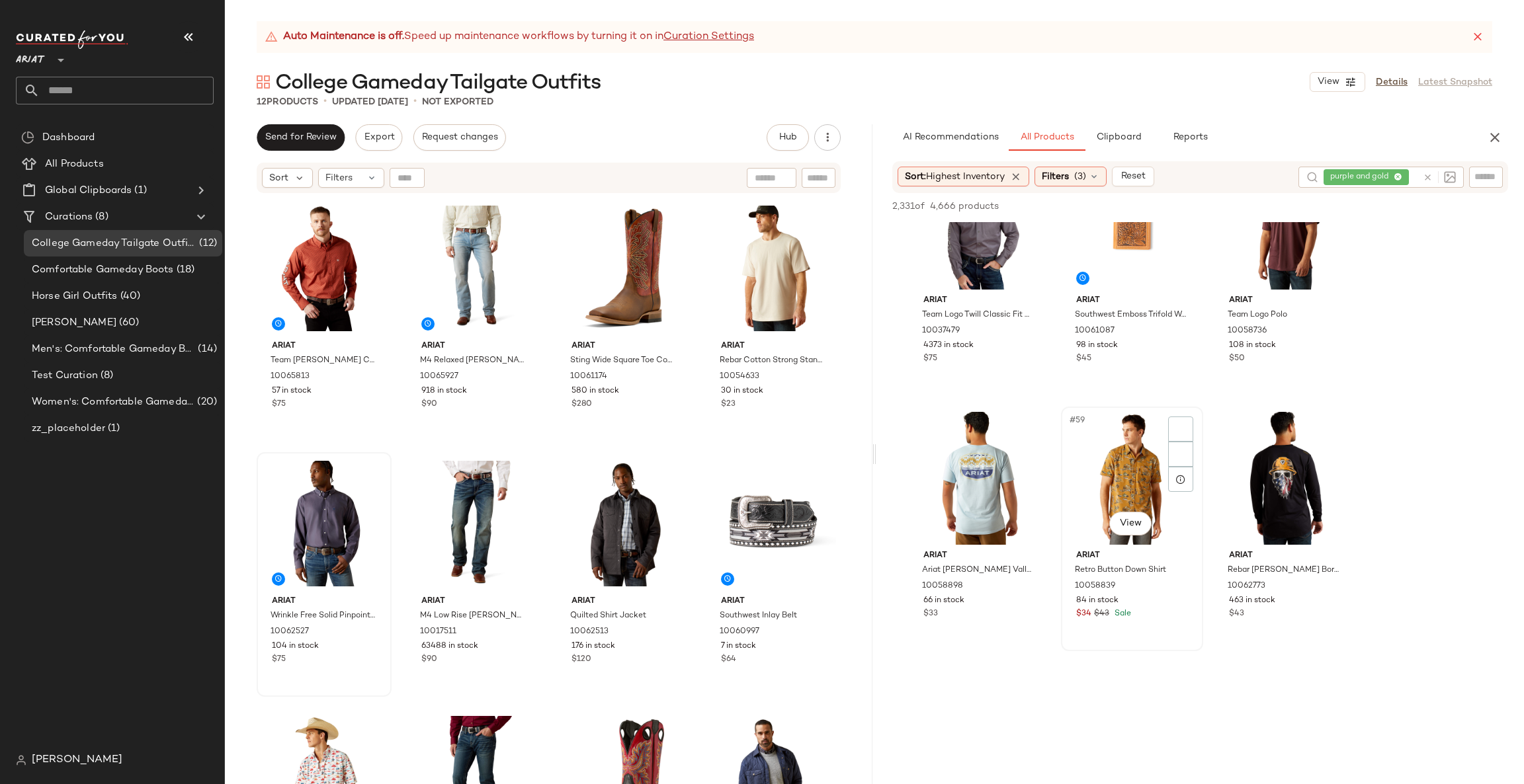
scroll to position [4760, 0]
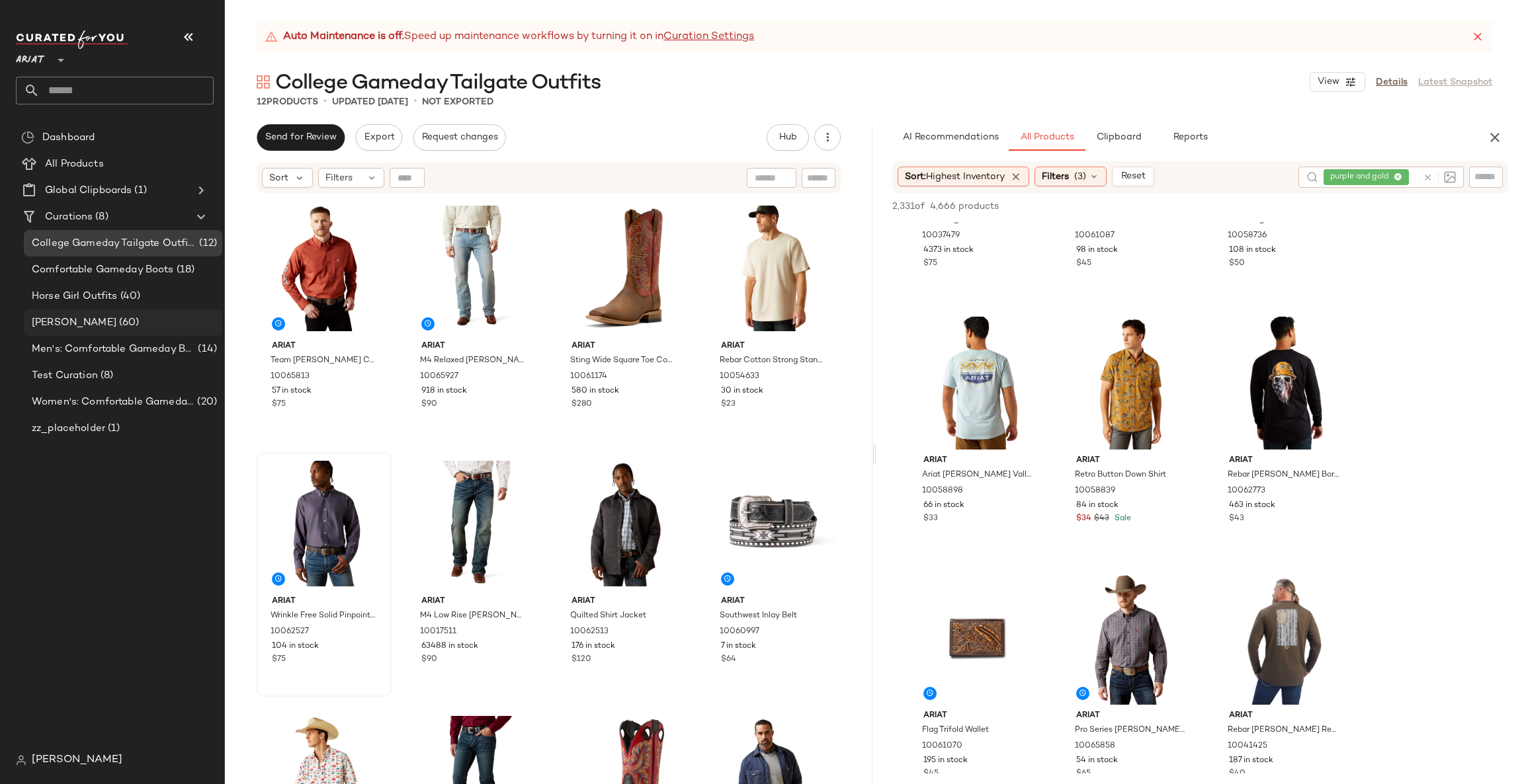
click at [142, 331] on div "[PERSON_NAME] (60)" at bounding box center [123, 322] width 198 height 26
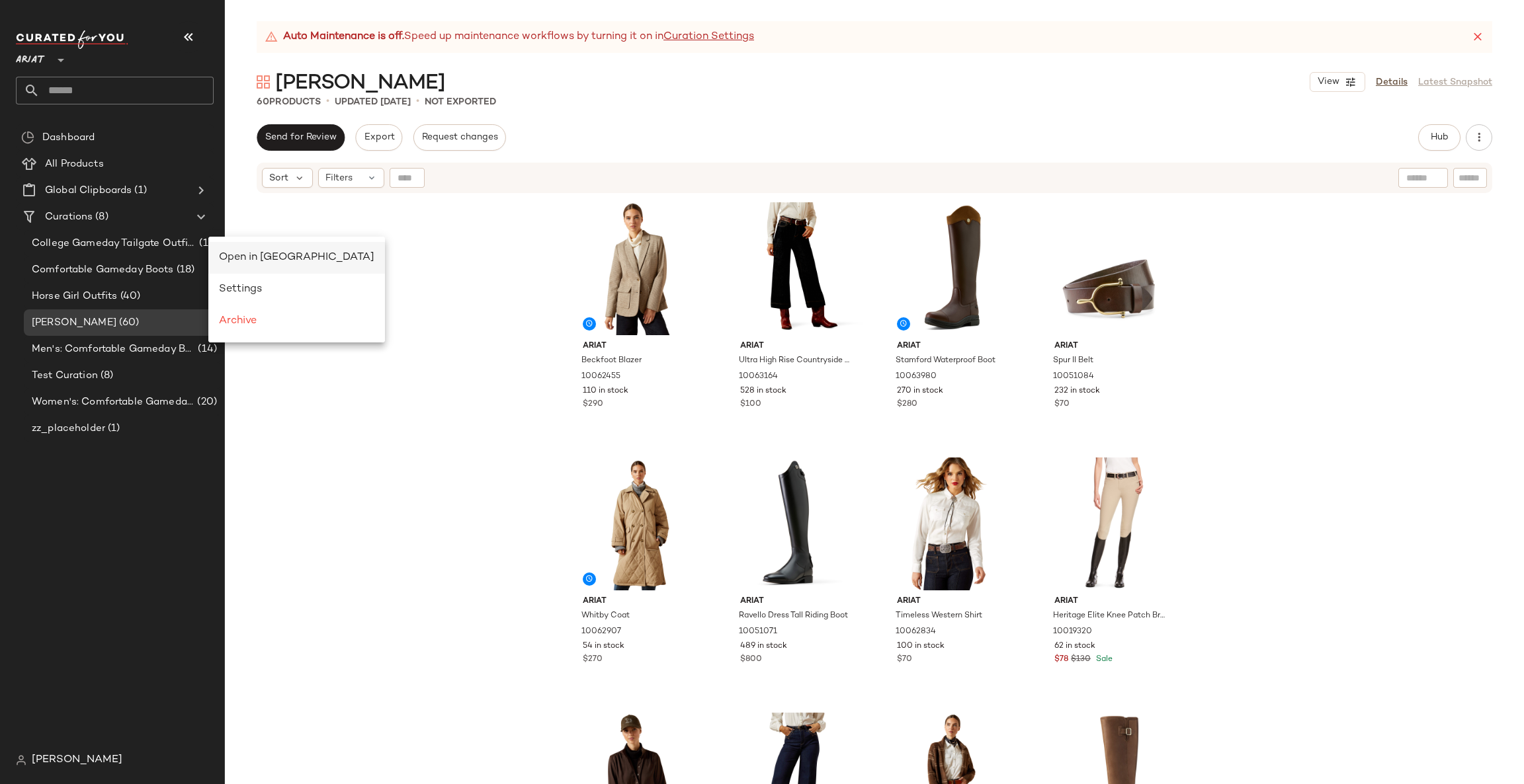
click at [239, 248] on div "Open in [GEOGRAPHIC_DATA]" at bounding box center [296, 258] width 177 height 32
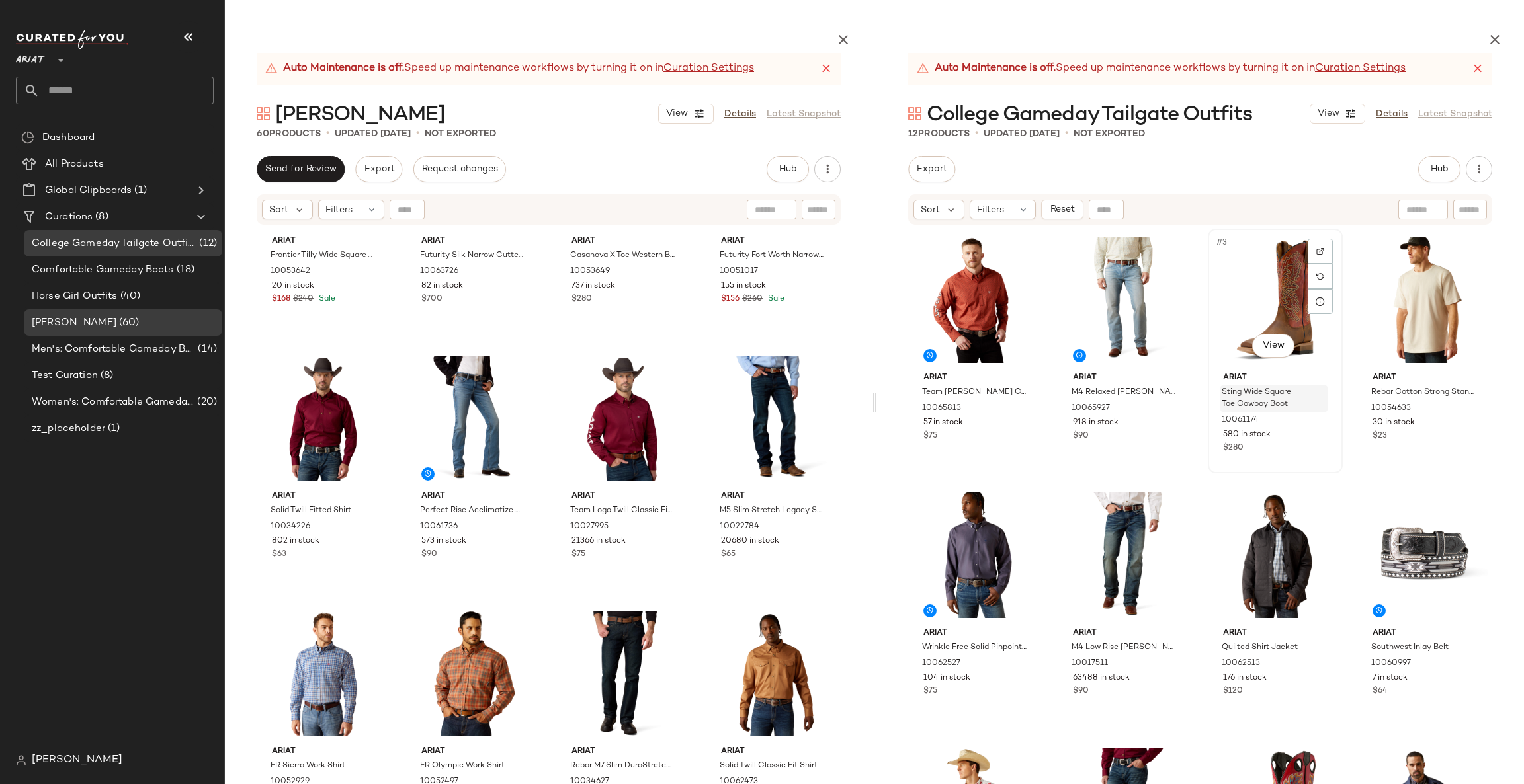
scroll to position [137, 0]
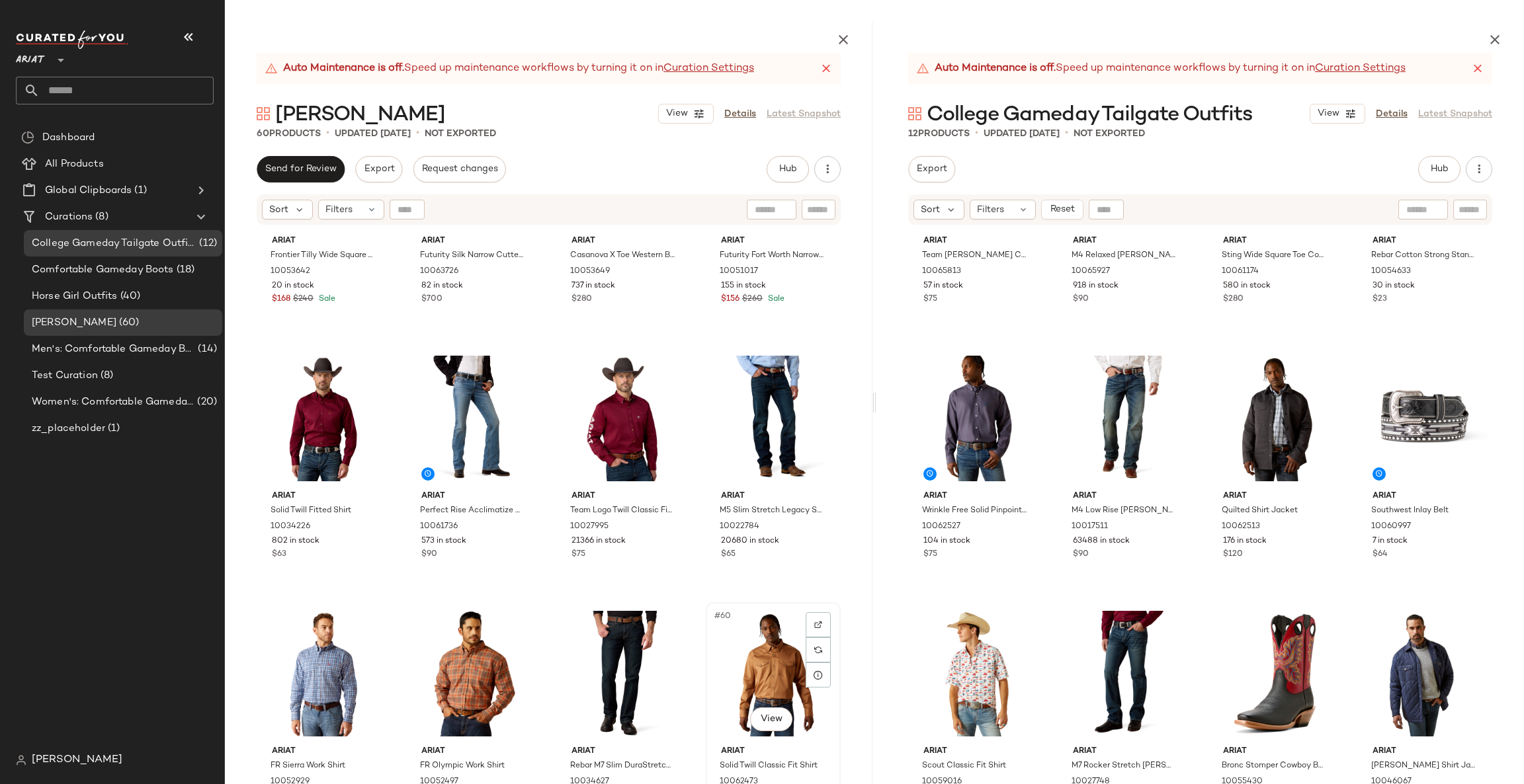
click at [776, 697] on div "#60 View" at bounding box center [773, 674] width 126 height 134
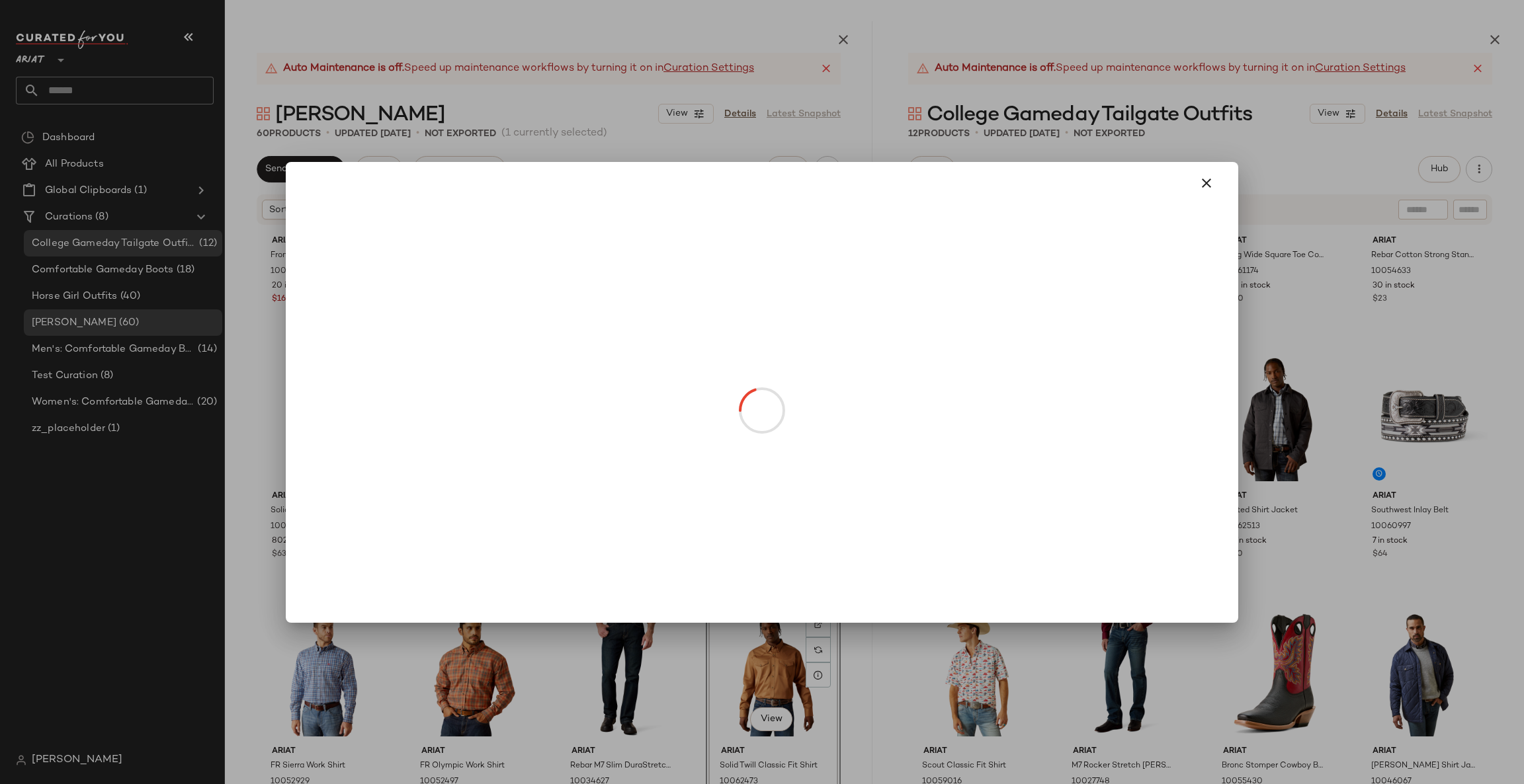
click at [753, 730] on body "Ariat ** Dashboard All Products Global Clipboards (1) Curations (8) College Gam…" at bounding box center [762, 392] width 1524 height 784
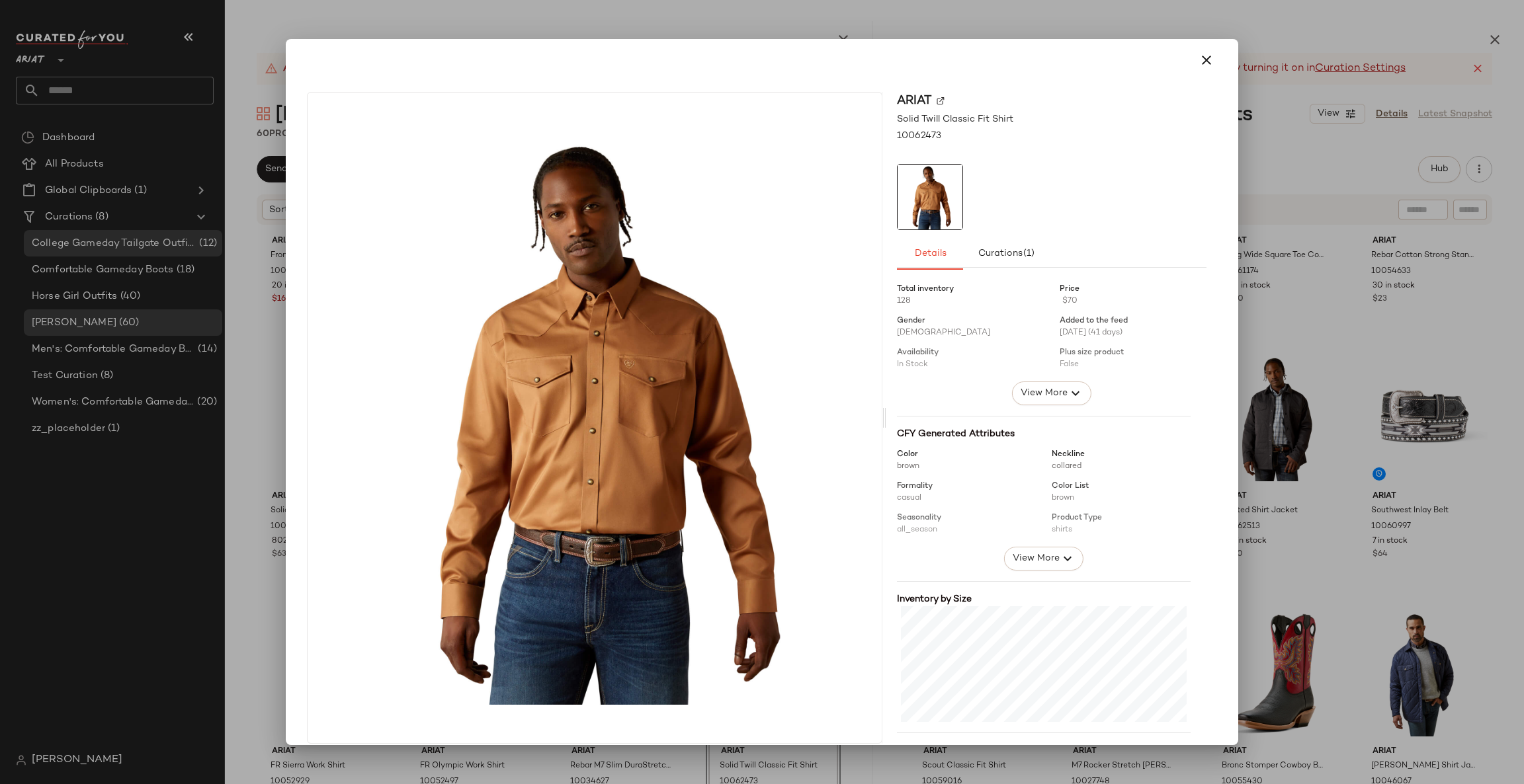
scroll to position [65, 0]
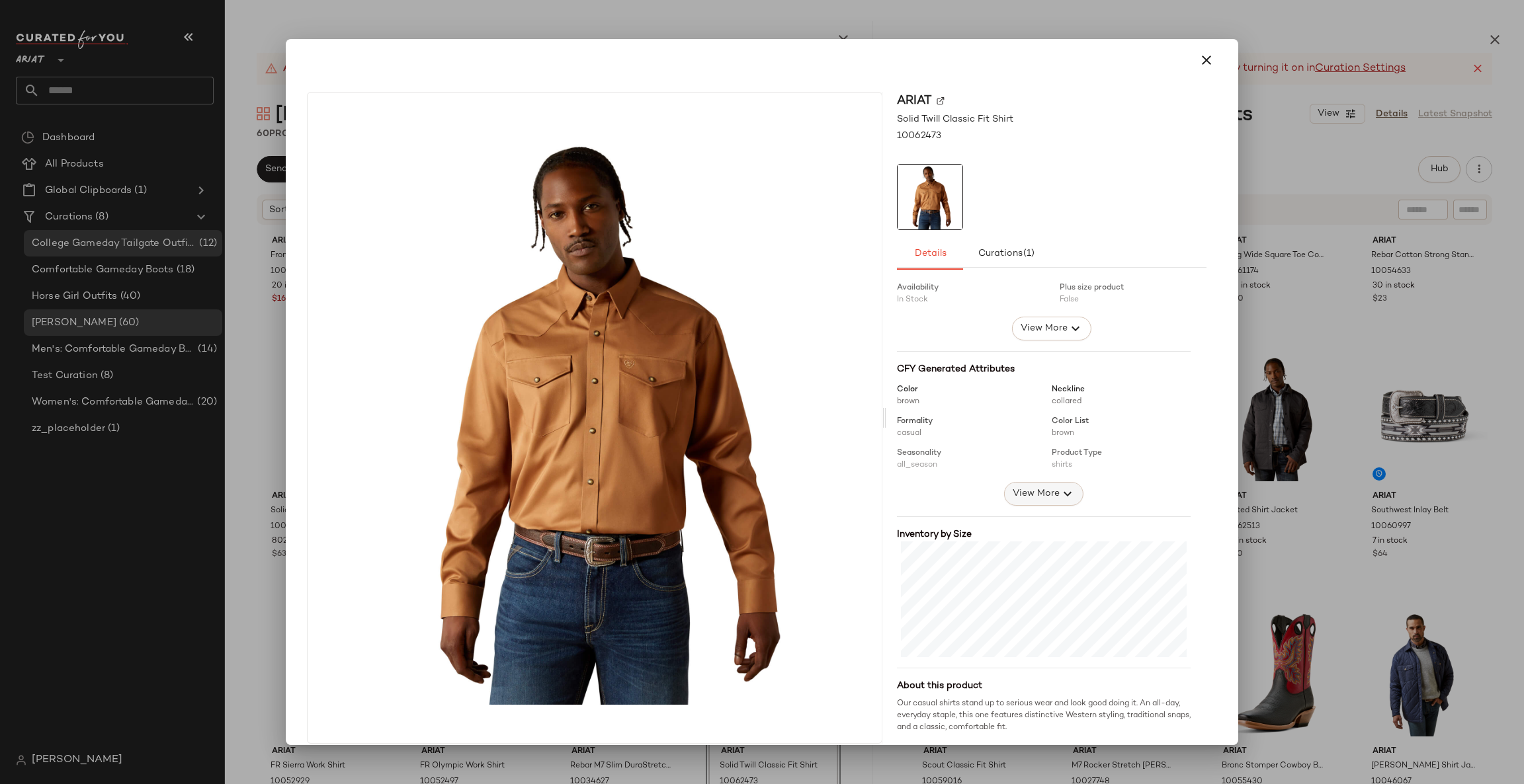
click at [1060, 486] on icon "button" at bounding box center [1068, 494] width 16 height 16
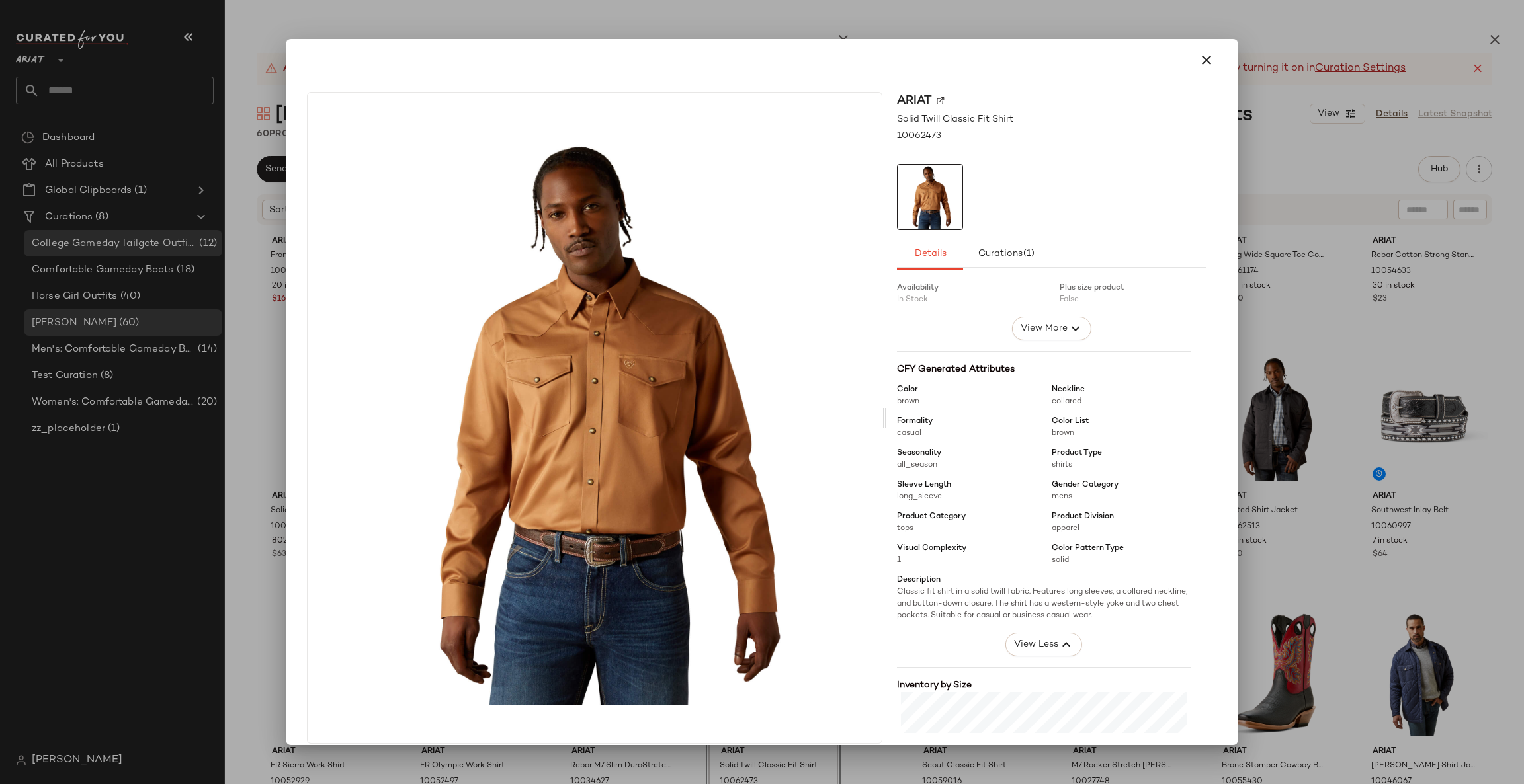
click at [1359, 407] on div at bounding box center [762, 392] width 1524 height 784
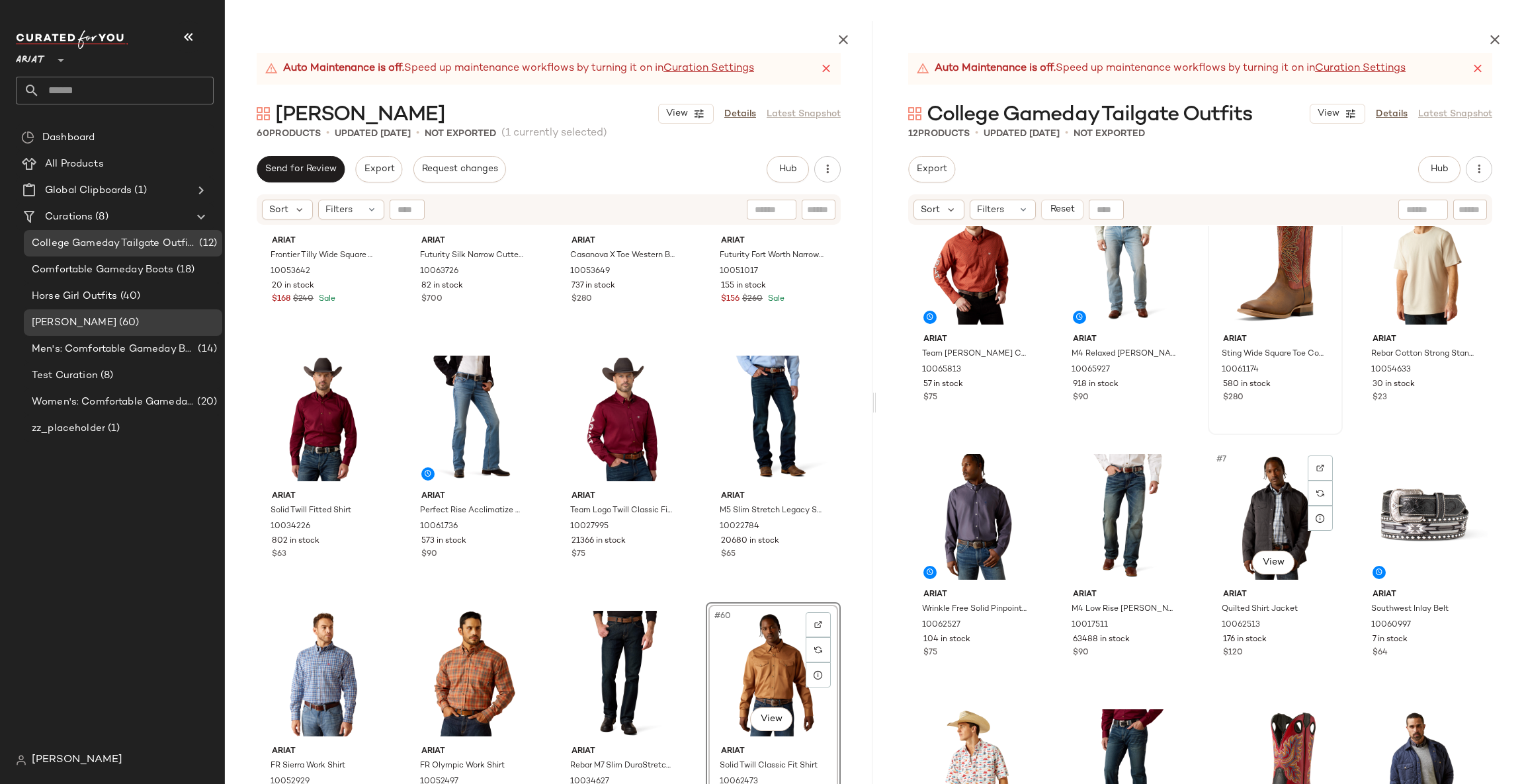
scroll to position [0, 0]
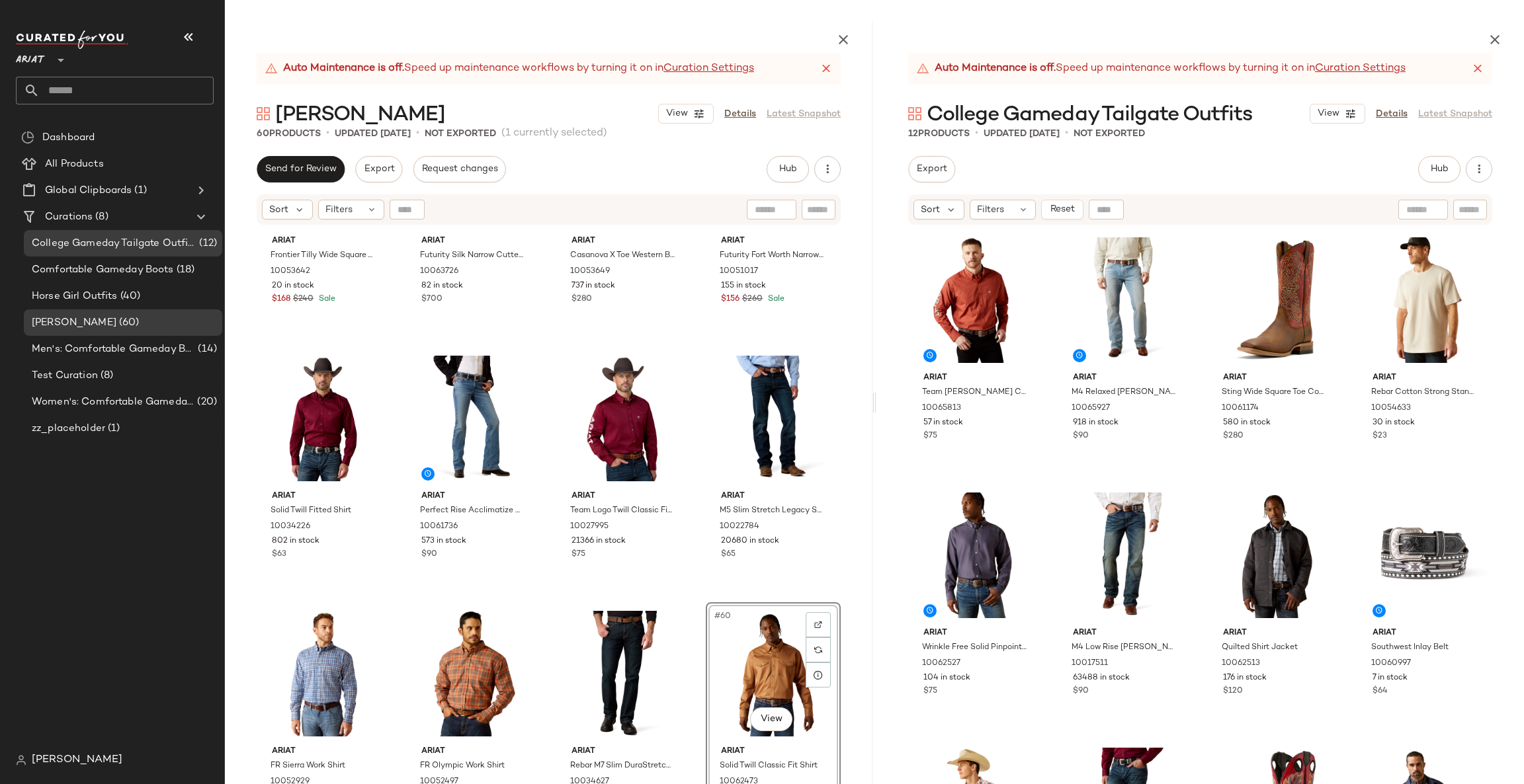
click at [764, 648] on div "#60 View" at bounding box center [773, 674] width 126 height 134
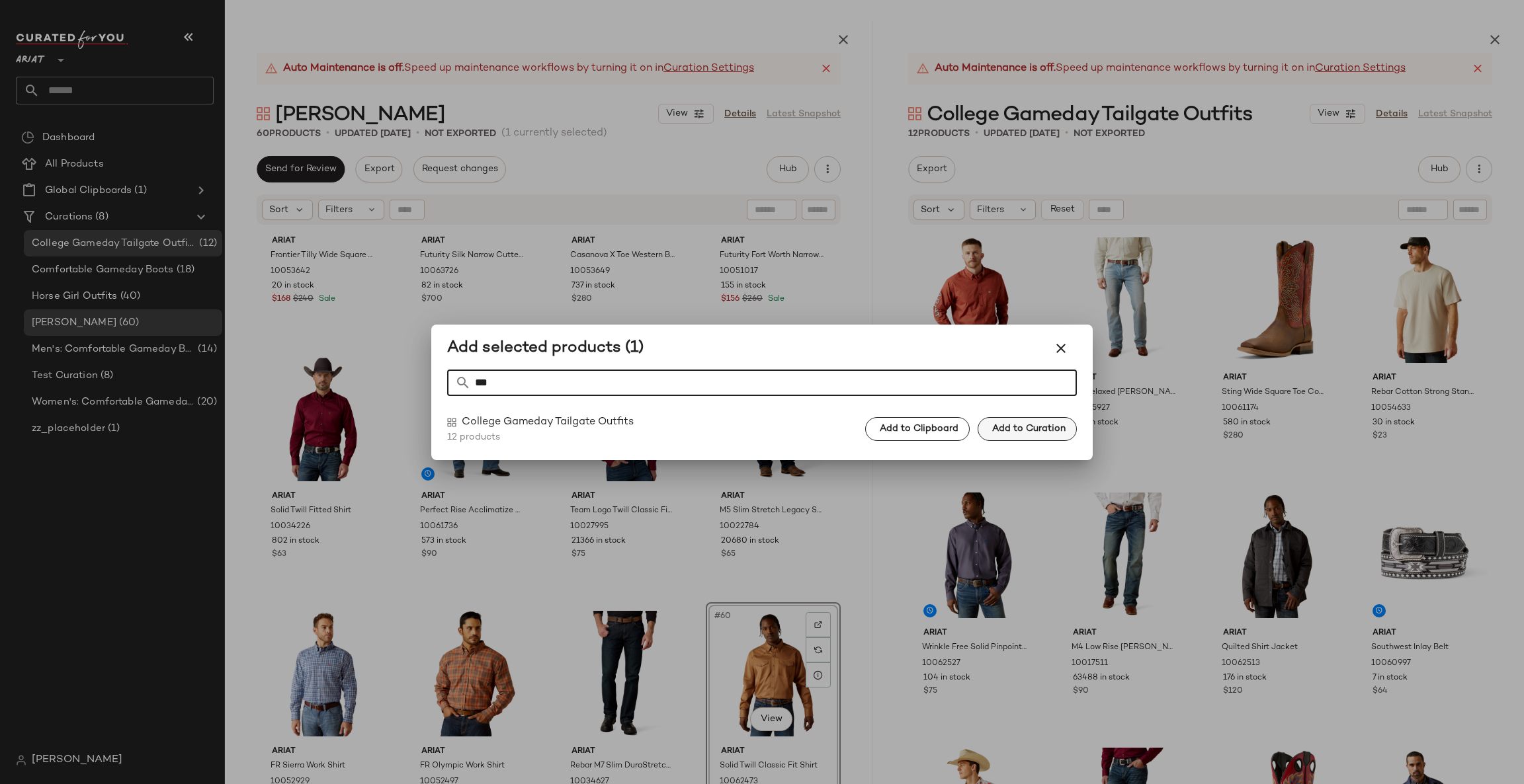
type input "***"
click at [1027, 434] on span "Add to Curation" at bounding box center [1029, 429] width 74 height 11
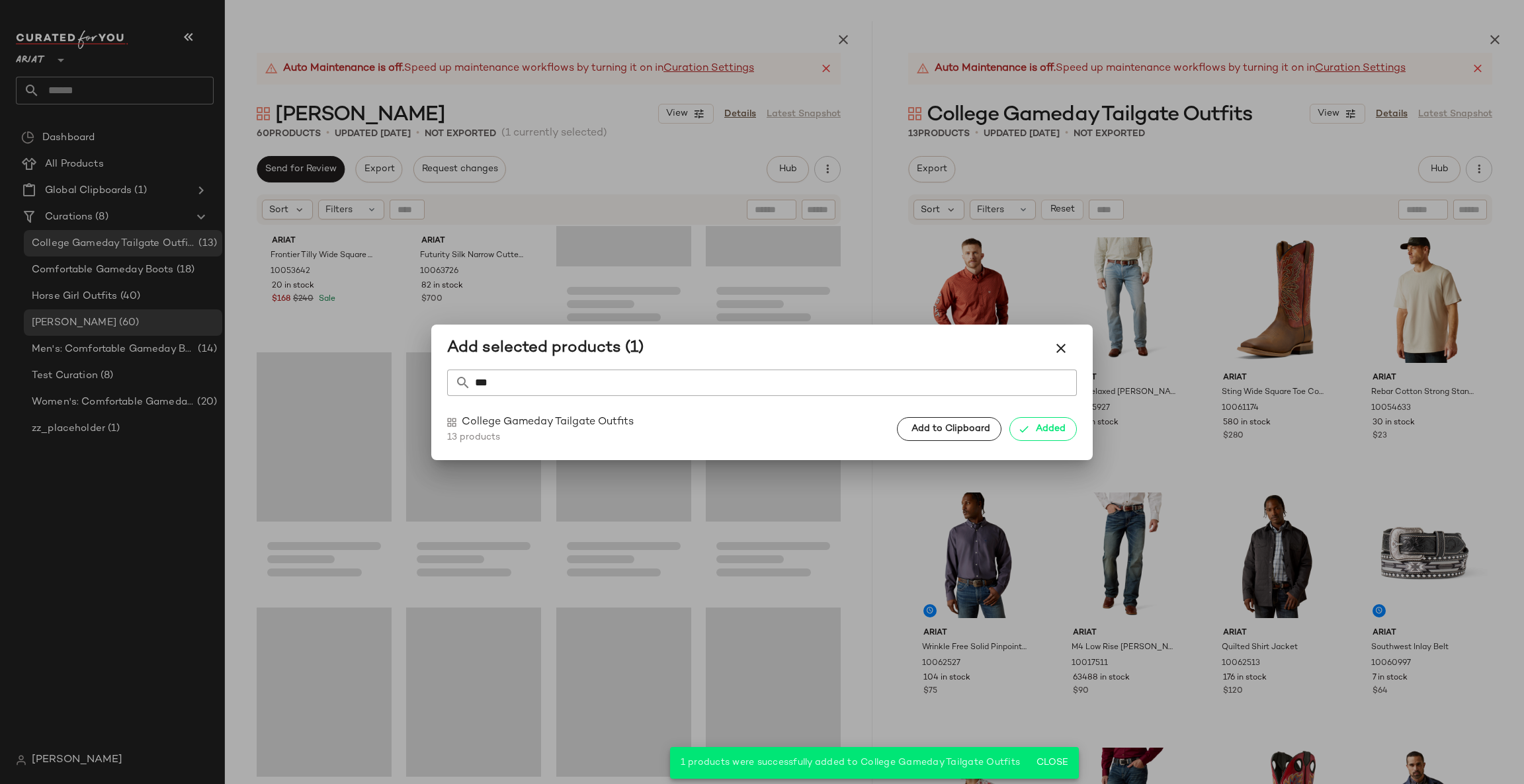
click at [1251, 438] on div at bounding box center [762, 392] width 1524 height 784
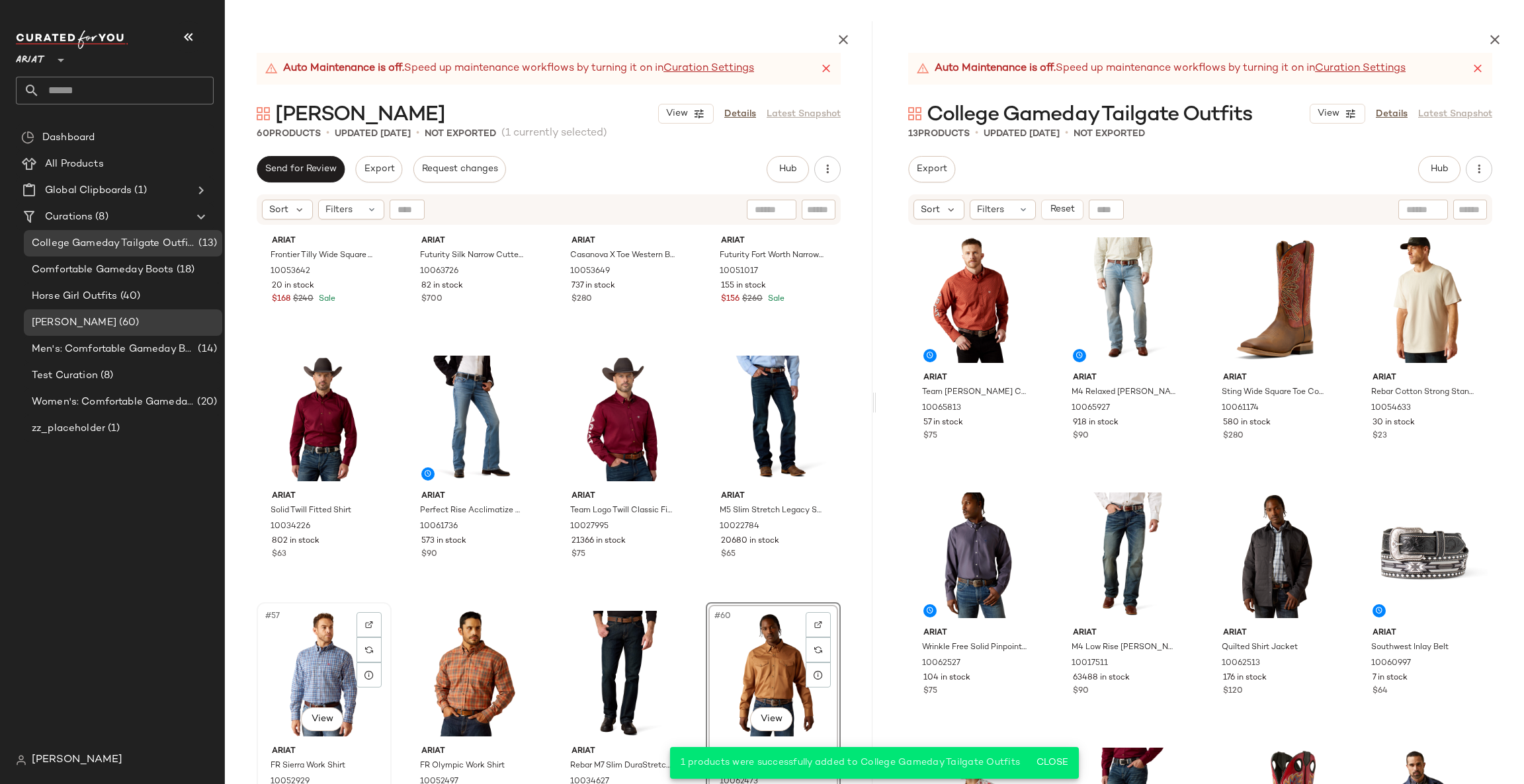
click at [328, 665] on div "#57 View" at bounding box center [324, 674] width 126 height 134
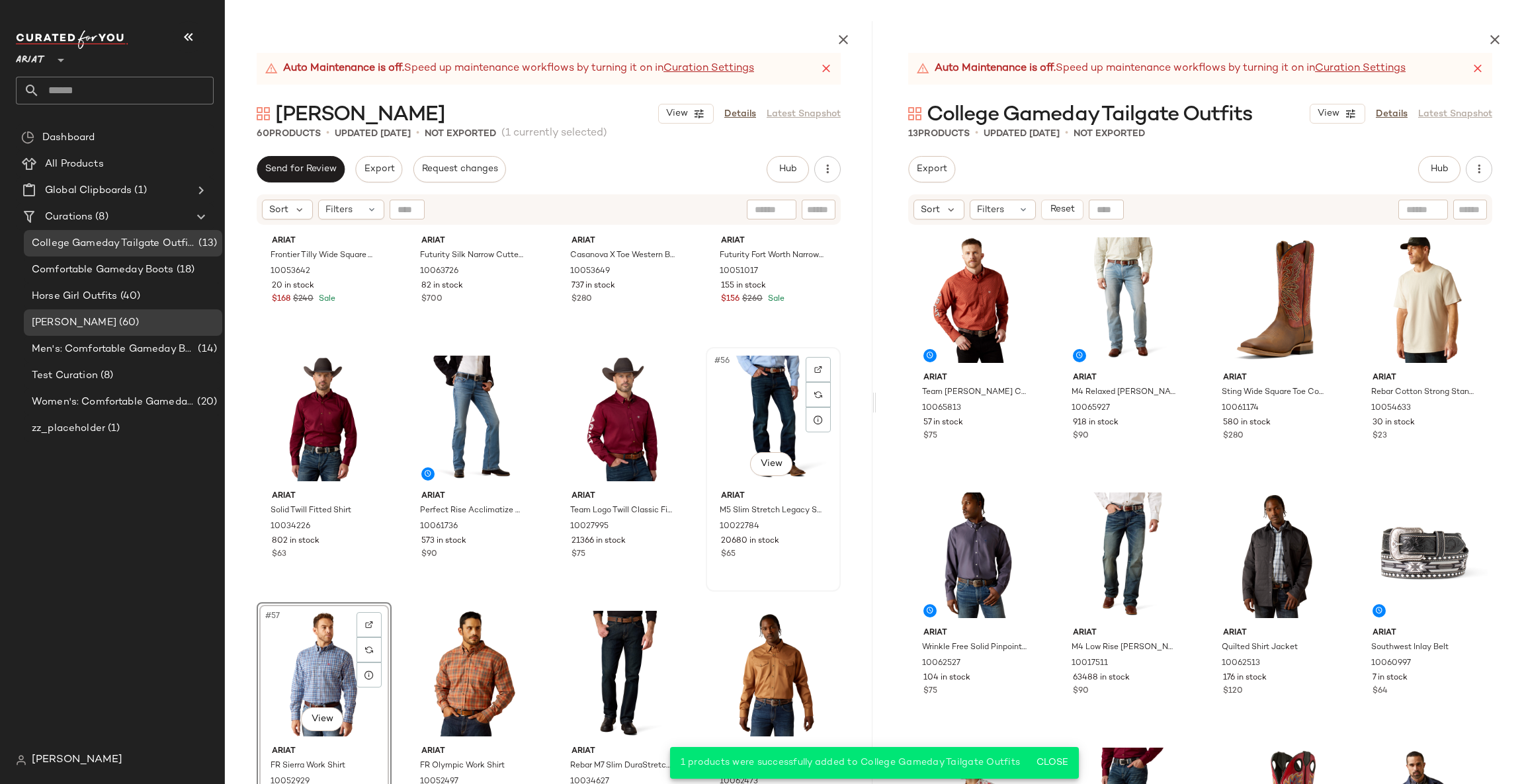
click at [763, 408] on div "#56 View" at bounding box center [773, 418] width 126 height 134
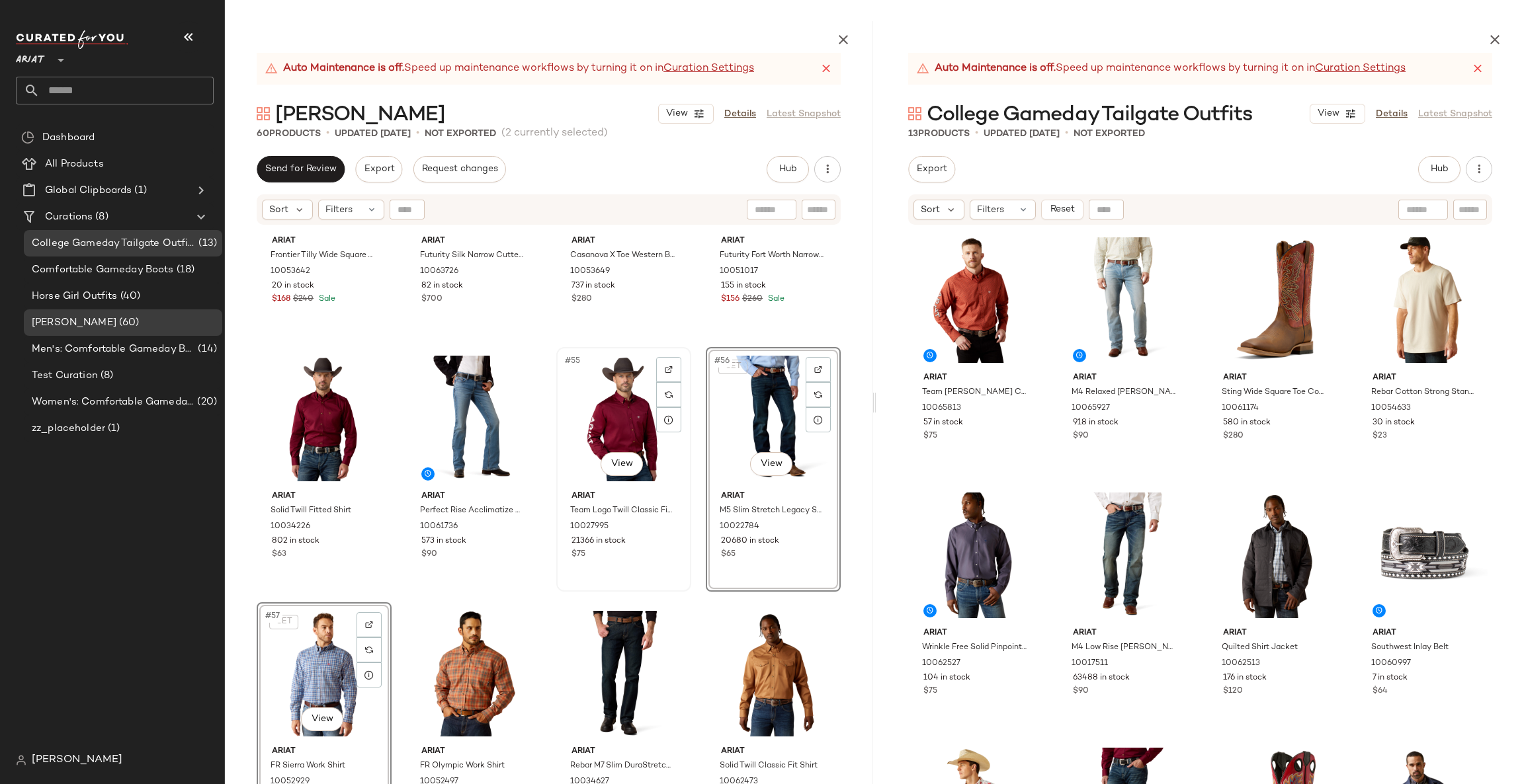
click at [627, 436] on div "#55 View" at bounding box center [624, 418] width 126 height 134
click at [448, 428] on div "#54 View" at bounding box center [473, 418] width 126 height 134
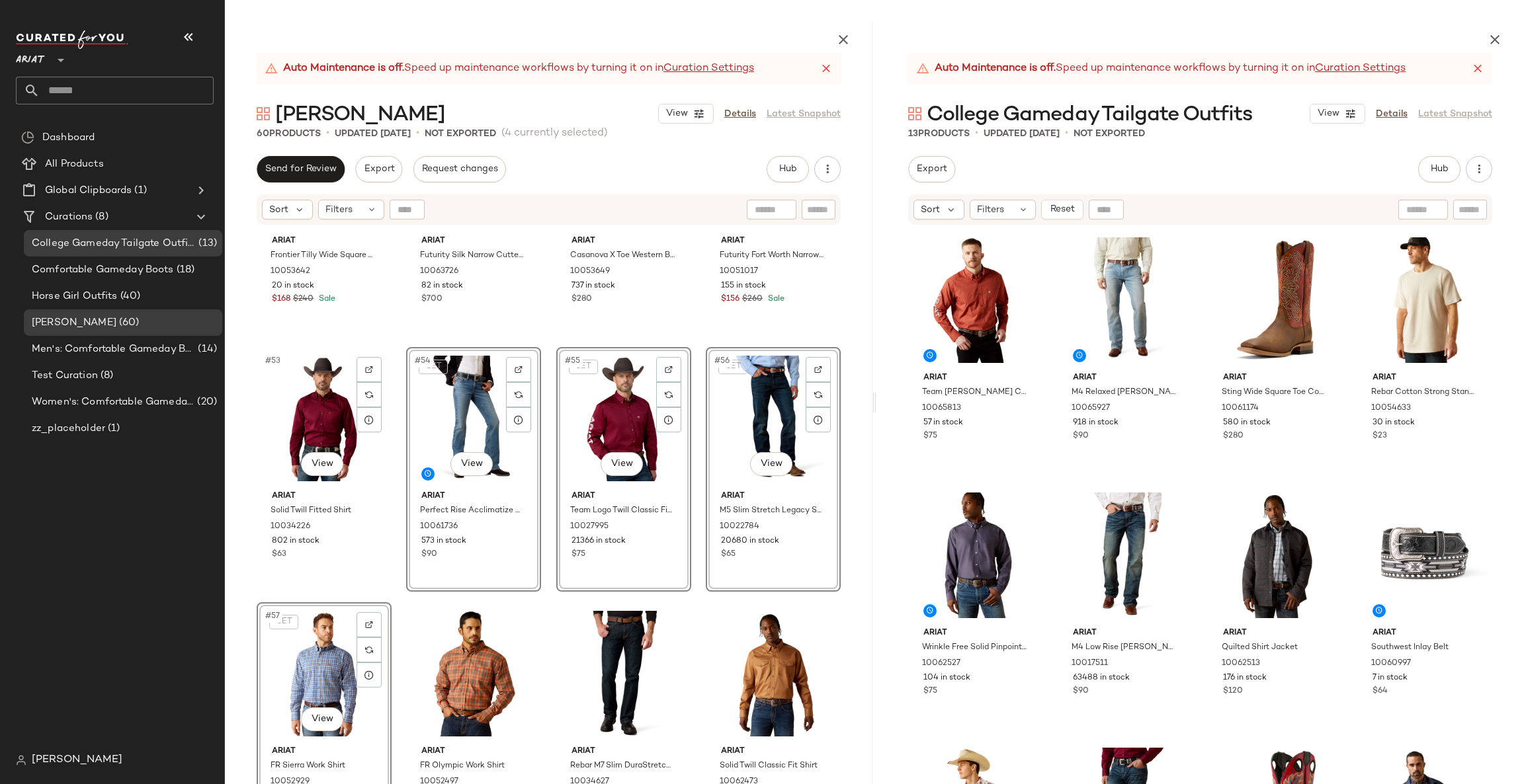
drag, startPoint x: 337, startPoint y: 413, endPoint x: 403, endPoint y: 396, distance: 68.2
click at [336, 413] on div "#53 View" at bounding box center [324, 418] width 126 height 134
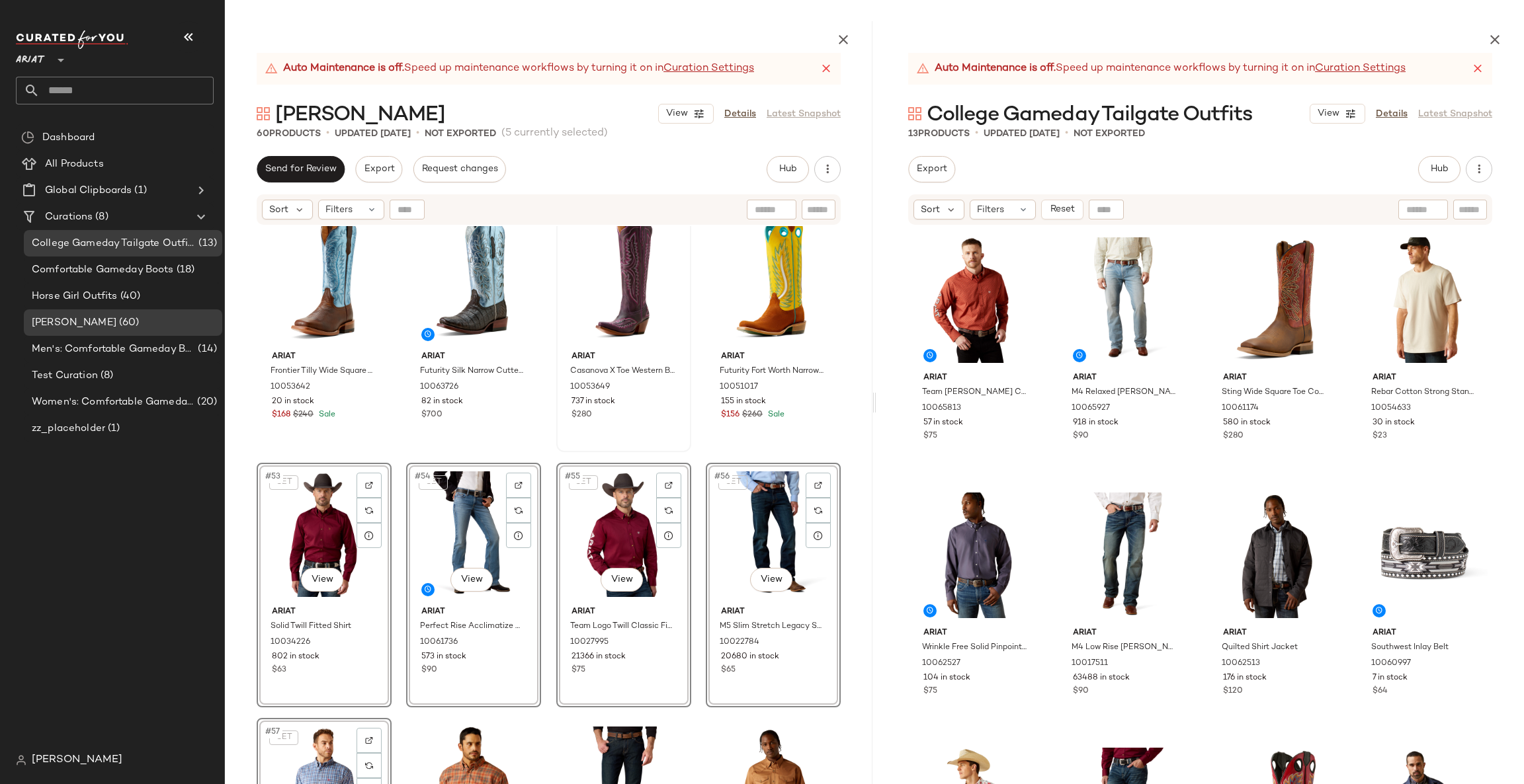
scroll to position [3012, 0]
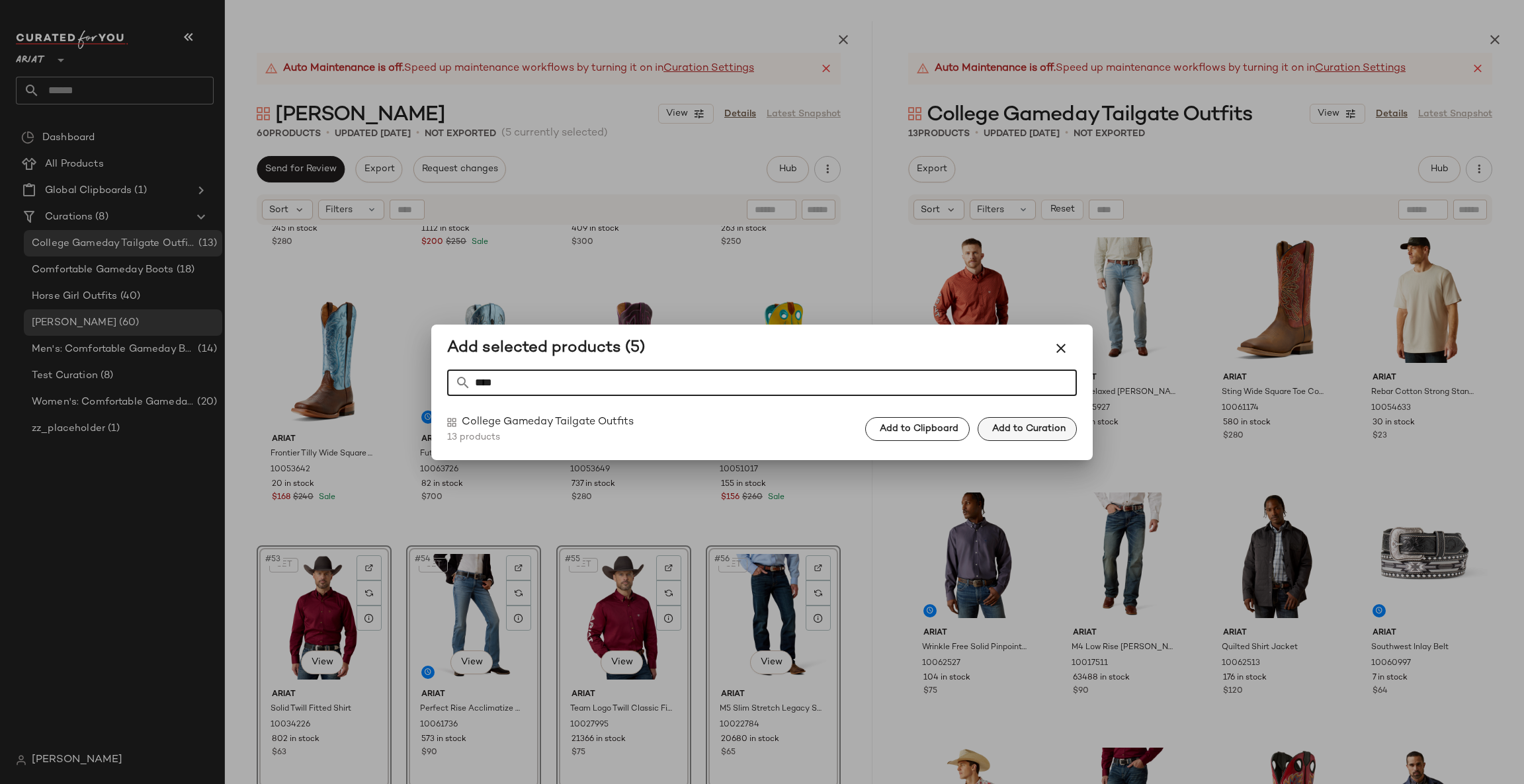
type input "****"
click at [1003, 430] on span "Add to Curation" at bounding box center [1029, 429] width 74 height 11
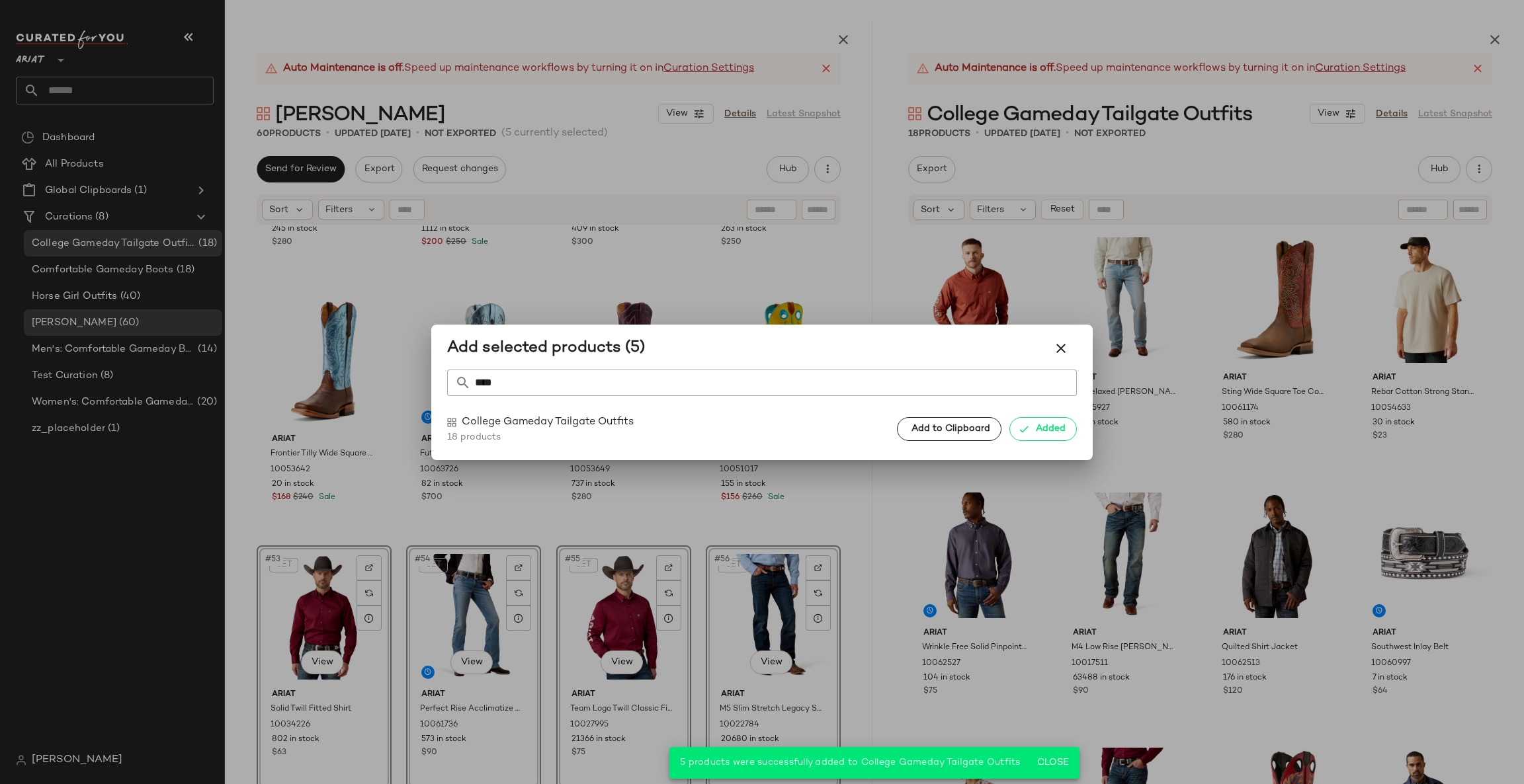
click at [843, 43] on div at bounding box center [762, 392] width 1524 height 784
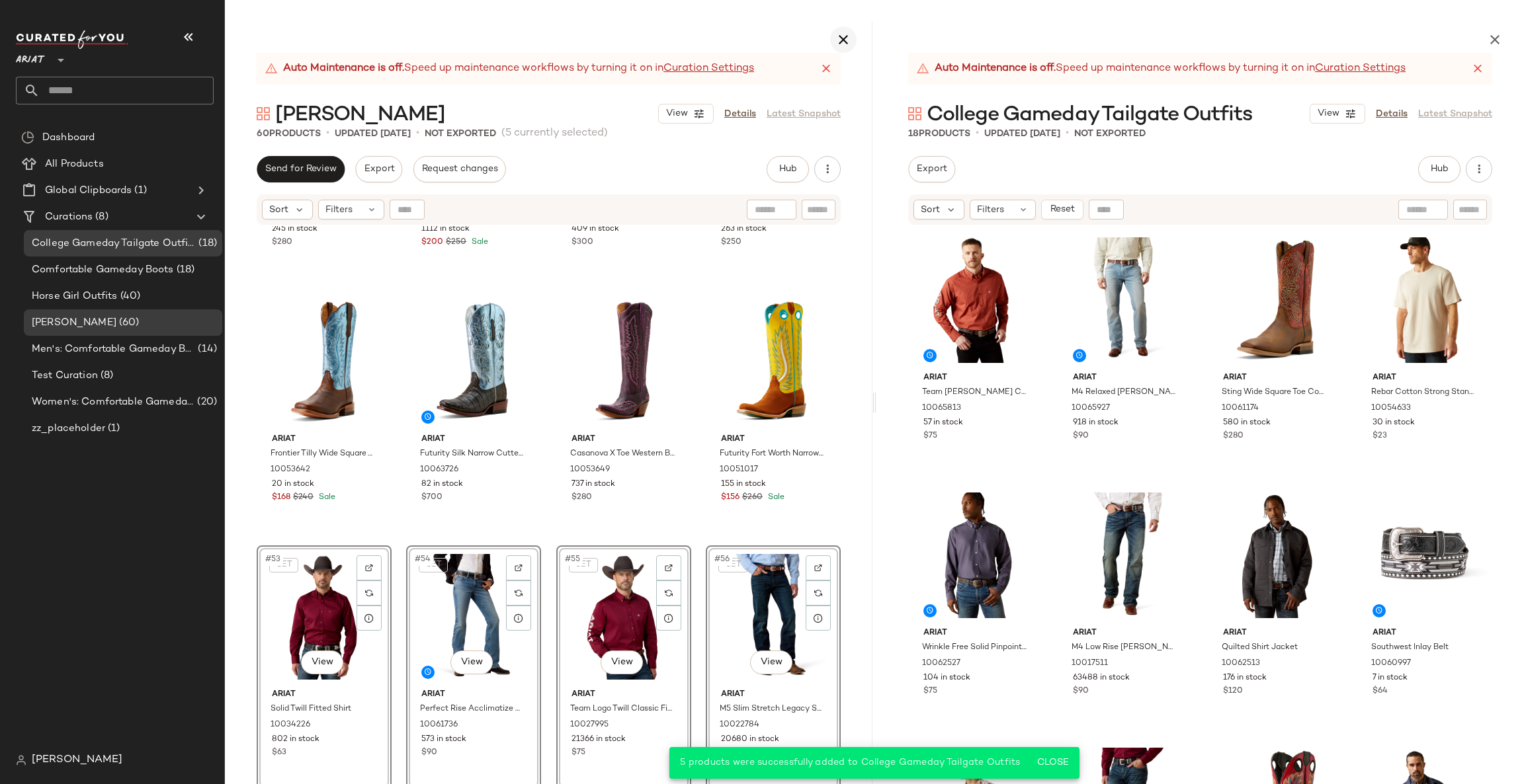
click at [843, 33] on icon "button" at bounding box center [843, 40] width 16 height 16
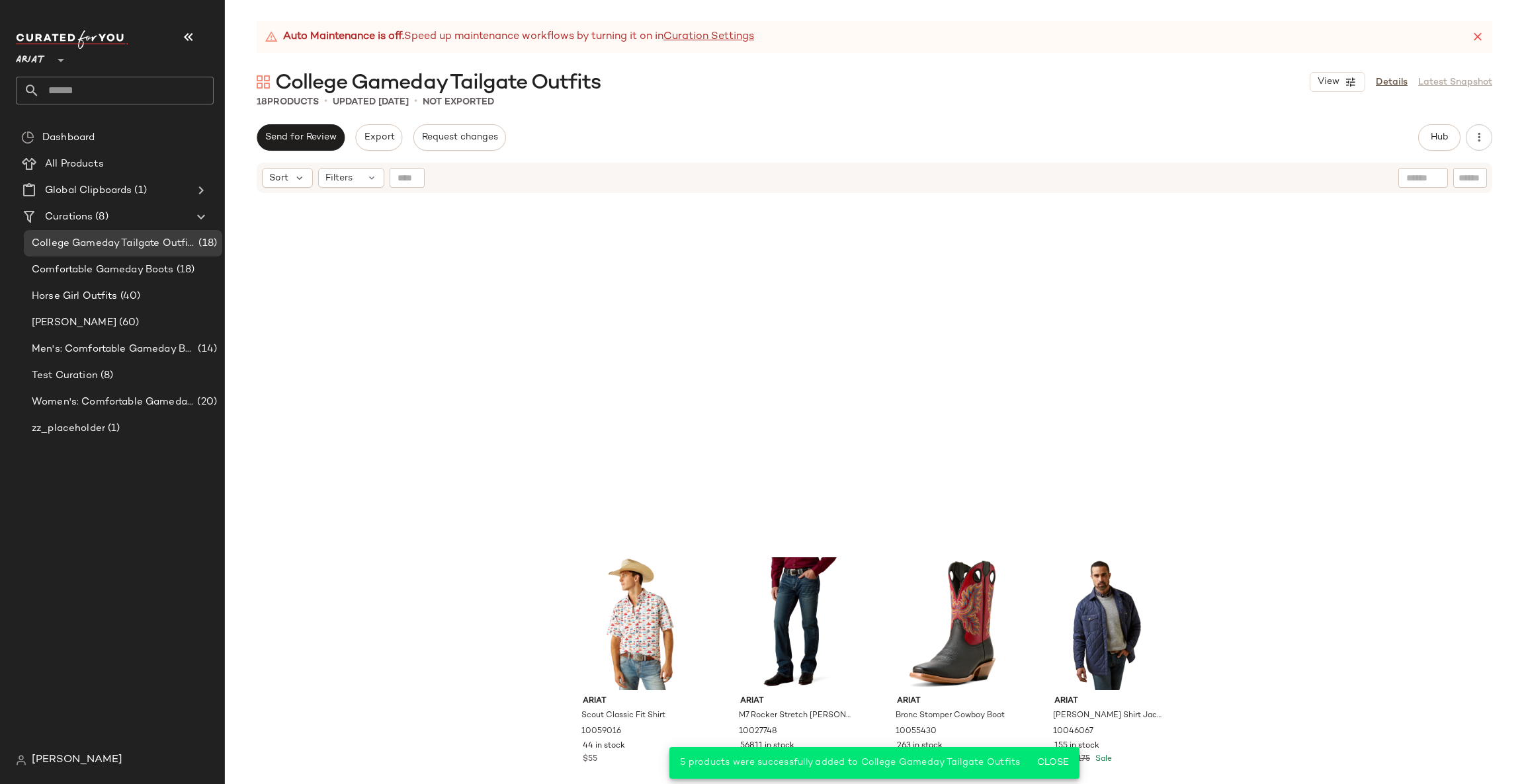
scroll to position [655, 0]
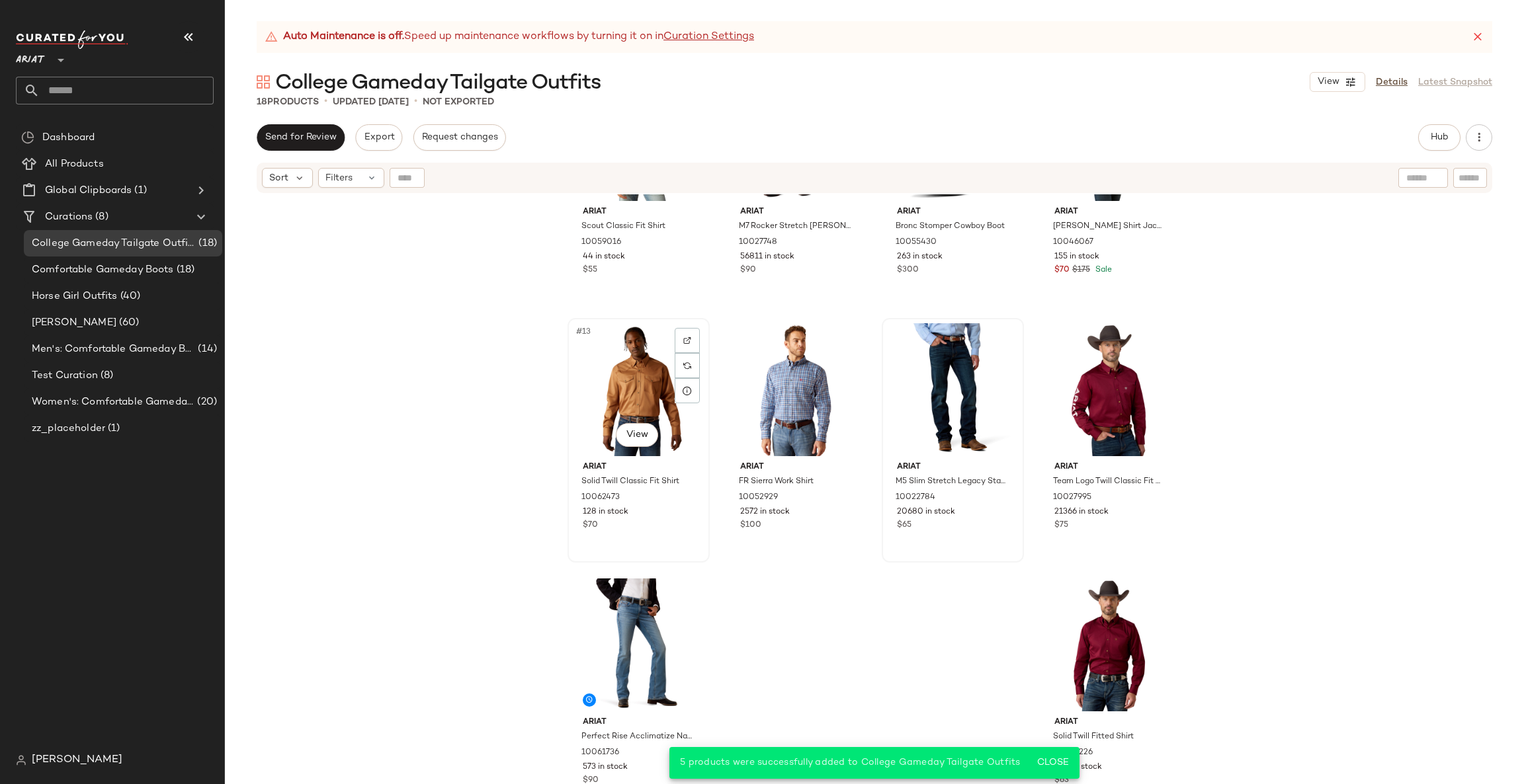
click at [642, 393] on div "#13 View" at bounding box center [638, 389] width 133 height 134
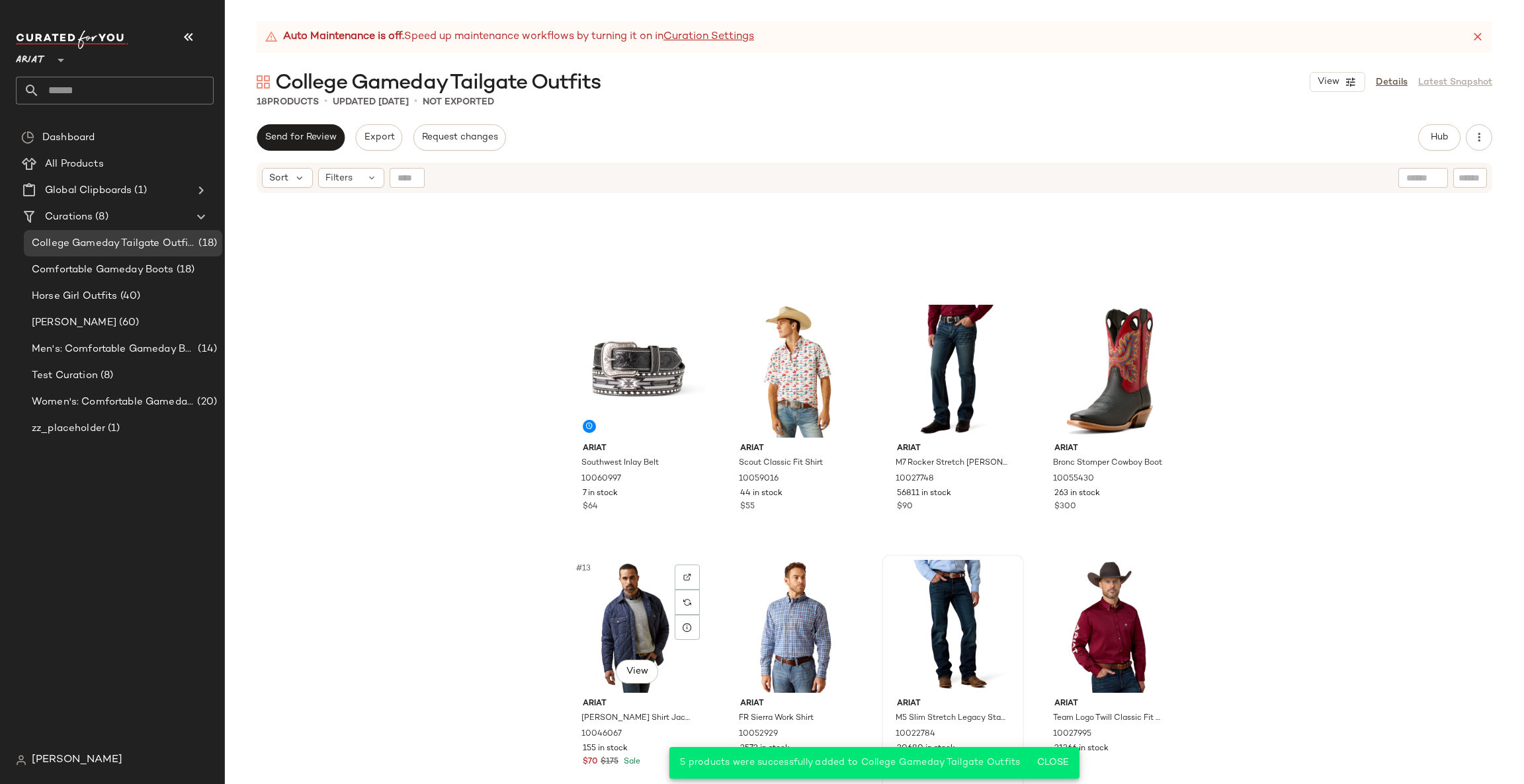
scroll to position [10, 0]
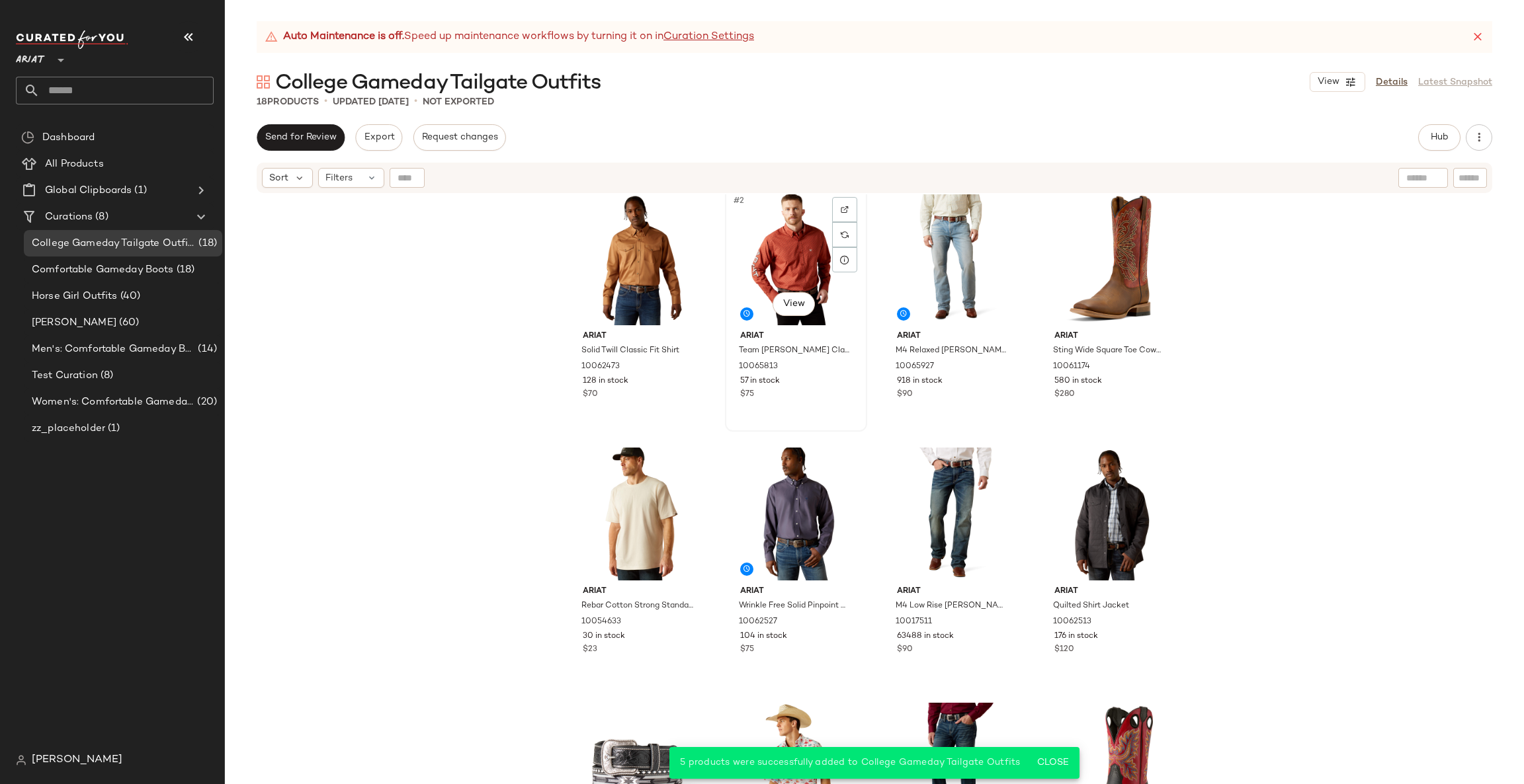
click at [769, 241] on div "#2 View" at bounding box center [796, 258] width 133 height 134
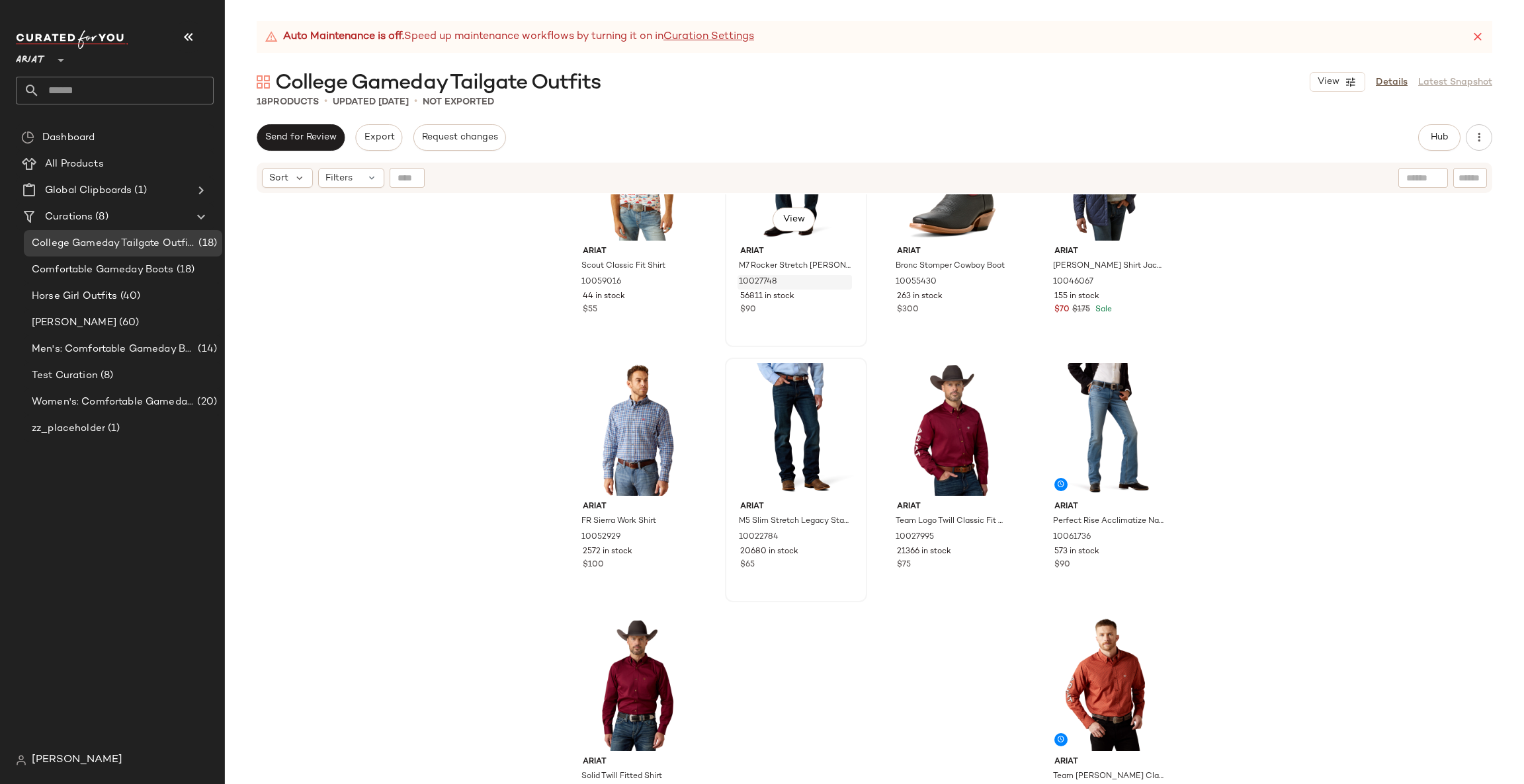
scroll to position [418, 0]
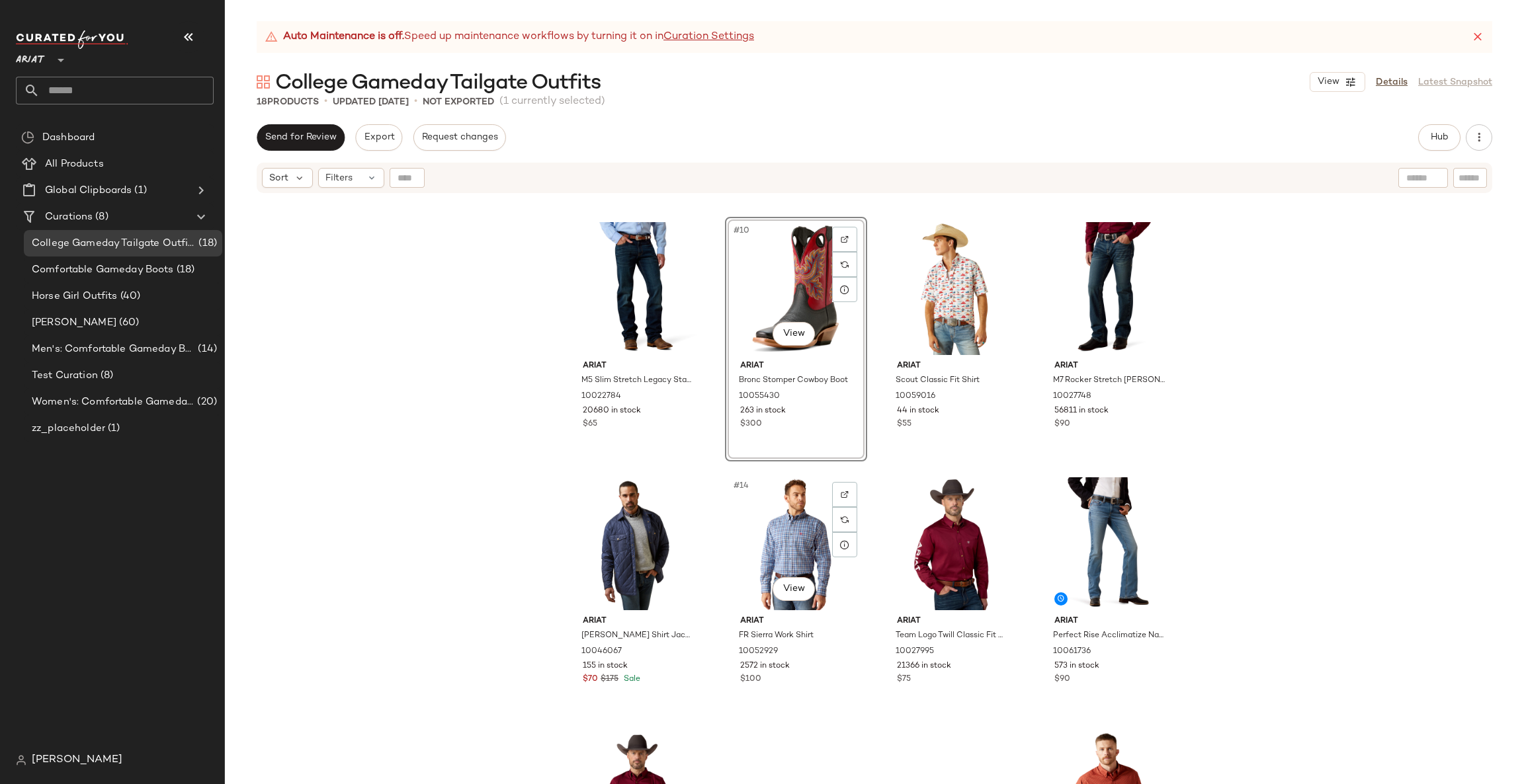
scroll to position [418, 0]
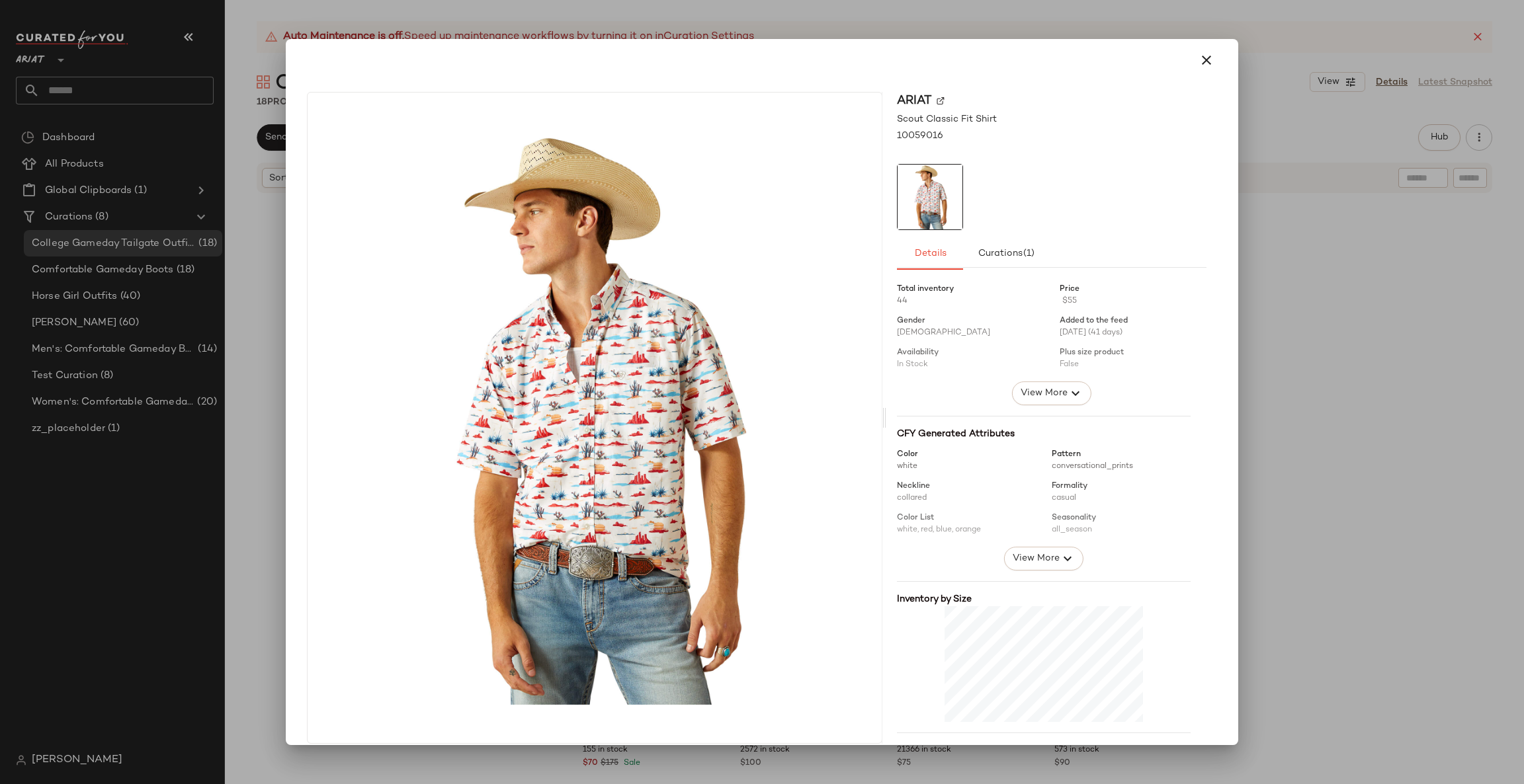
click at [1275, 303] on div at bounding box center [762, 392] width 1524 height 784
